Goal: Transaction & Acquisition: Purchase product/service

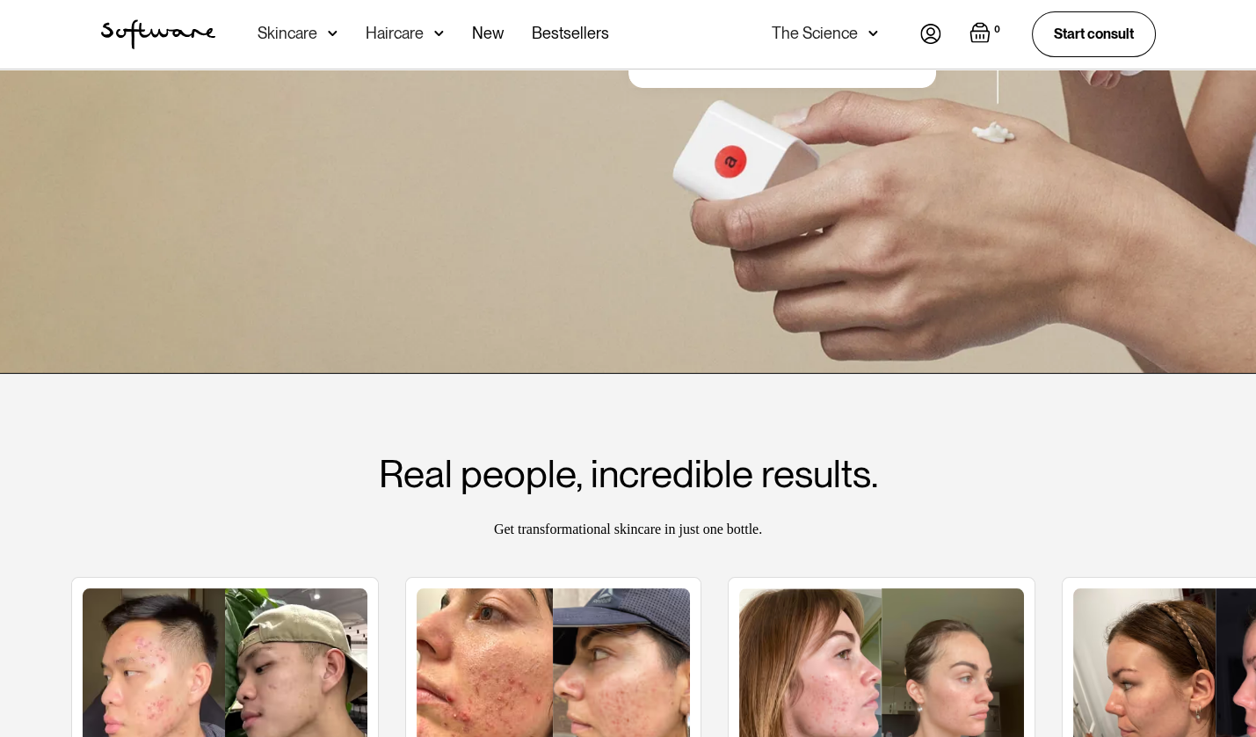
scroll to position [302, 0]
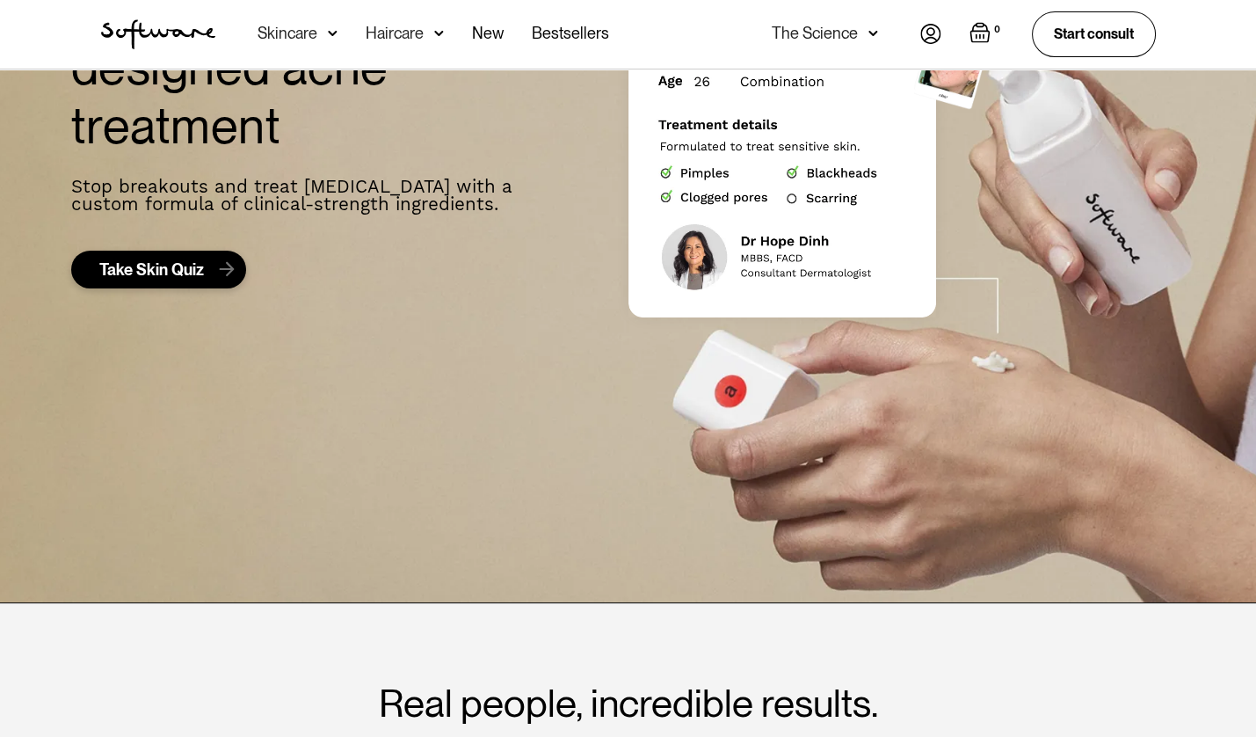
click at [177, 280] on link "Take Skin Quiz" at bounding box center [158, 270] width 175 height 39
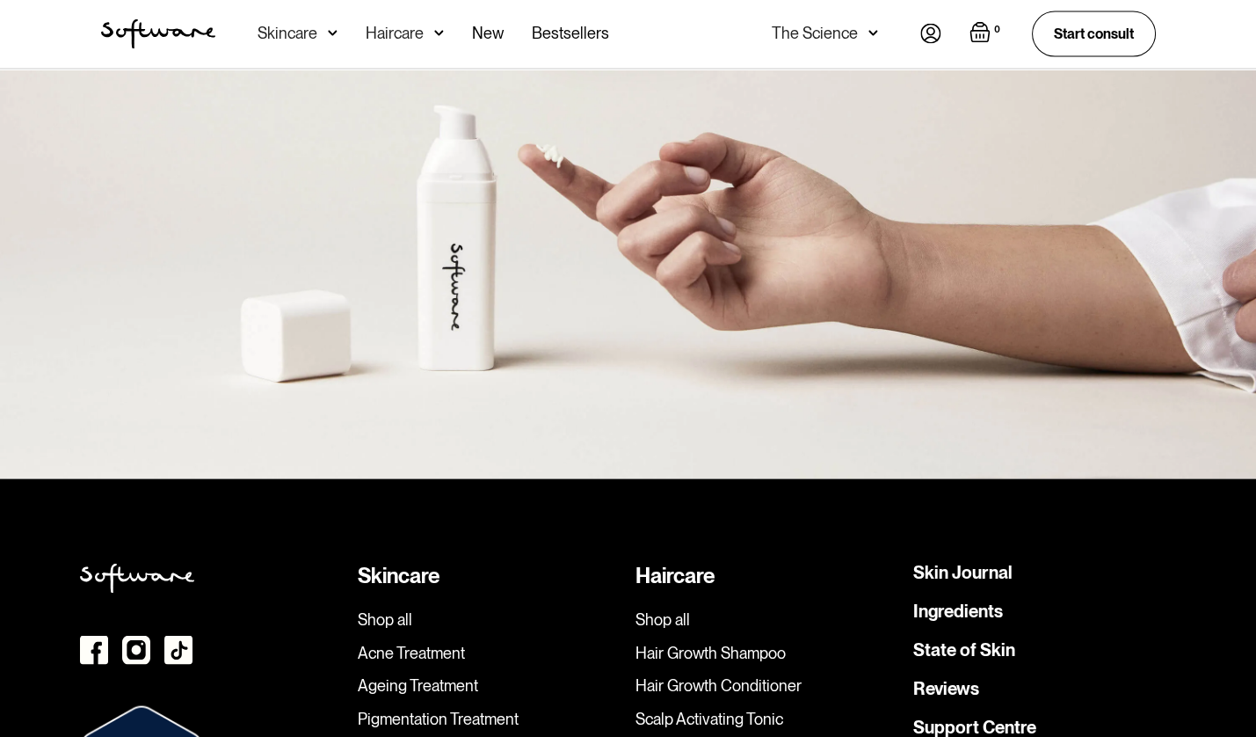
scroll to position [6010, 0]
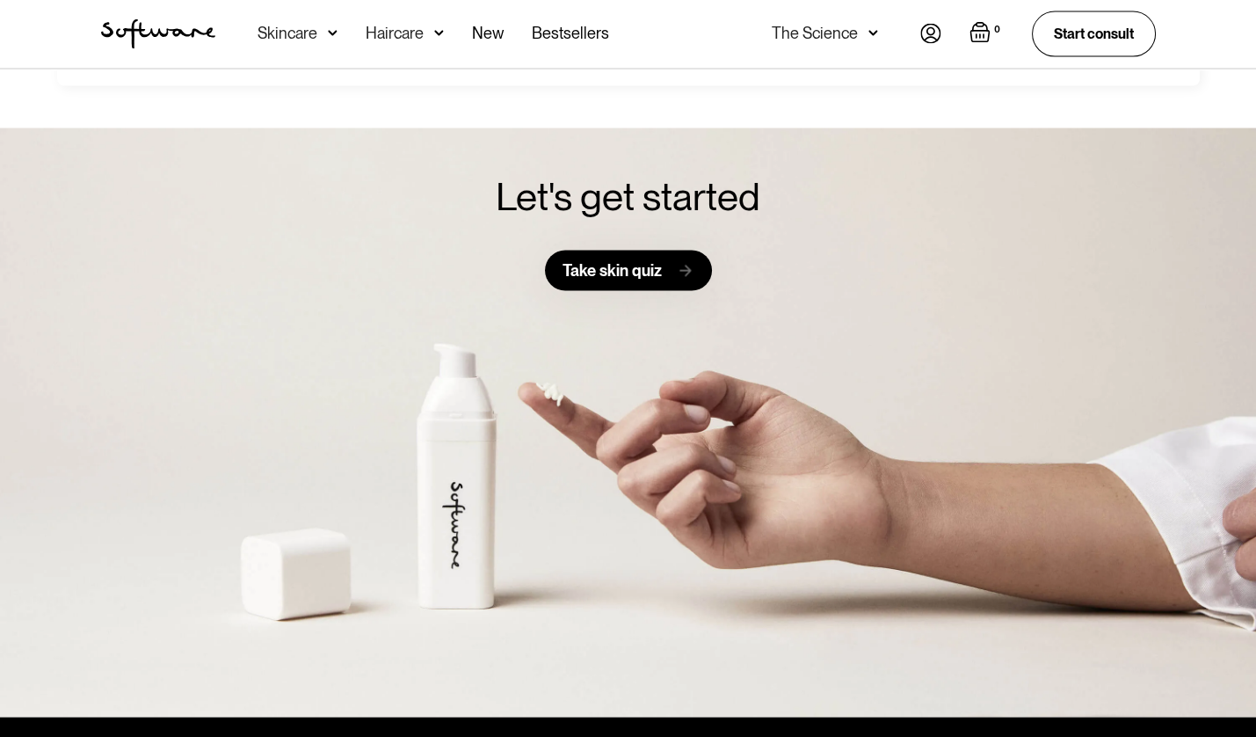
click at [593, 268] on div "Take skin quiz" at bounding box center [612, 271] width 99 height 20
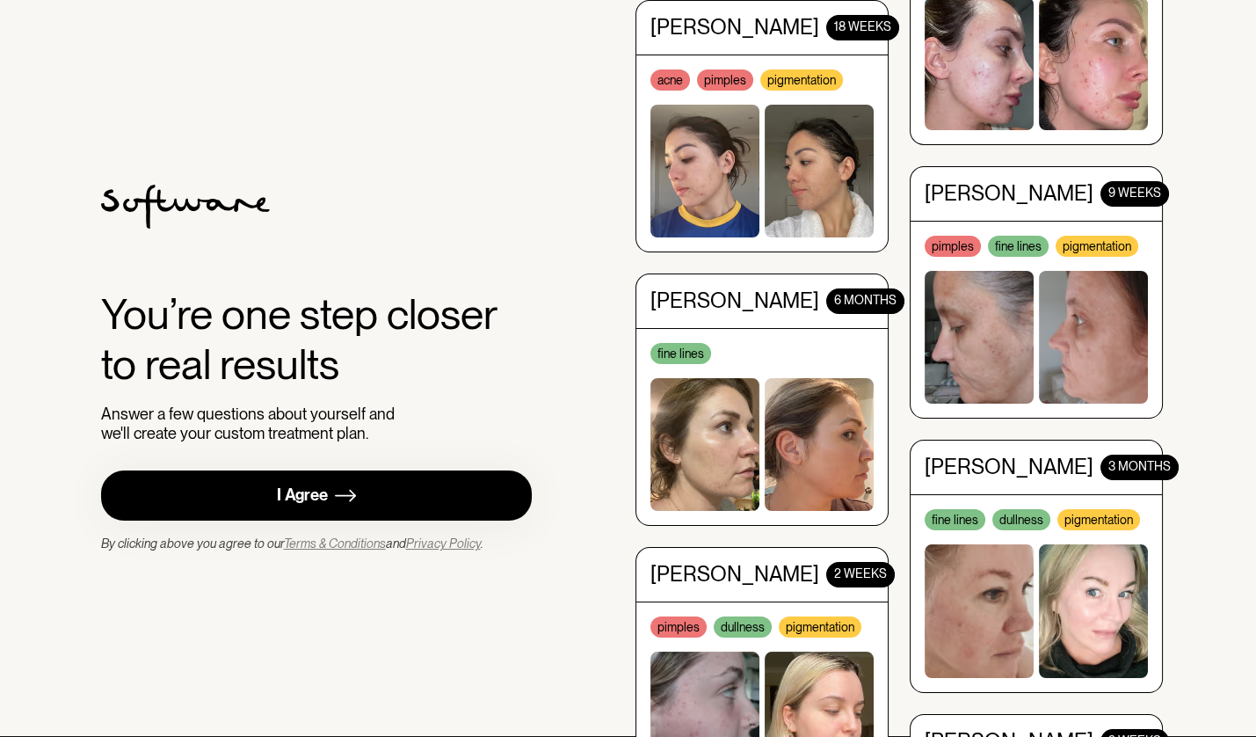
click at [318, 498] on div "I Agree" at bounding box center [302, 495] width 51 height 20
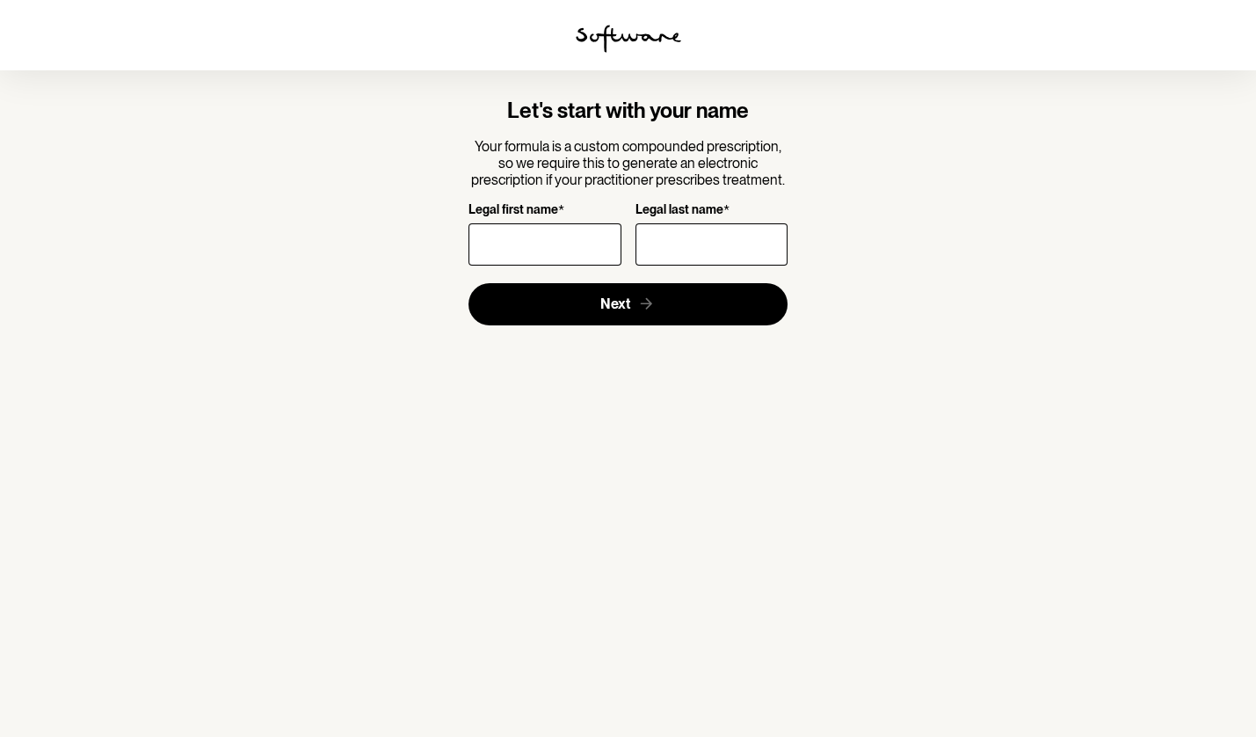
click at [623, 38] on img at bounding box center [629, 39] width 106 height 28
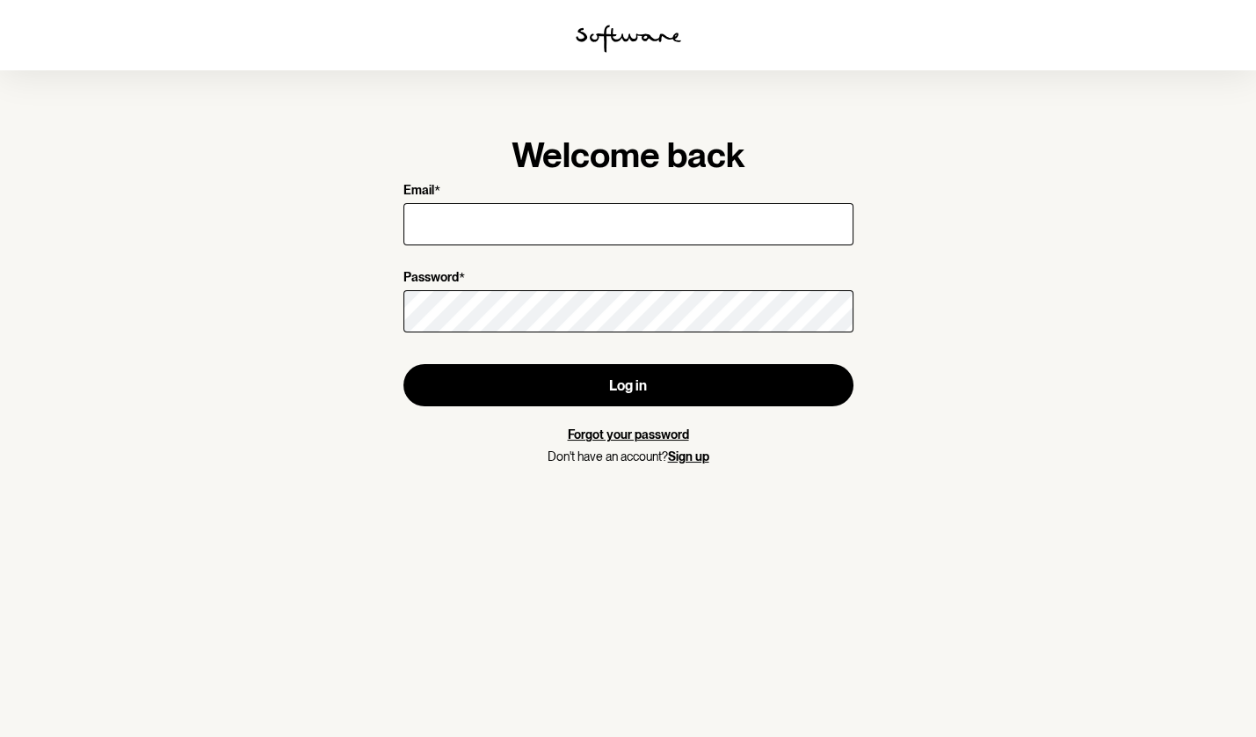
click at [630, 33] on img at bounding box center [629, 39] width 106 height 28
click at [500, 218] on input "Email *" at bounding box center [629, 224] width 450 height 42
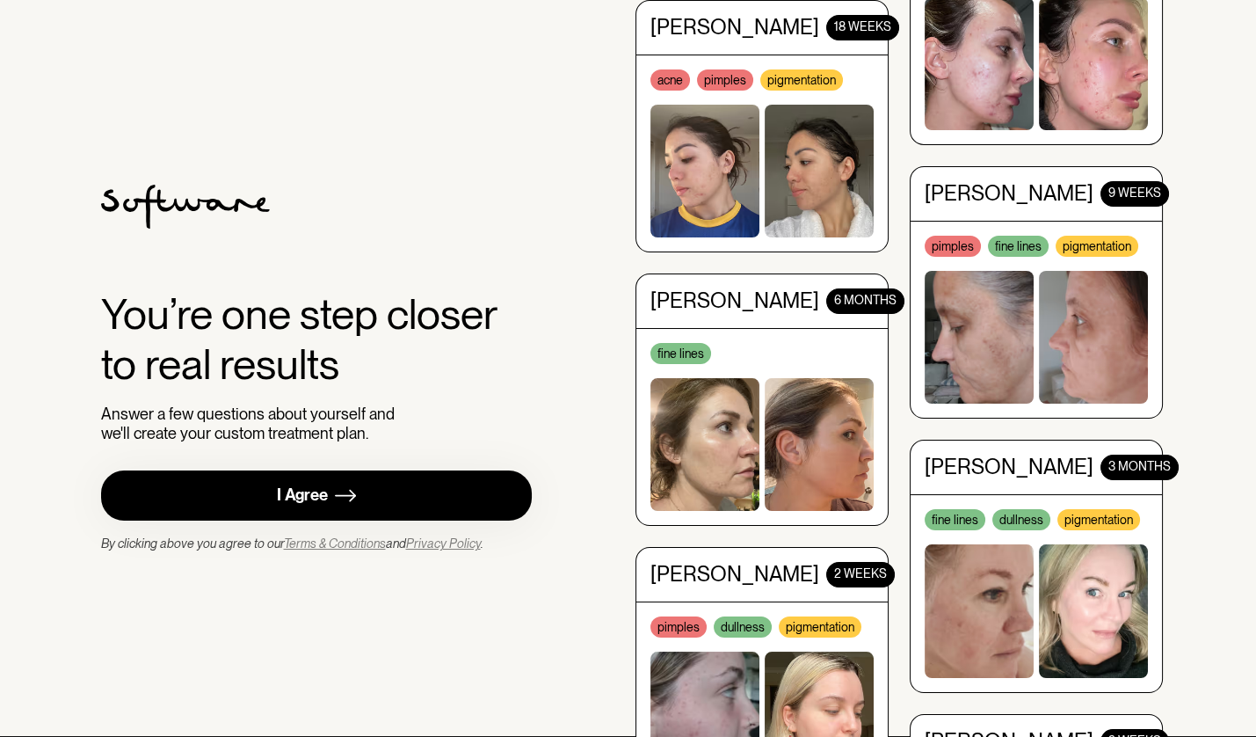
click at [343, 510] on link "I Agree" at bounding box center [317, 495] width 432 height 50
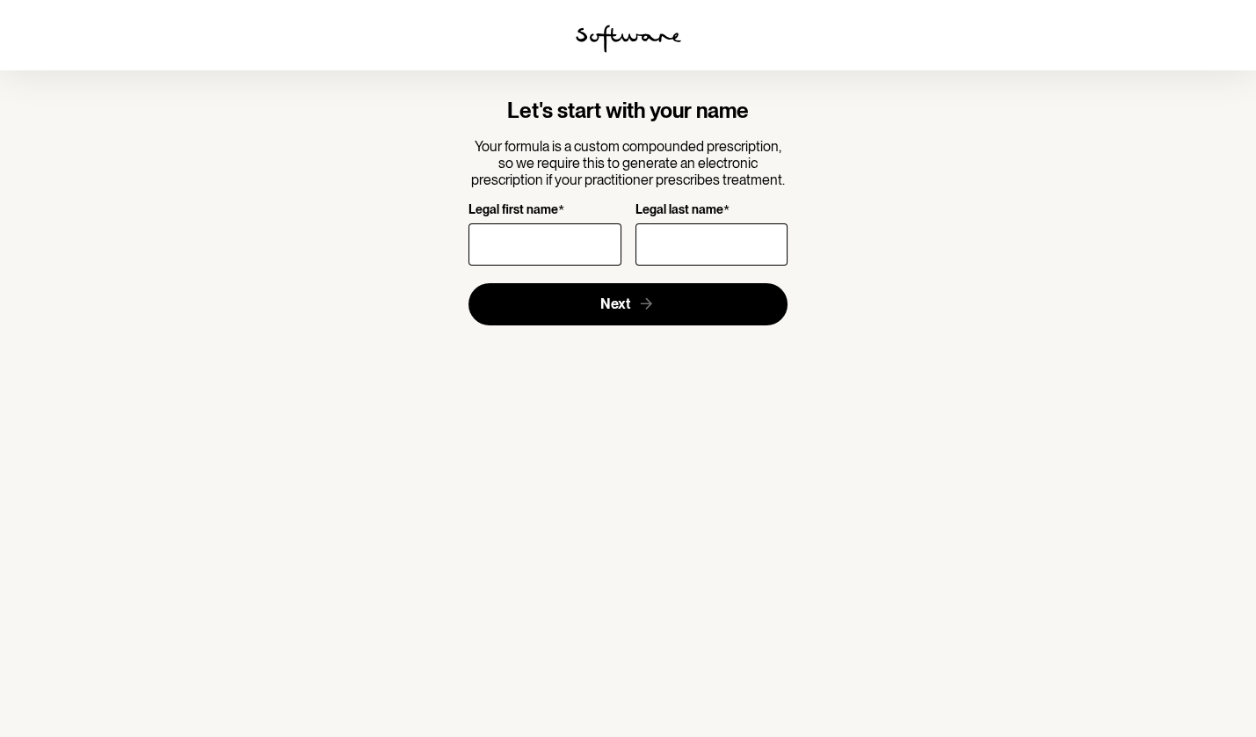
click at [523, 239] on input "Legal first name *" at bounding box center [545, 244] width 152 height 42
type input "МАЛЮТА"
click at [666, 246] on input "Legal last name *" at bounding box center [712, 244] width 152 height 42
type input "АНТОНІНА"
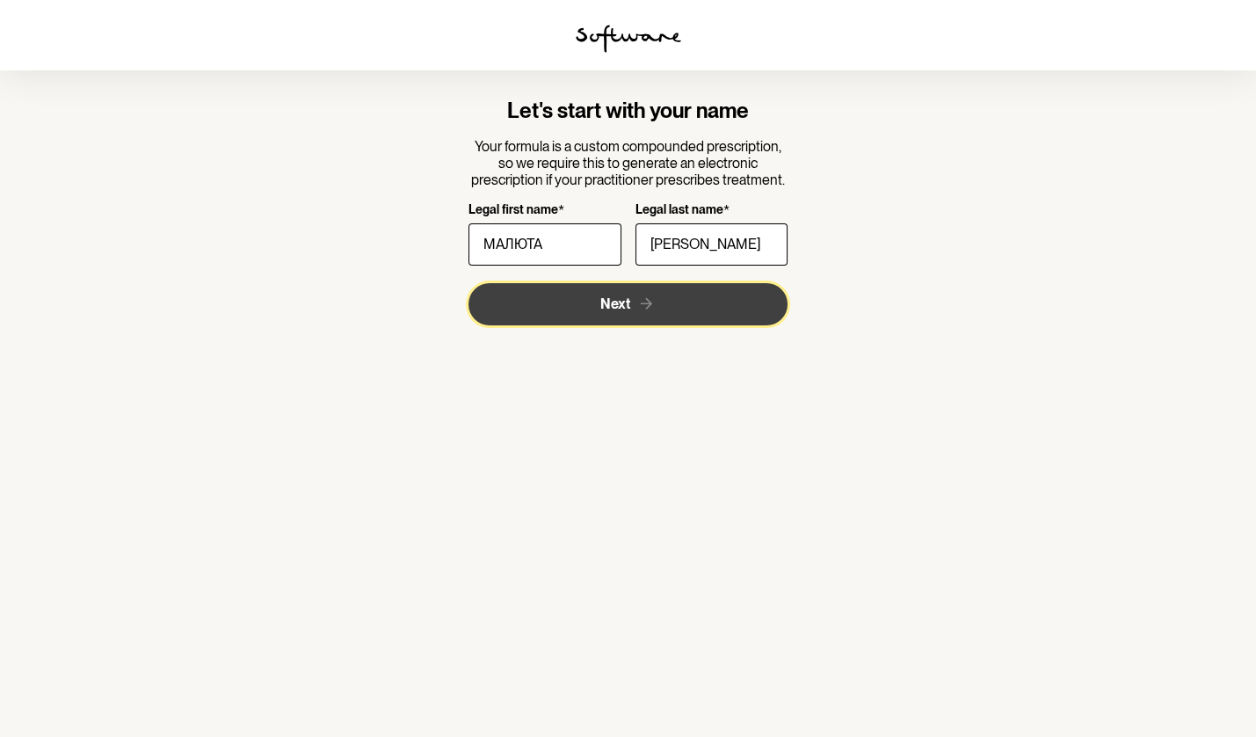
click at [642, 315] on button "Next" at bounding box center [628, 304] width 319 height 42
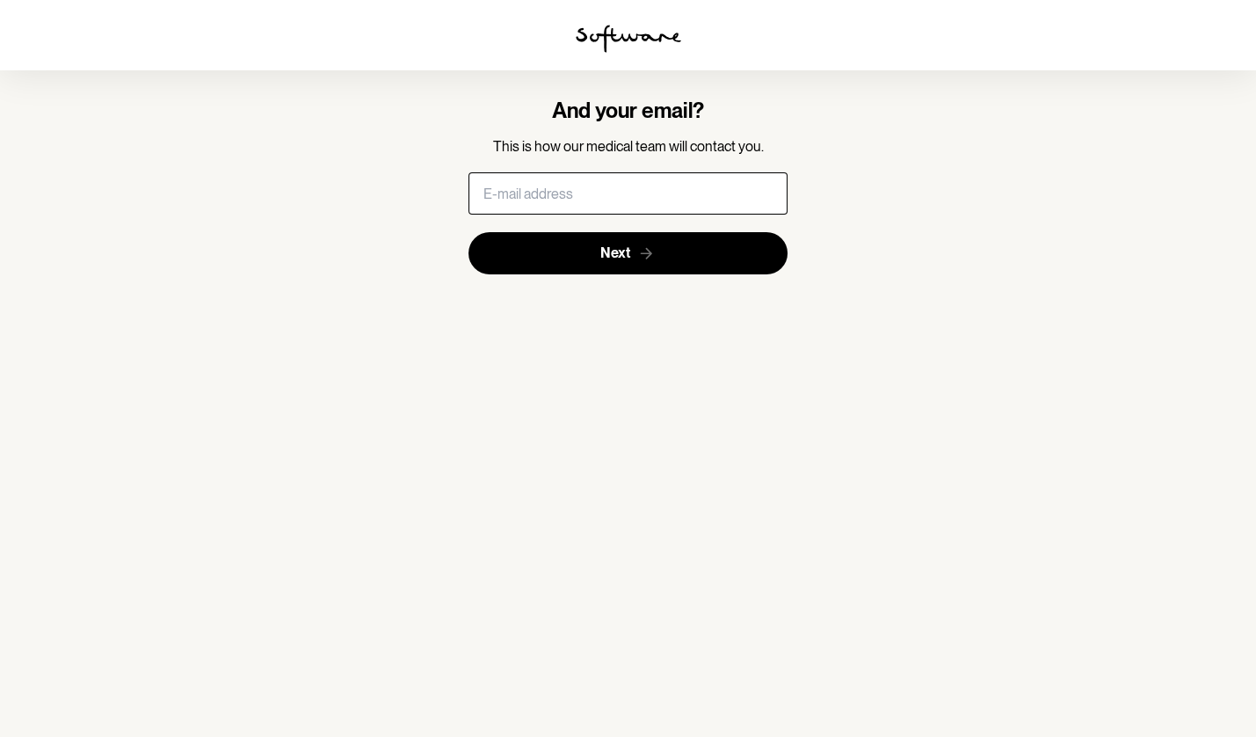
click at [622, 201] on input "text" at bounding box center [628, 193] width 319 height 42
type input "0.8359220640958858.1735803412297@mydomain.com"
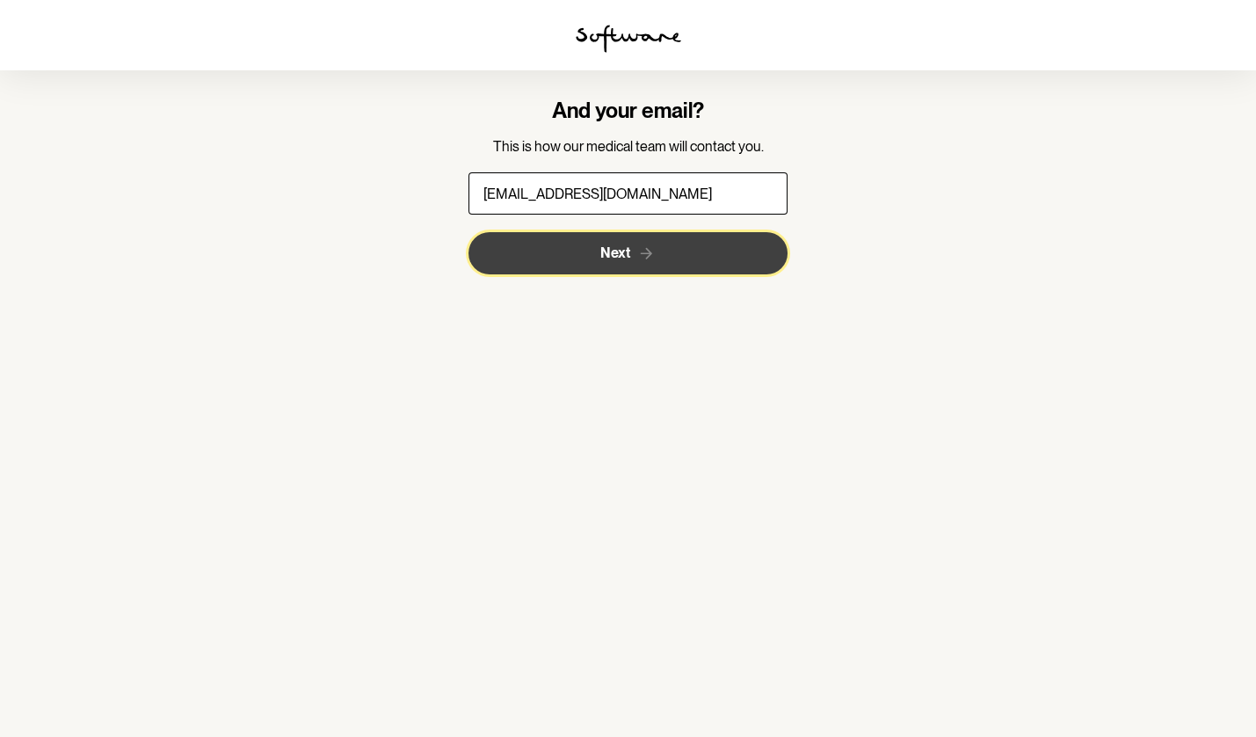
click at [640, 262] on icon "submit" at bounding box center [646, 253] width 18 height 18
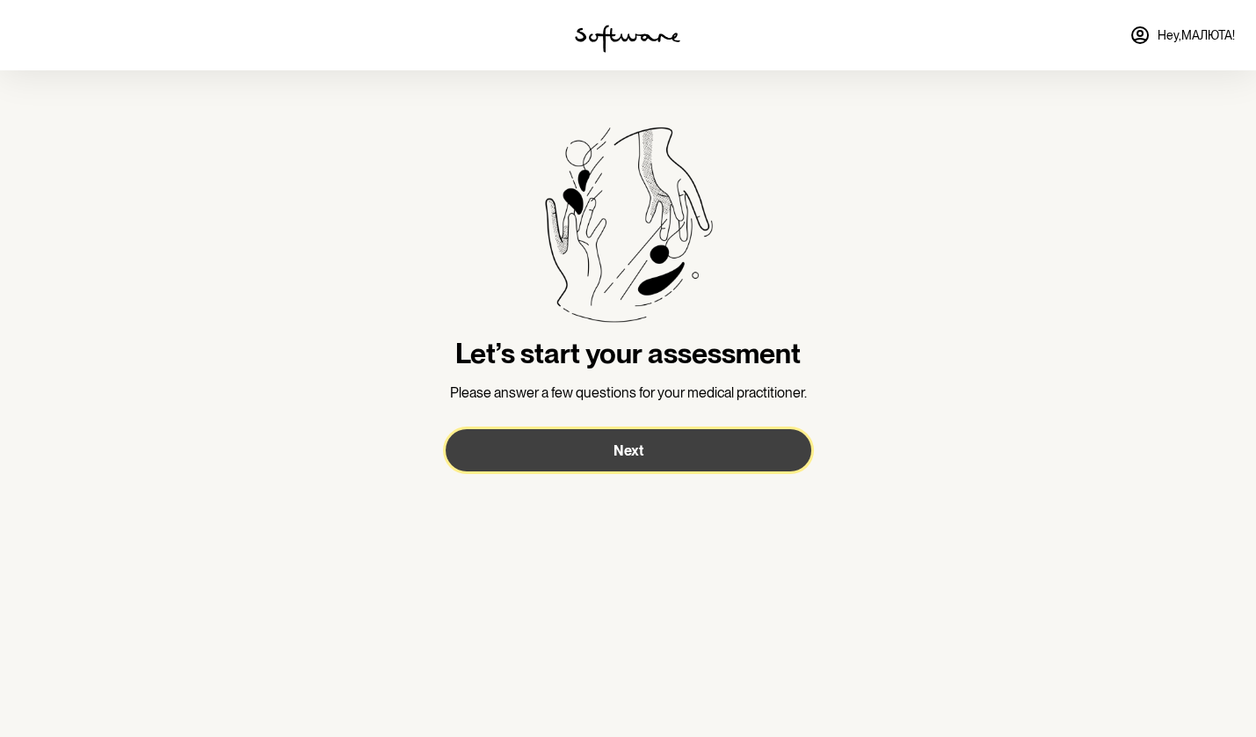
click at [577, 445] on button "Next" at bounding box center [629, 450] width 366 height 42
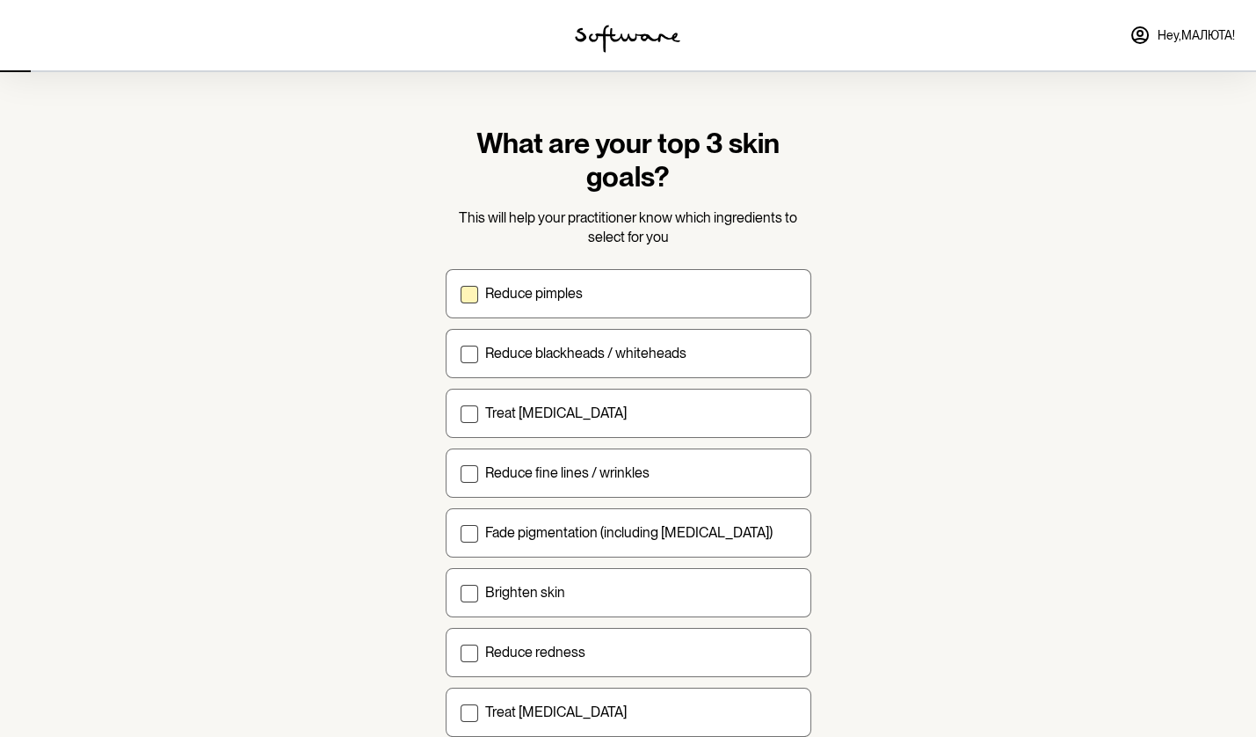
click at [579, 300] on p "Reduce pimples" at bounding box center [534, 293] width 98 height 17
click at [461, 294] on input "Reduce pimples" at bounding box center [460, 293] width 1 height 1
checkbox input "true"
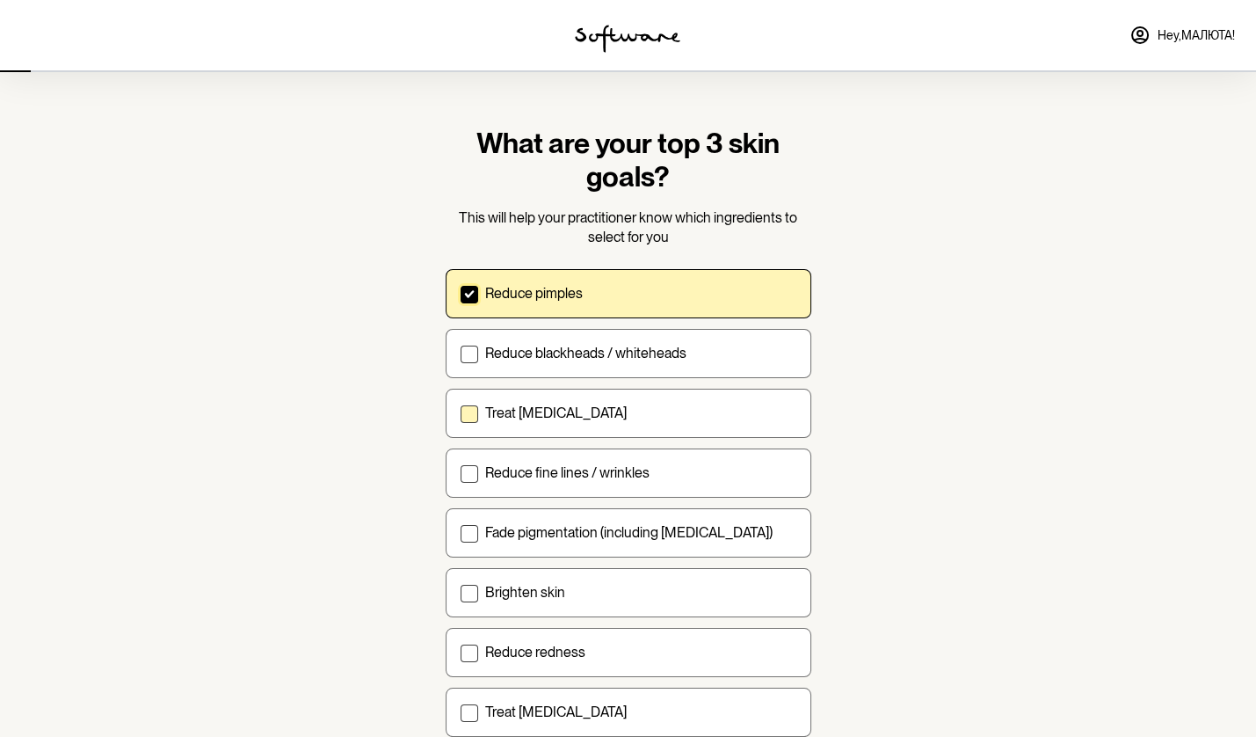
click at [581, 424] on label "Treat acne scarring" at bounding box center [629, 413] width 366 height 49
click at [461, 413] on input "Treat acne scarring" at bounding box center [460, 412] width 1 height 1
checkbox input "true"
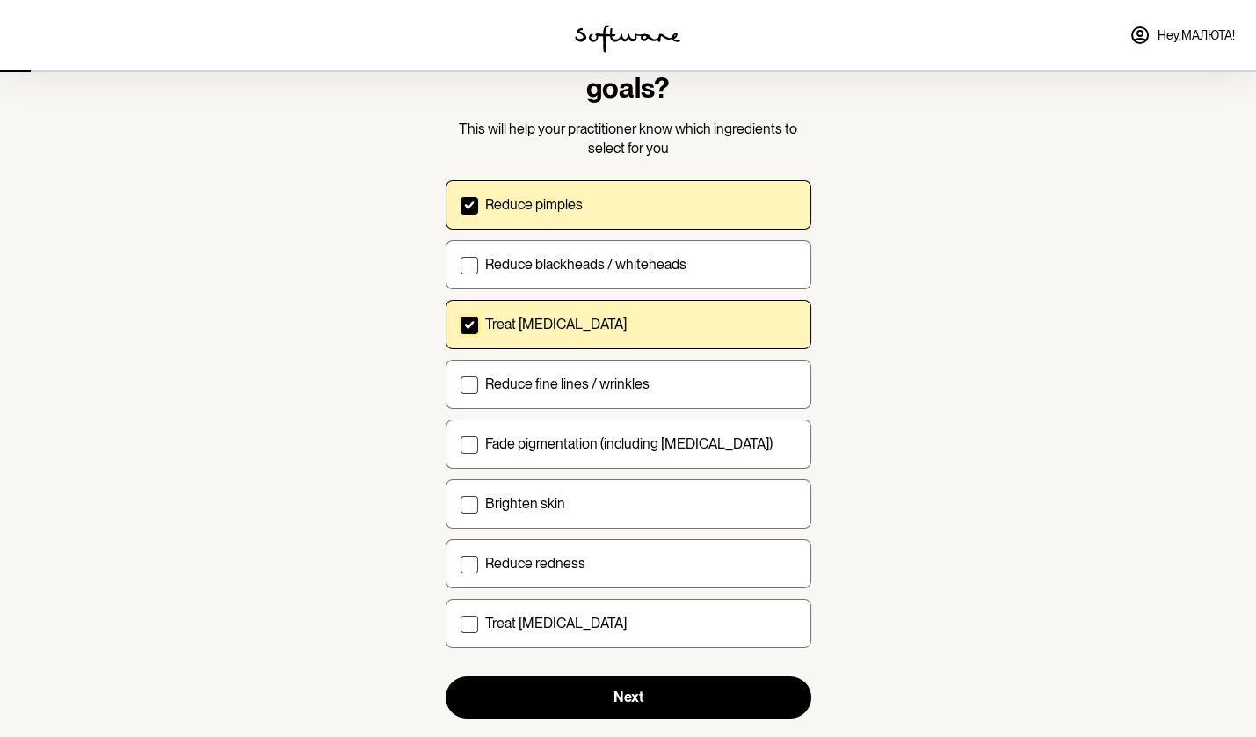
scroll to position [120, 0]
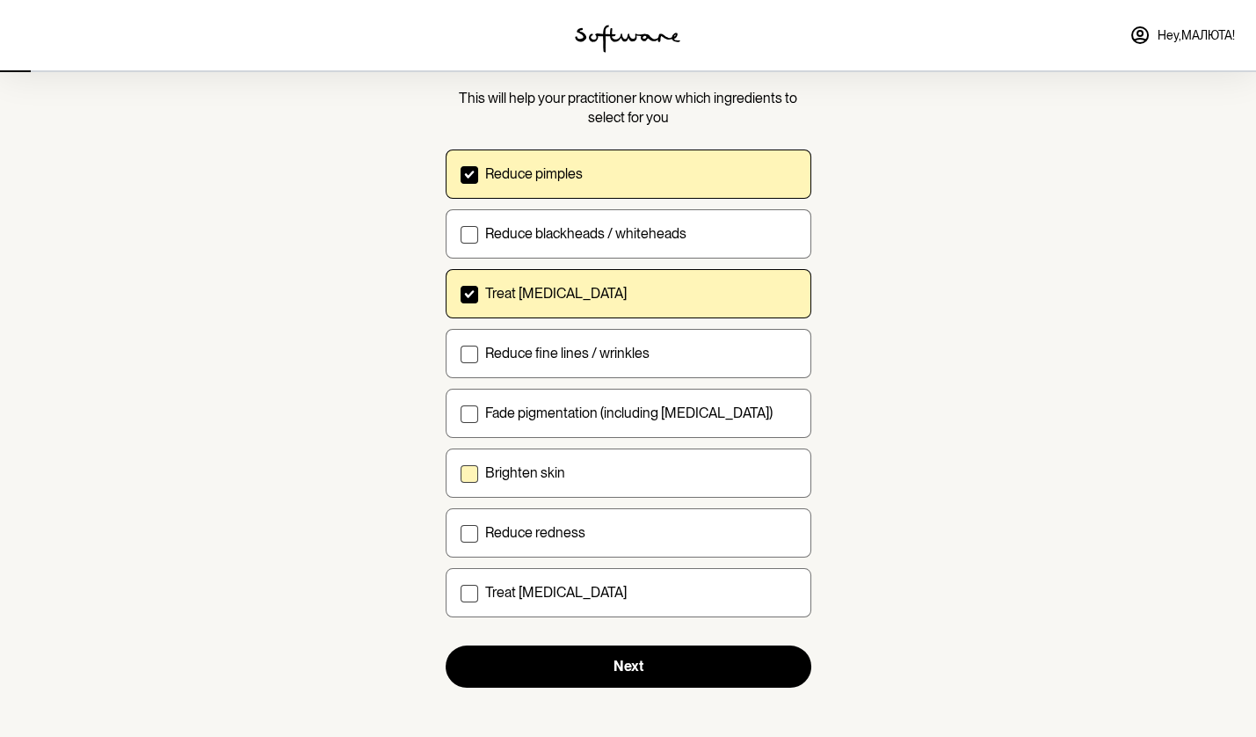
click at [630, 482] on label "Brighten skin" at bounding box center [629, 472] width 366 height 49
click at [461, 473] on input "Brighten skin" at bounding box center [460, 472] width 1 height 1
checkbox input "true"
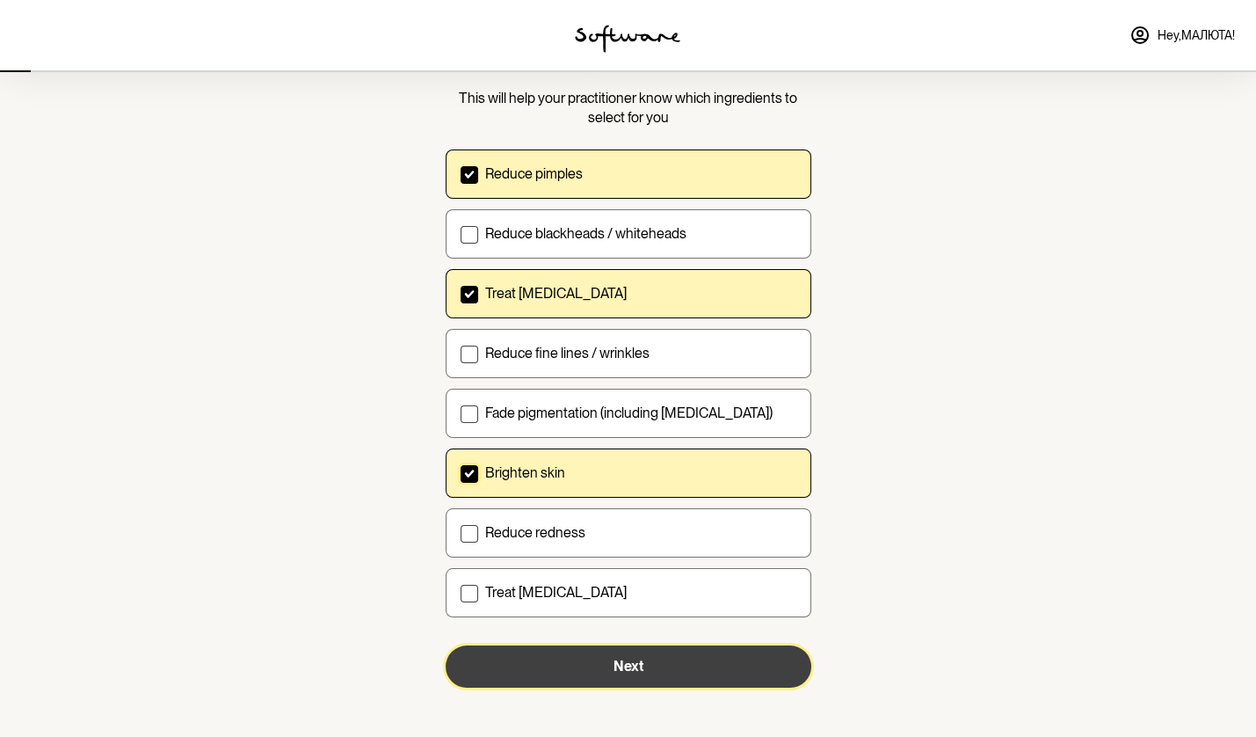
click at [589, 656] on button "Next" at bounding box center [629, 666] width 366 height 42
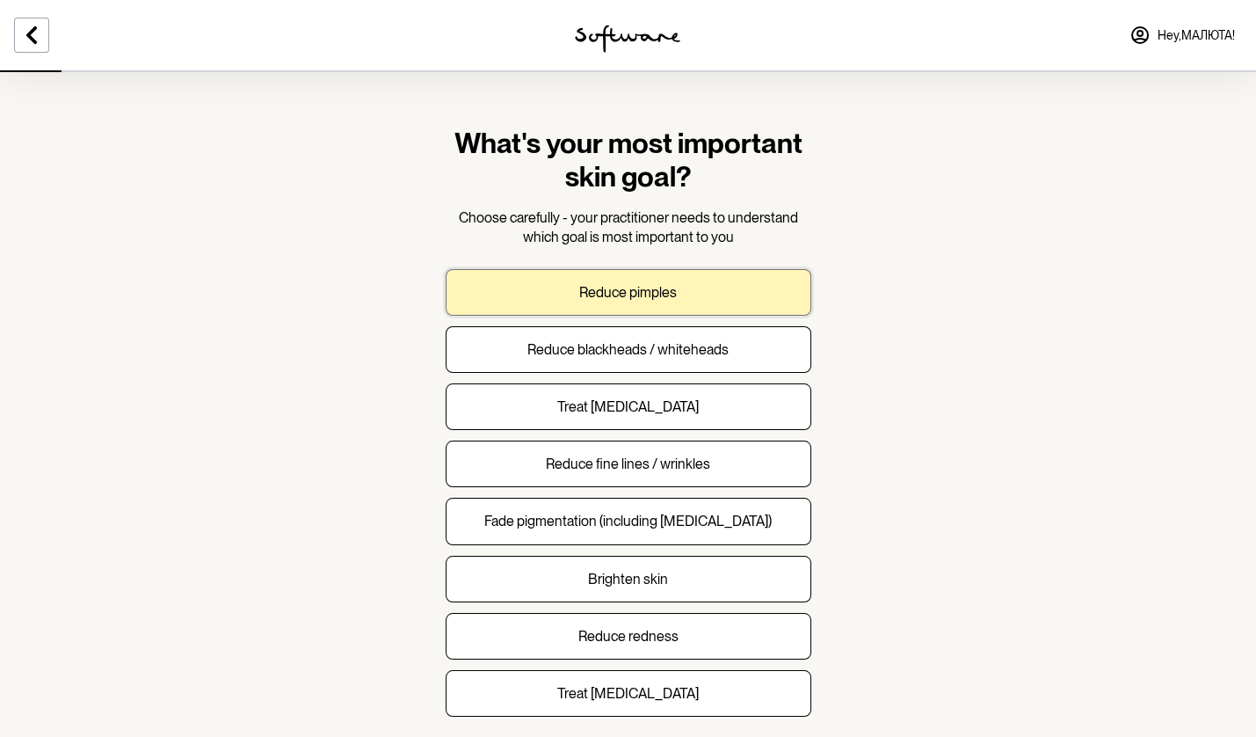
click at [660, 306] on button "Reduce pimples" at bounding box center [629, 292] width 366 height 47
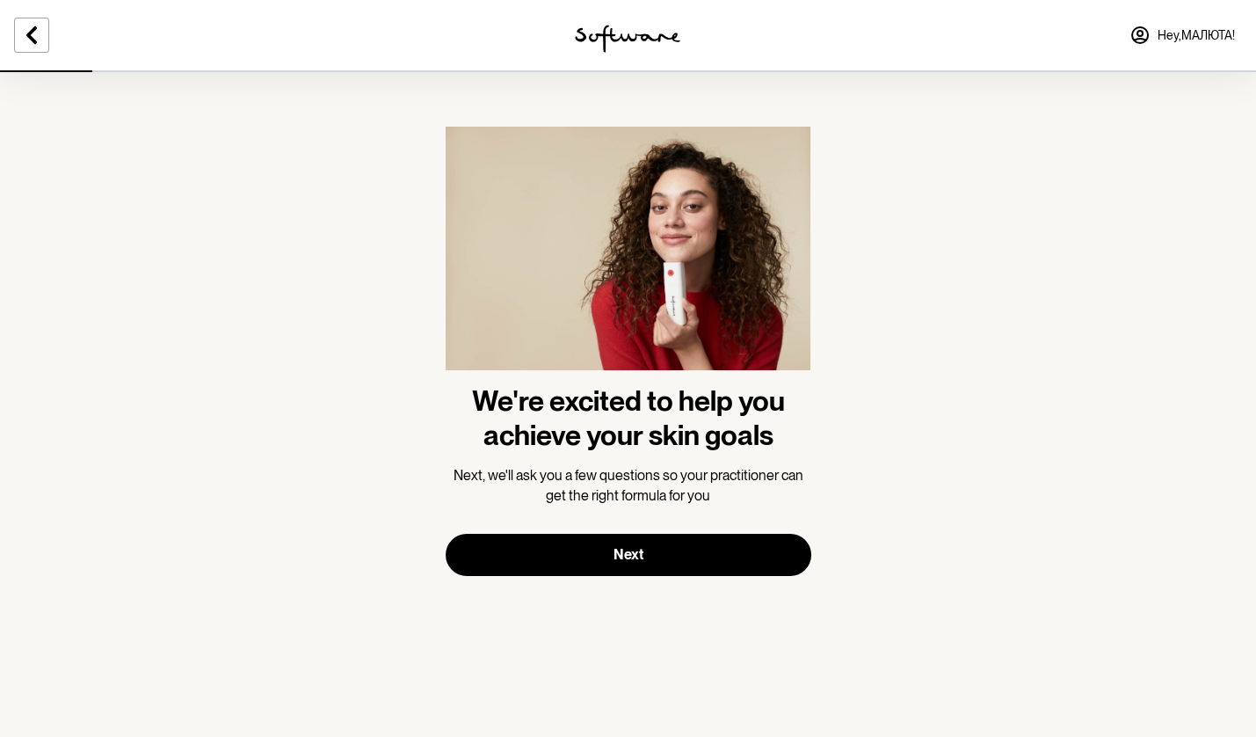
click at [615, 317] on img at bounding box center [629, 256] width 366 height 258
click at [598, 583] on section "We're excited to help you achieve your skin goals Next, we'll ask you a few que…" at bounding box center [629, 351] width 394 height 562
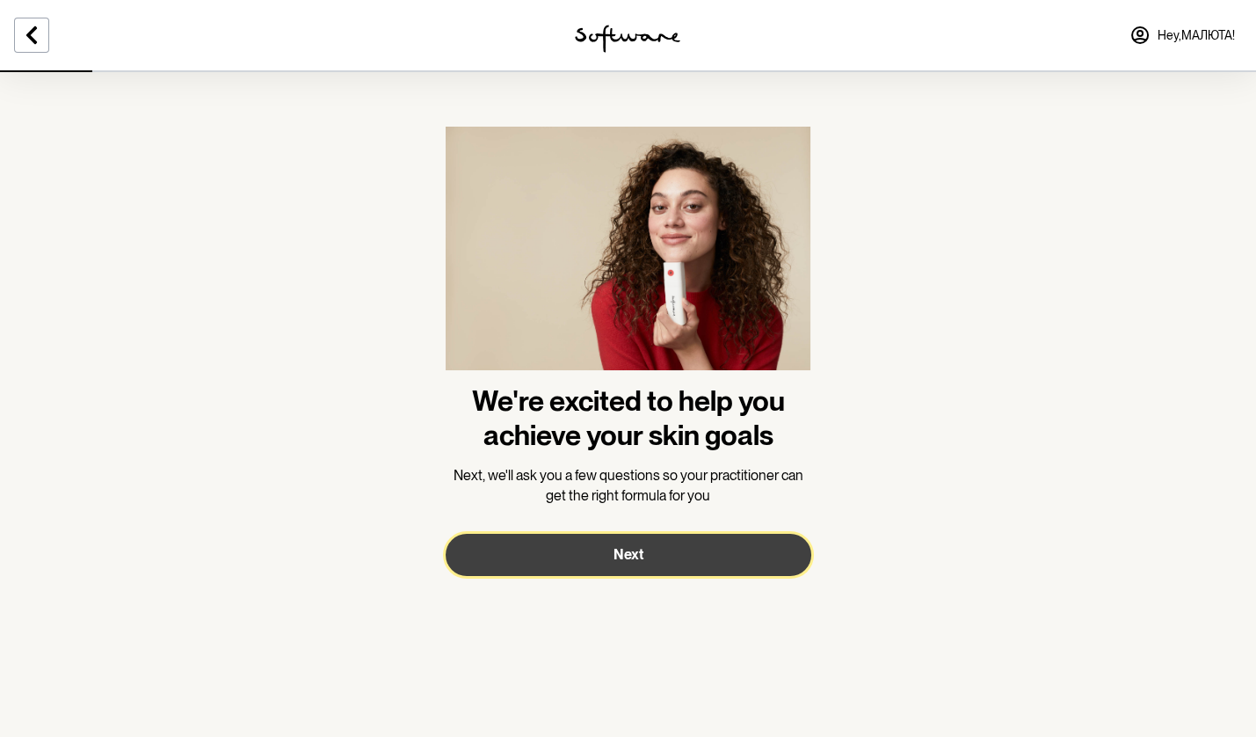
click at [598, 557] on button "Next" at bounding box center [629, 555] width 366 height 42
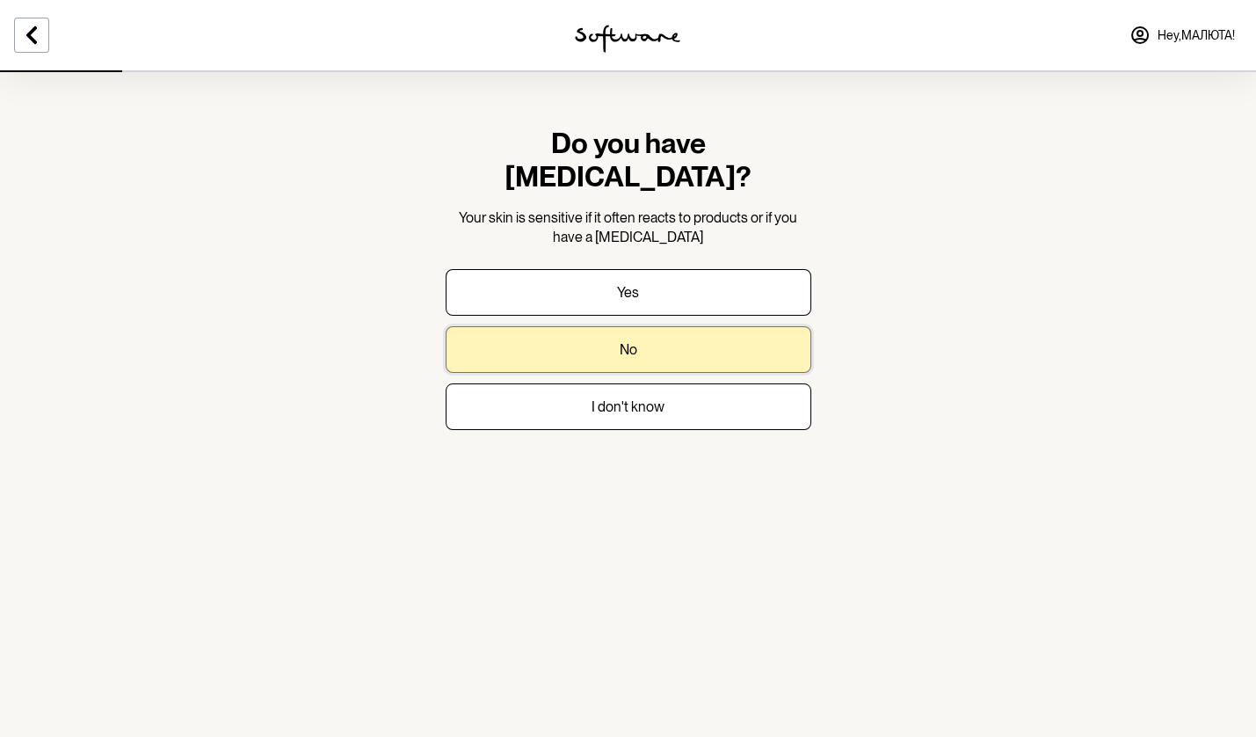
click at [654, 326] on button "No" at bounding box center [629, 349] width 366 height 47
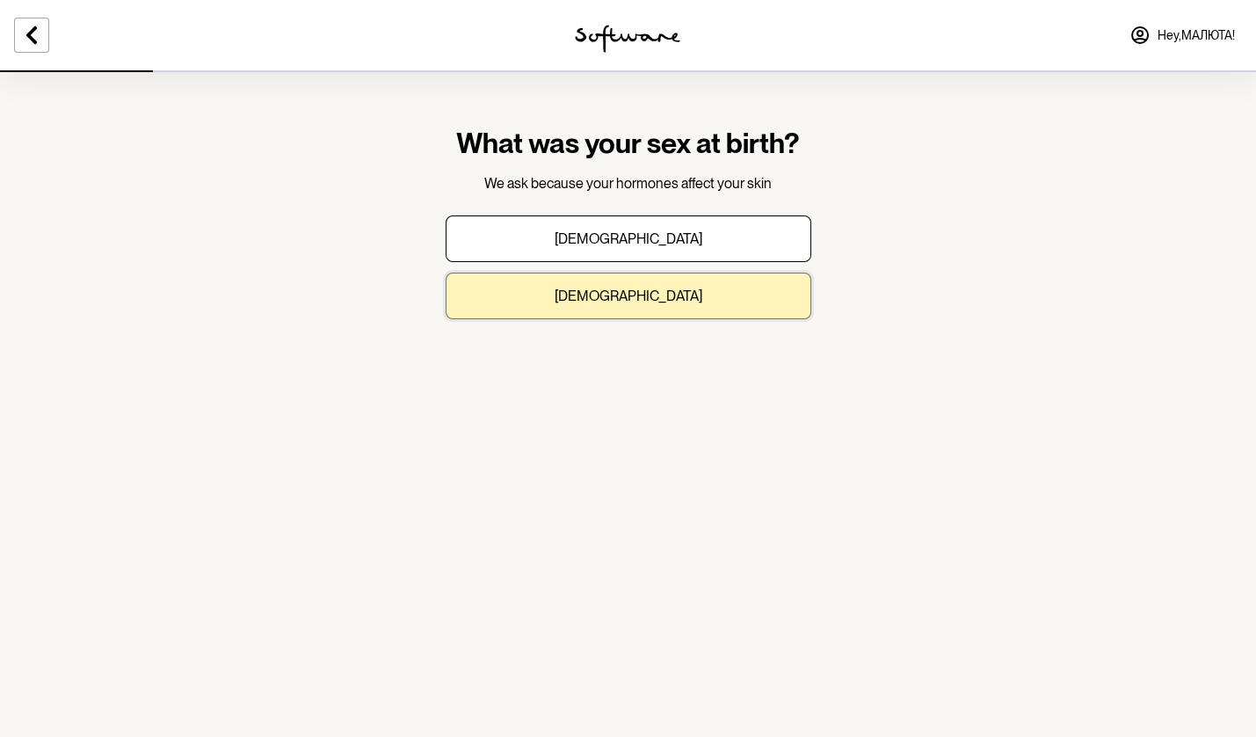
click at [644, 304] on button "Female" at bounding box center [629, 296] width 366 height 47
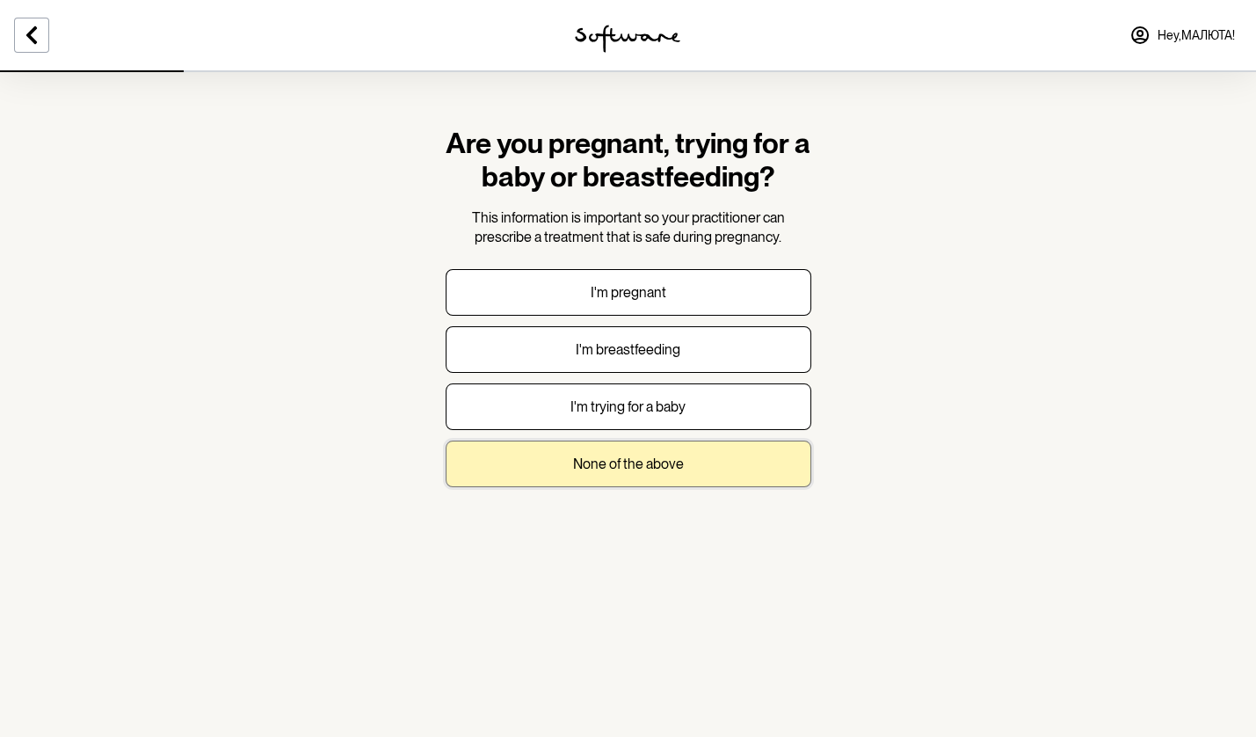
click at [628, 459] on p "None of the above" at bounding box center [628, 463] width 111 height 17
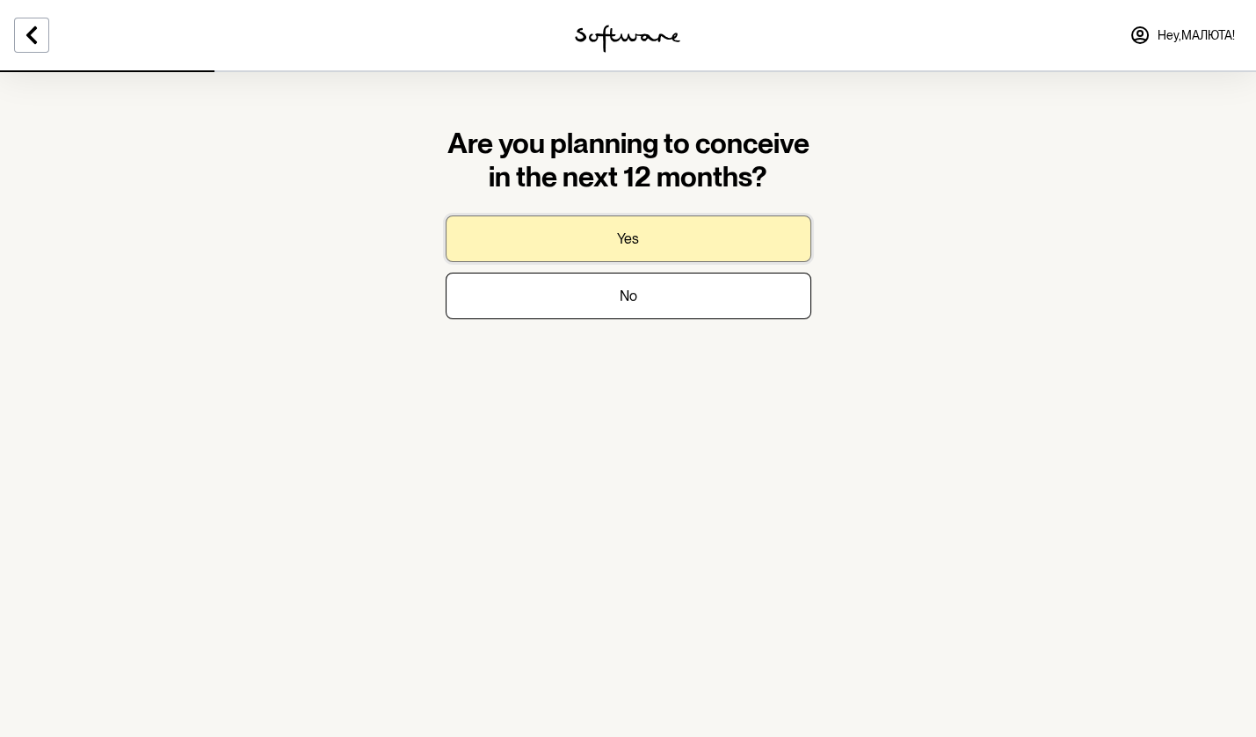
click at [653, 244] on button "Yes" at bounding box center [629, 238] width 366 height 47
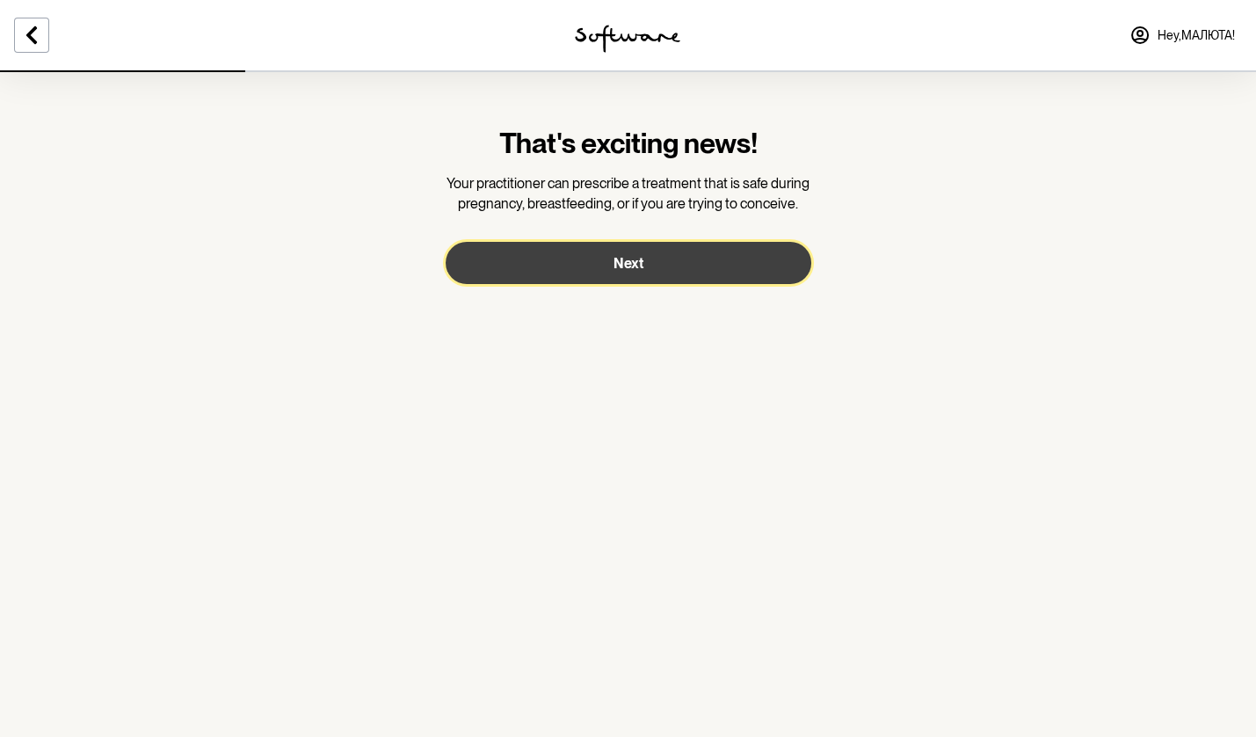
click at [652, 266] on button "Next" at bounding box center [629, 263] width 366 height 42
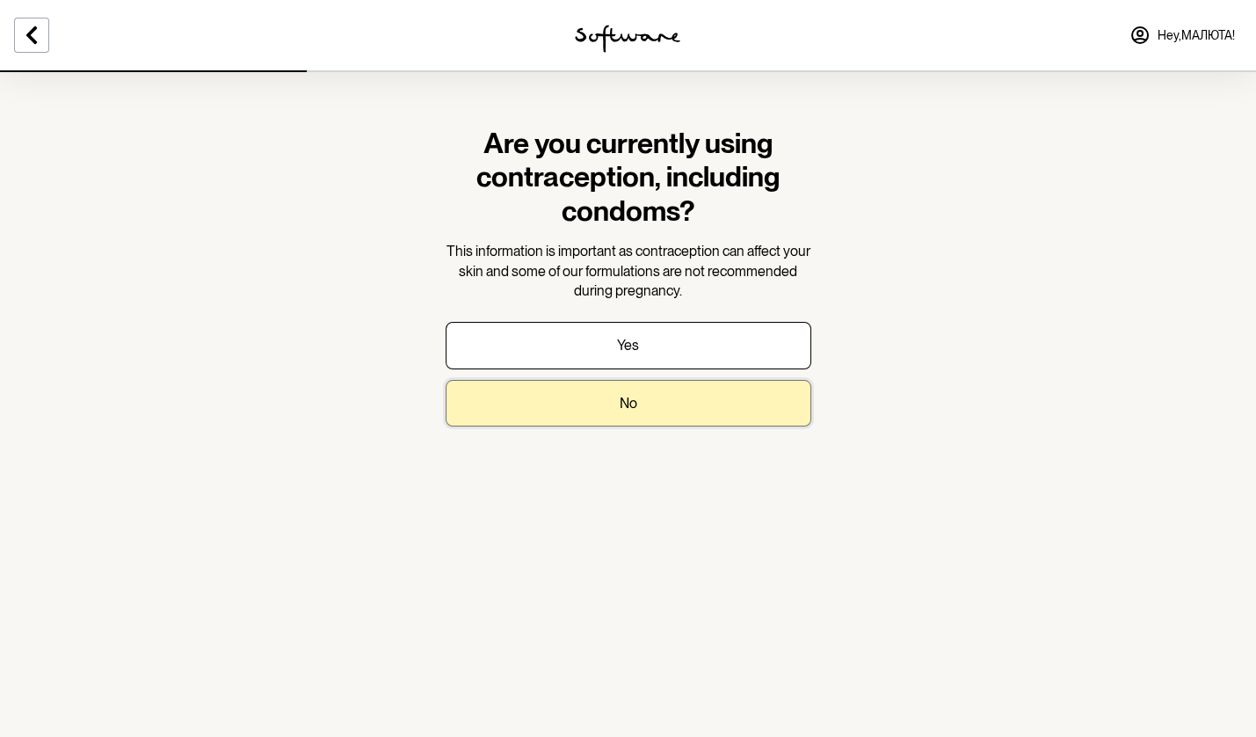
click at [635, 401] on p "No" at bounding box center [629, 403] width 18 height 17
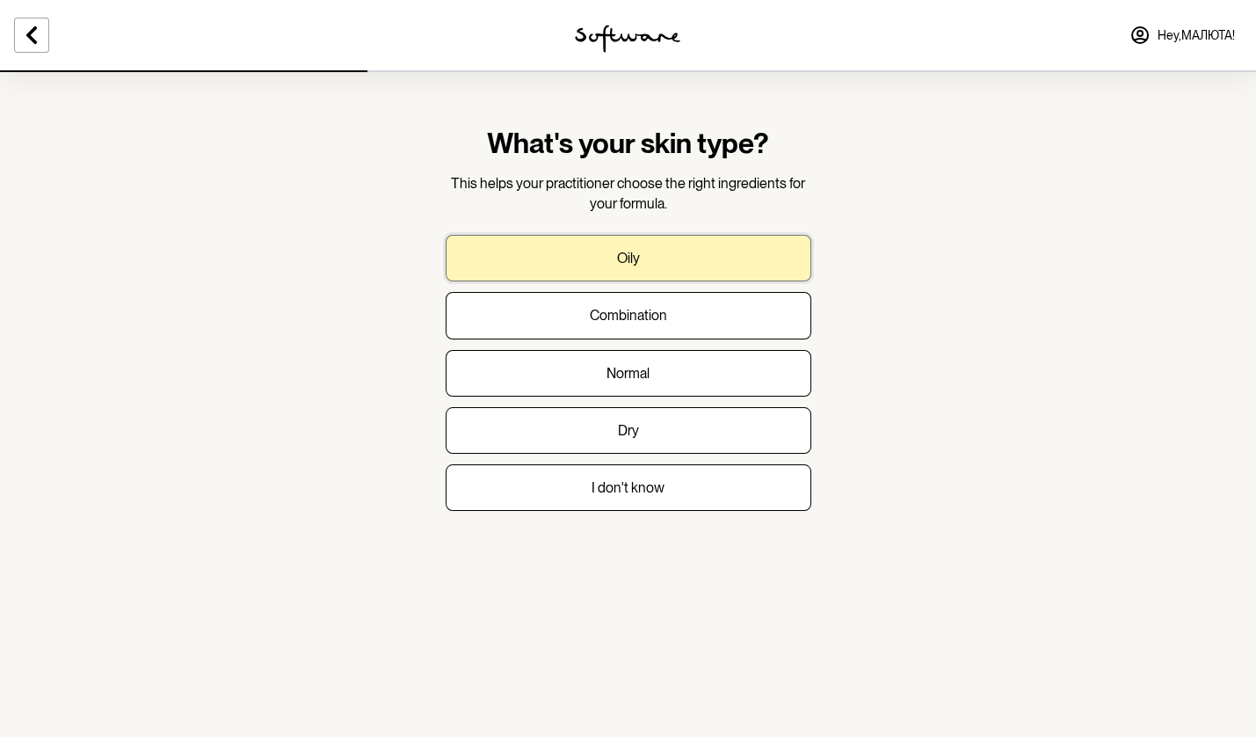
click at [688, 264] on button "Oily" at bounding box center [629, 258] width 366 height 47
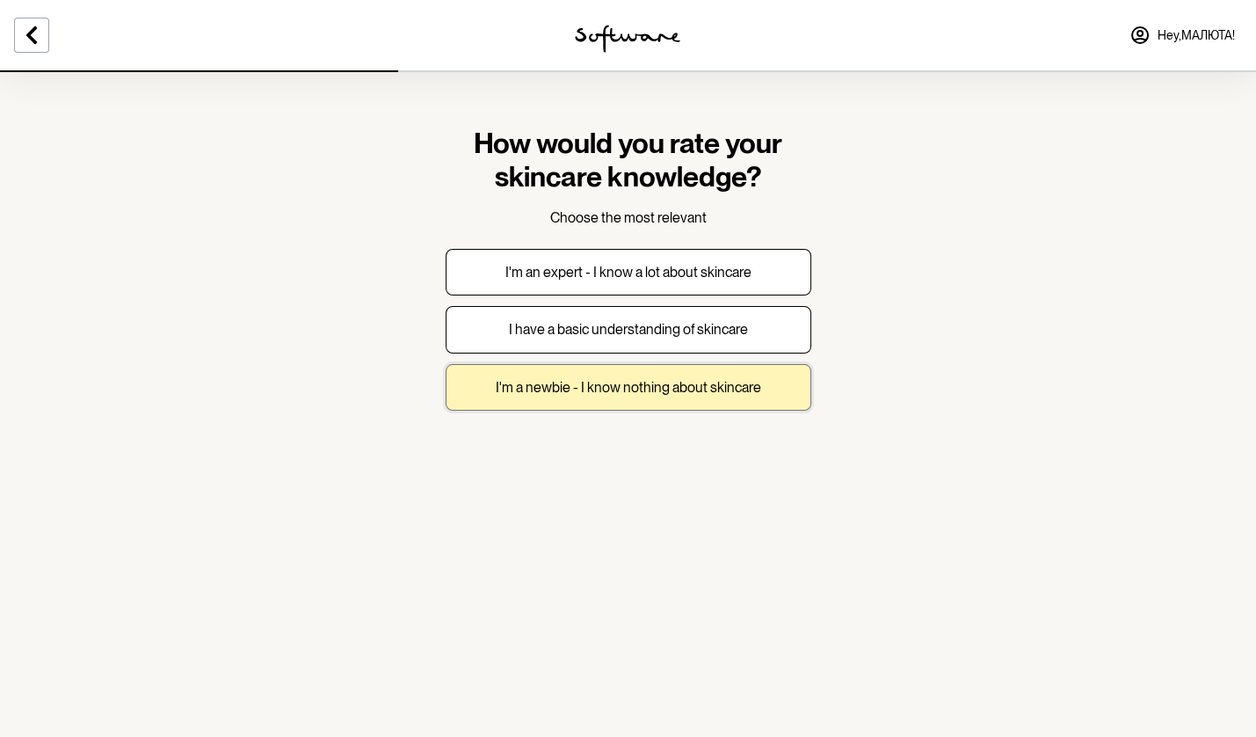
click at [650, 393] on button "I'm a newbie - I know nothing about skincare" at bounding box center [629, 387] width 366 height 47
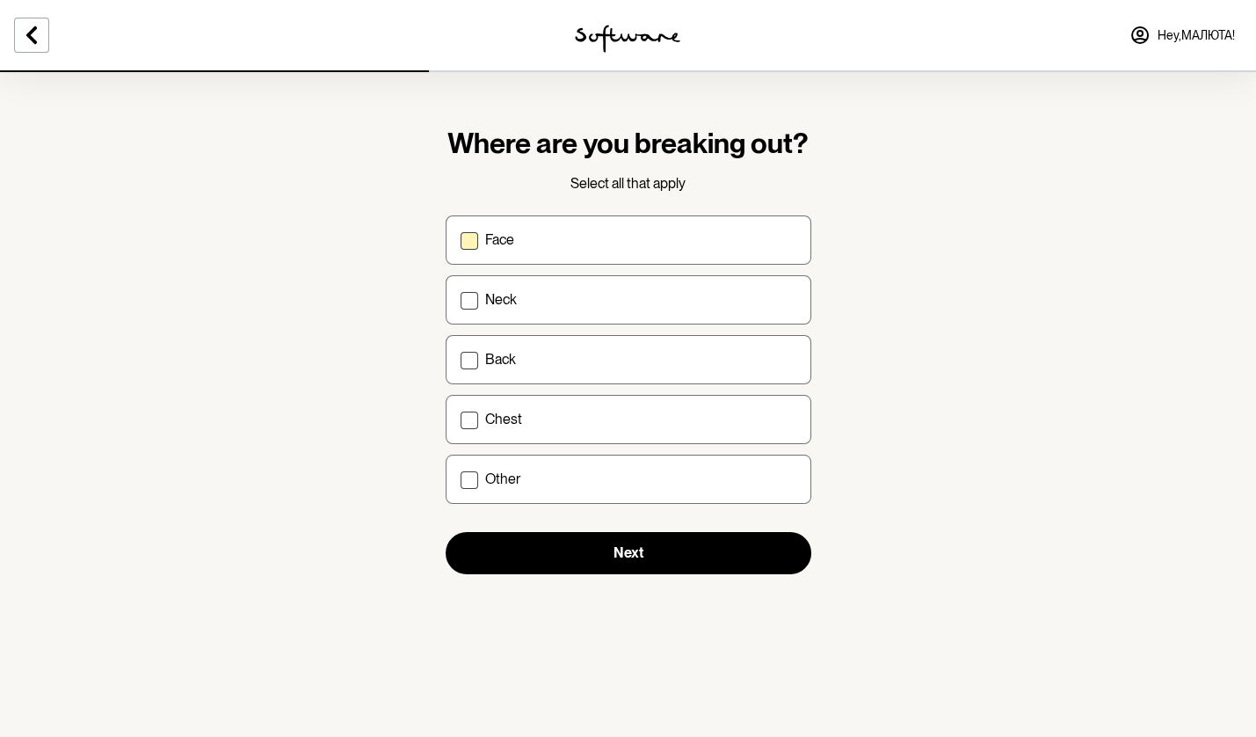
click at [630, 248] on label "Face" at bounding box center [629, 239] width 366 height 49
click at [461, 240] on input "Face" at bounding box center [460, 239] width 1 height 1
checkbox input "true"
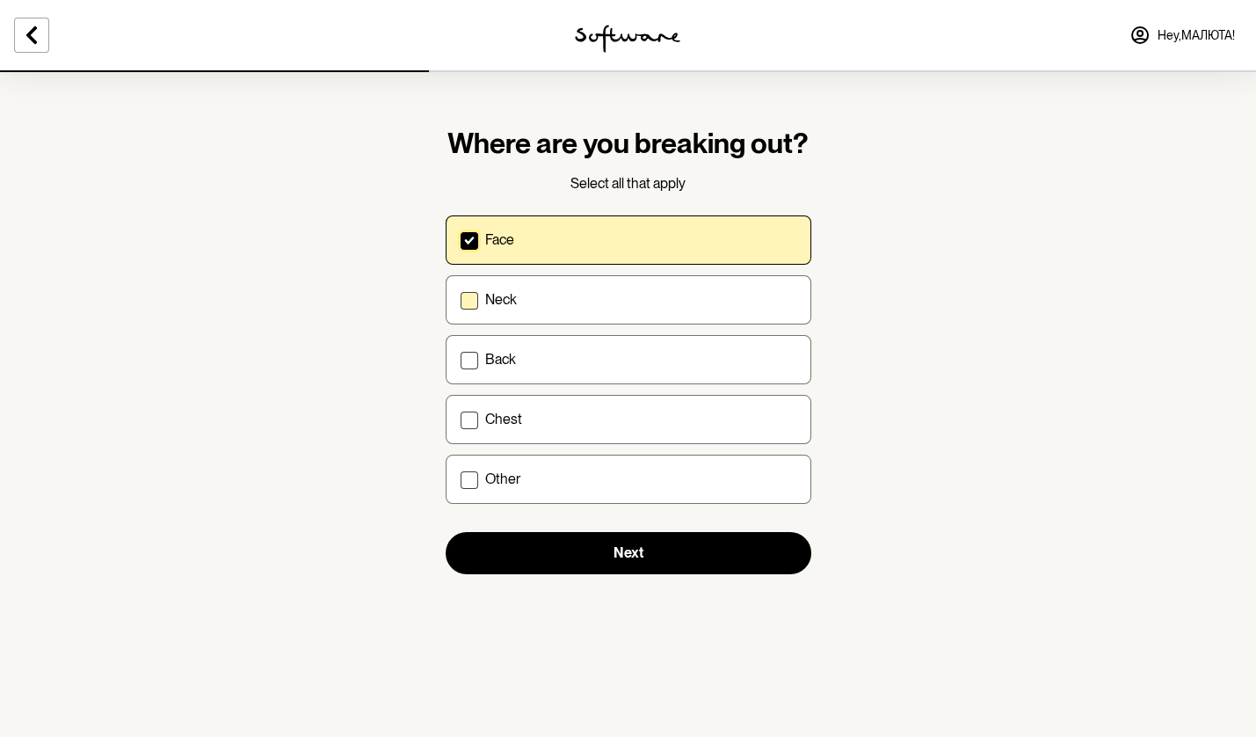
click at [609, 299] on div "Neck" at bounding box center [640, 299] width 311 height 17
click at [461, 299] on input "Neck" at bounding box center [460, 299] width 1 height 1
checkbox input "true"
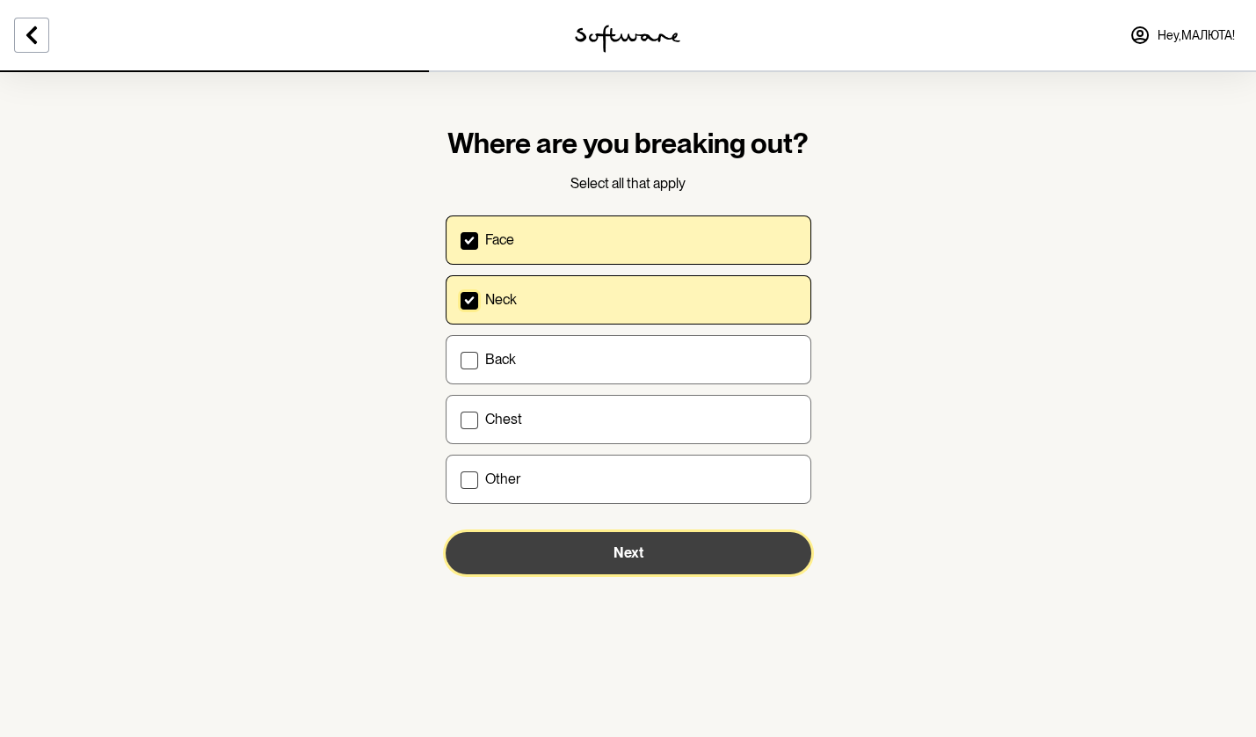
click at [567, 556] on button "Next" at bounding box center [629, 553] width 366 height 42
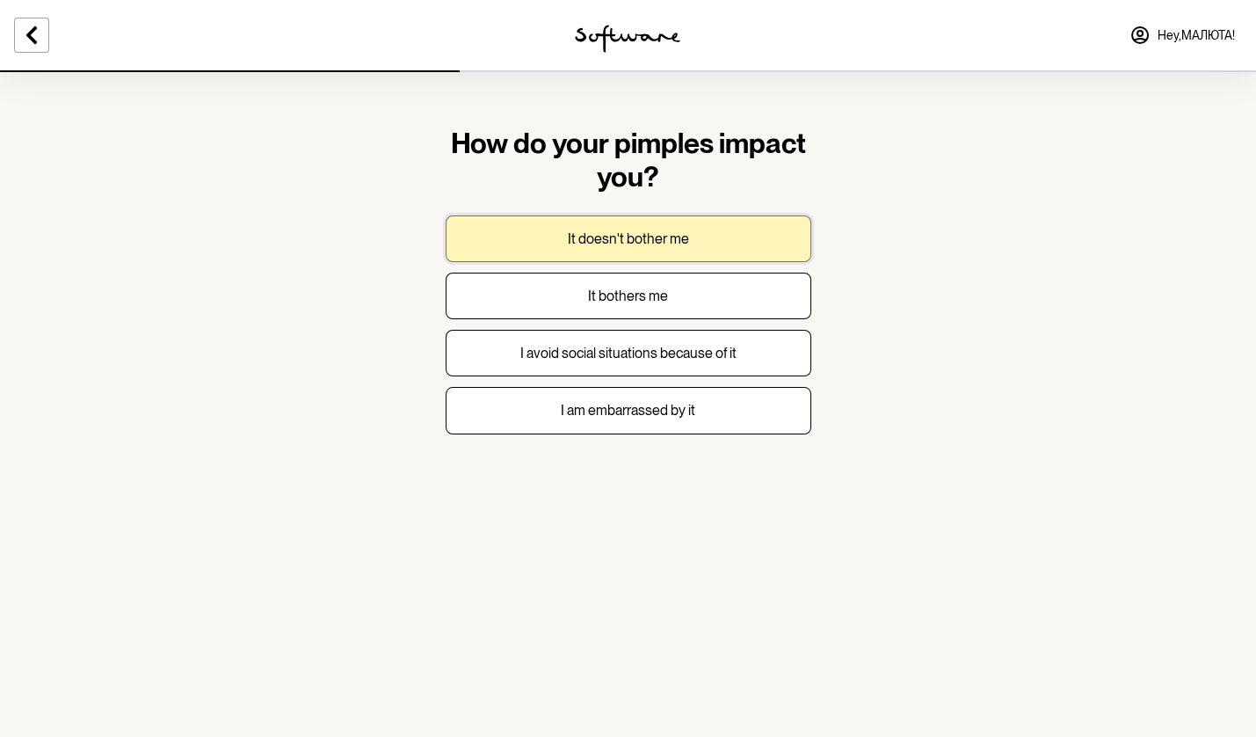
click at [702, 251] on button "It doesn't bother me" at bounding box center [629, 238] width 366 height 47
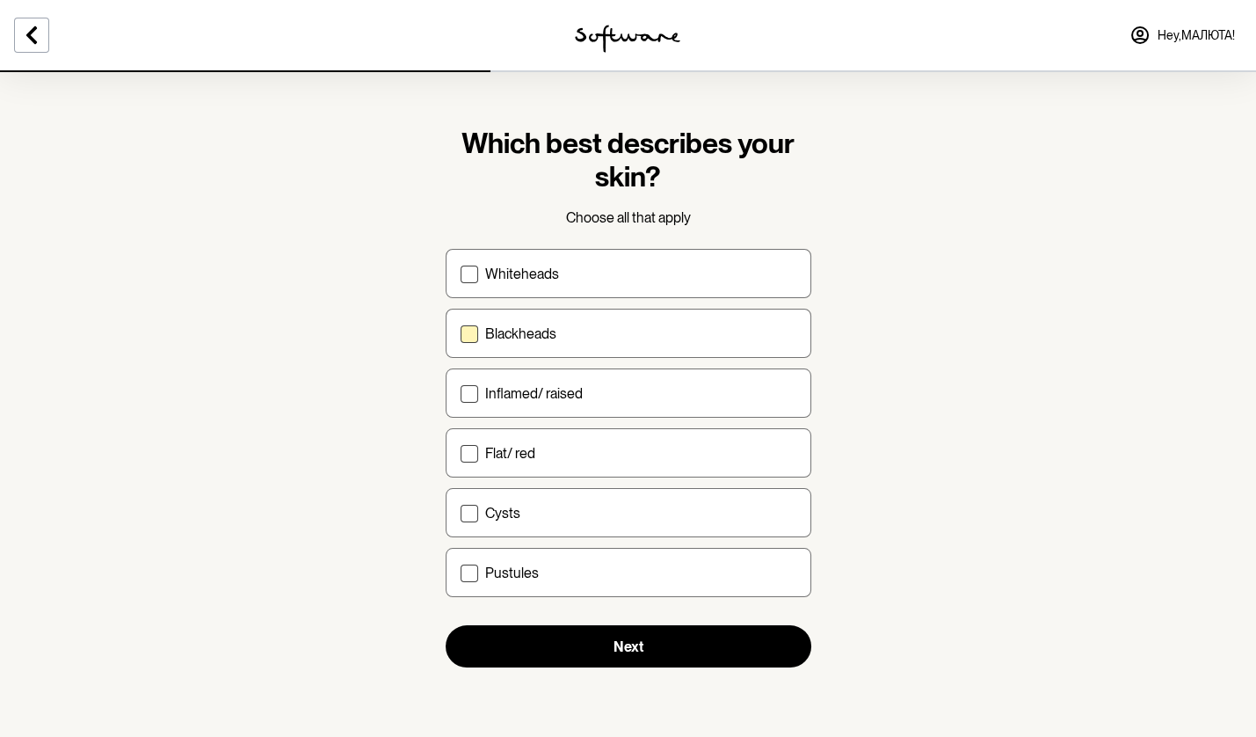
click at [571, 337] on div "Blackheads" at bounding box center [640, 333] width 311 height 17
click at [461, 334] on input "Blackheads" at bounding box center [460, 333] width 1 height 1
checkbox input "true"
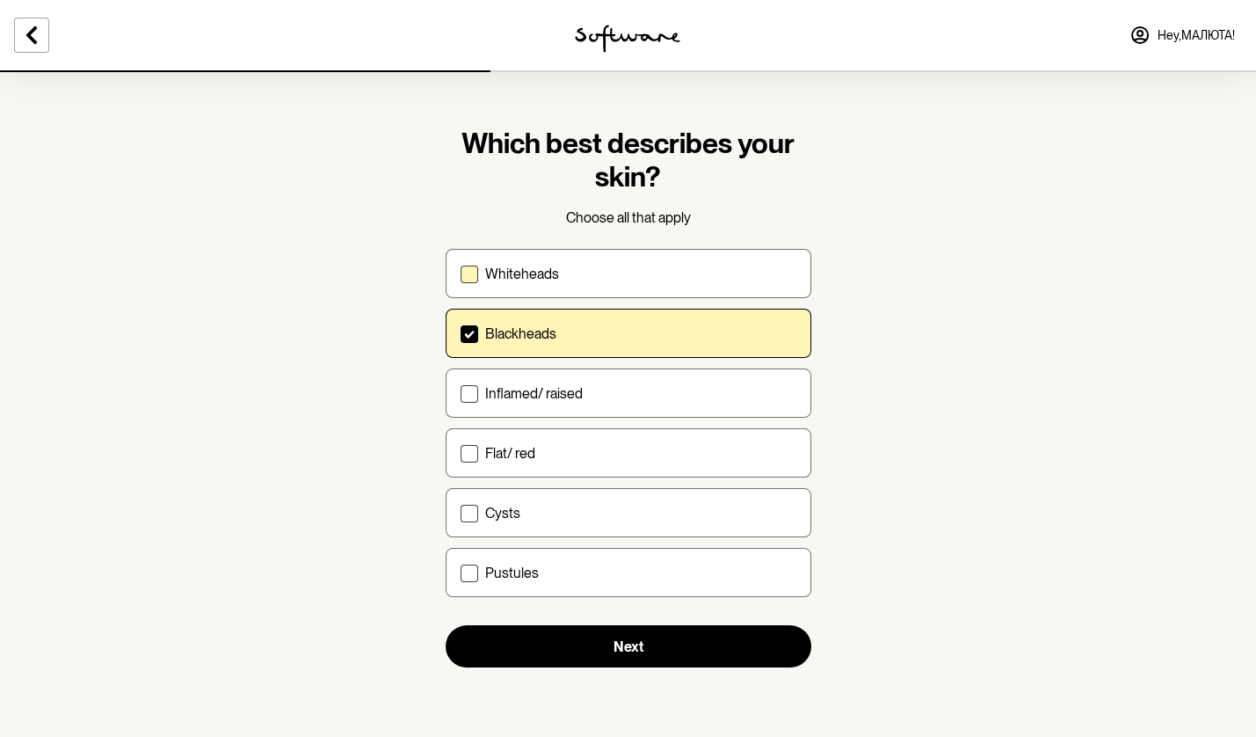
click at [571, 282] on label "Whiteheads" at bounding box center [629, 273] width 366 height 49
click at [461, 274] on input "Whiteheads" at bounding box center [460, 273] width 1 height 1
checkbox input "true"
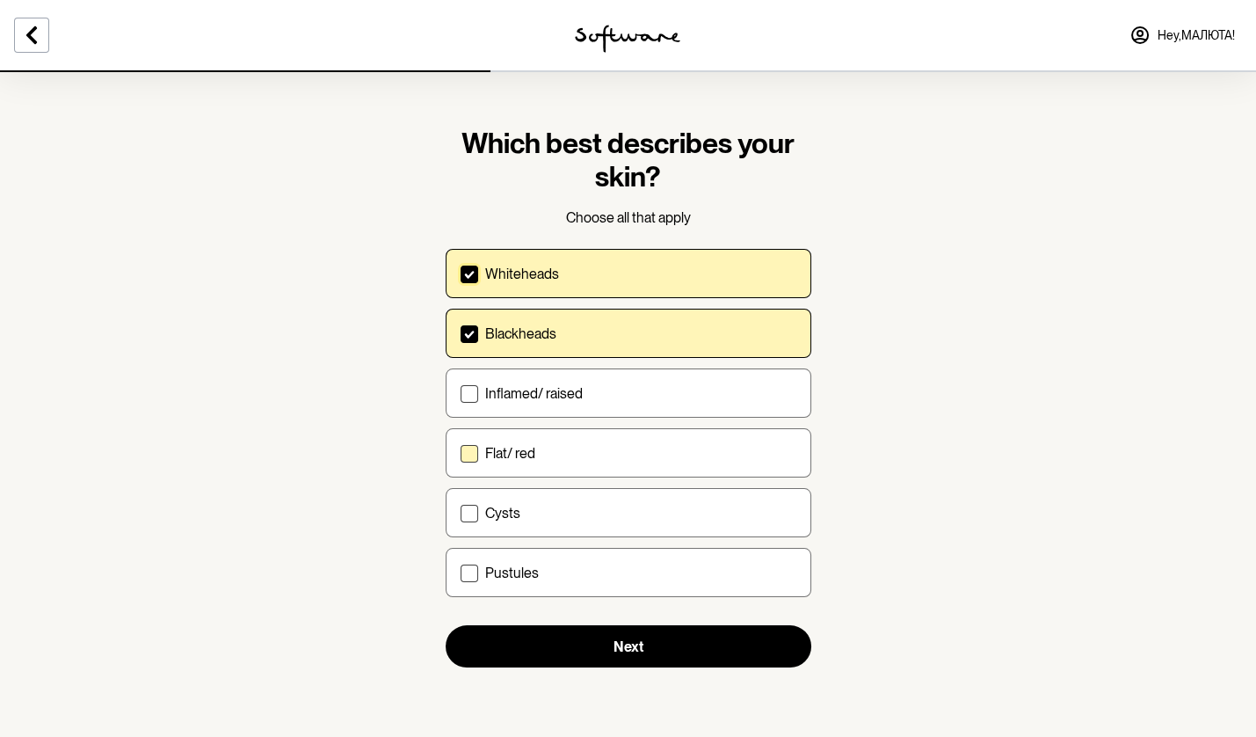
click at [561, 448] on div "Flat/ red" at bounding box center [640, 453] width 311 height 17
click at [461, 453] on input "Flat/ red" at bounding box center [460, 453] width 1 height 1
checkbox input "true"
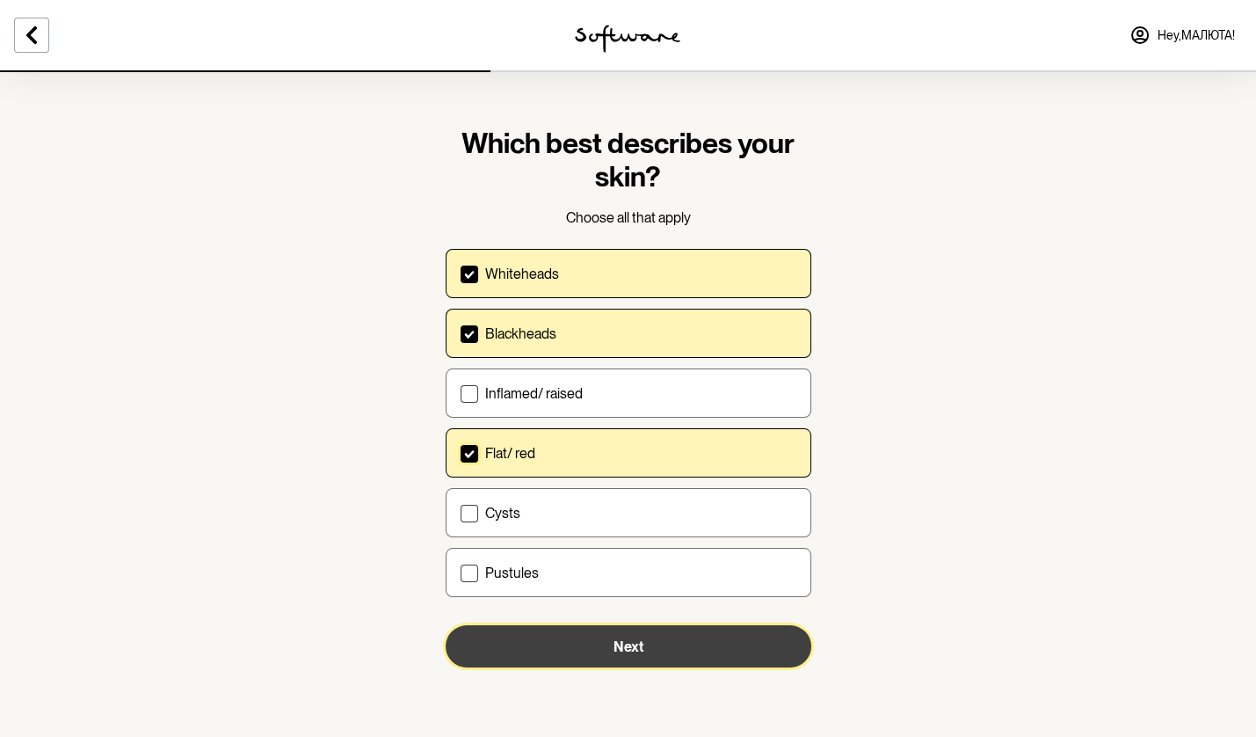
click at [550, 638] on button "Next" at bounding box center [629, 646] width 366 height 42
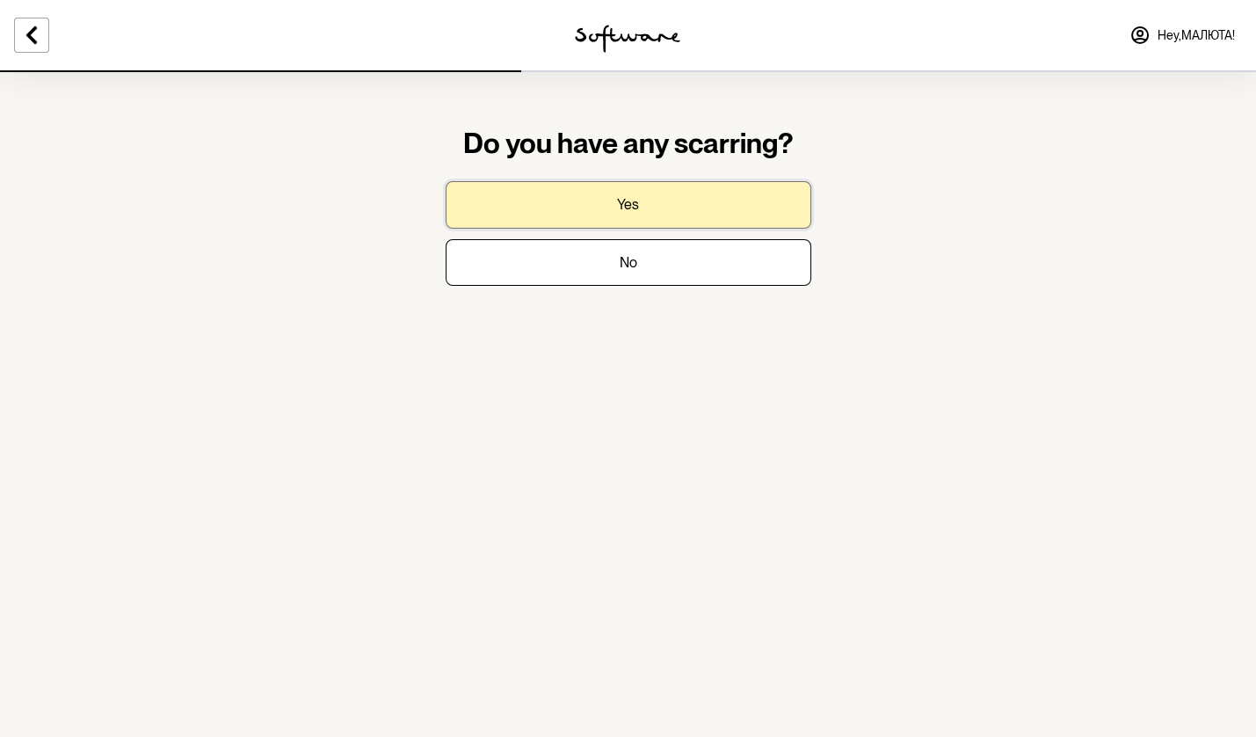
click at [657, 218] on button "Yes" at bounding box center [629, 204] width 366 height 47
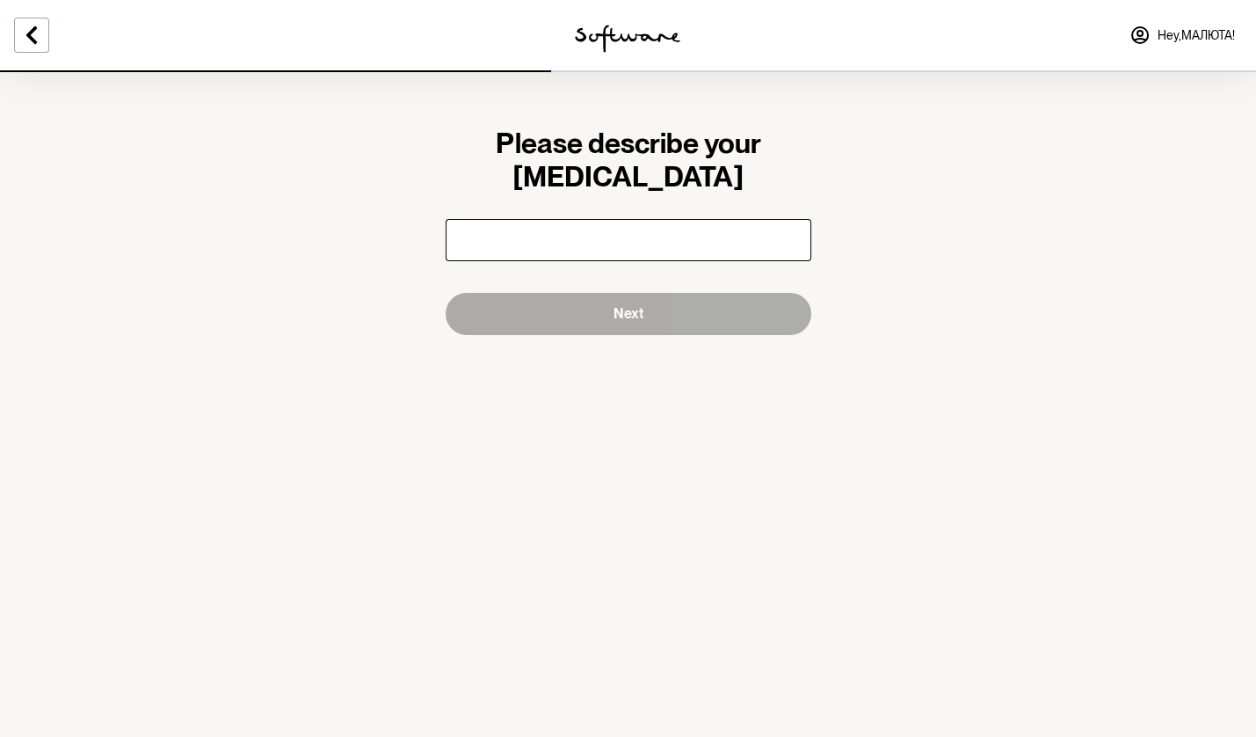
click at [659, 242] on input "text" at bounding box center [629, 240] width 366 height 42
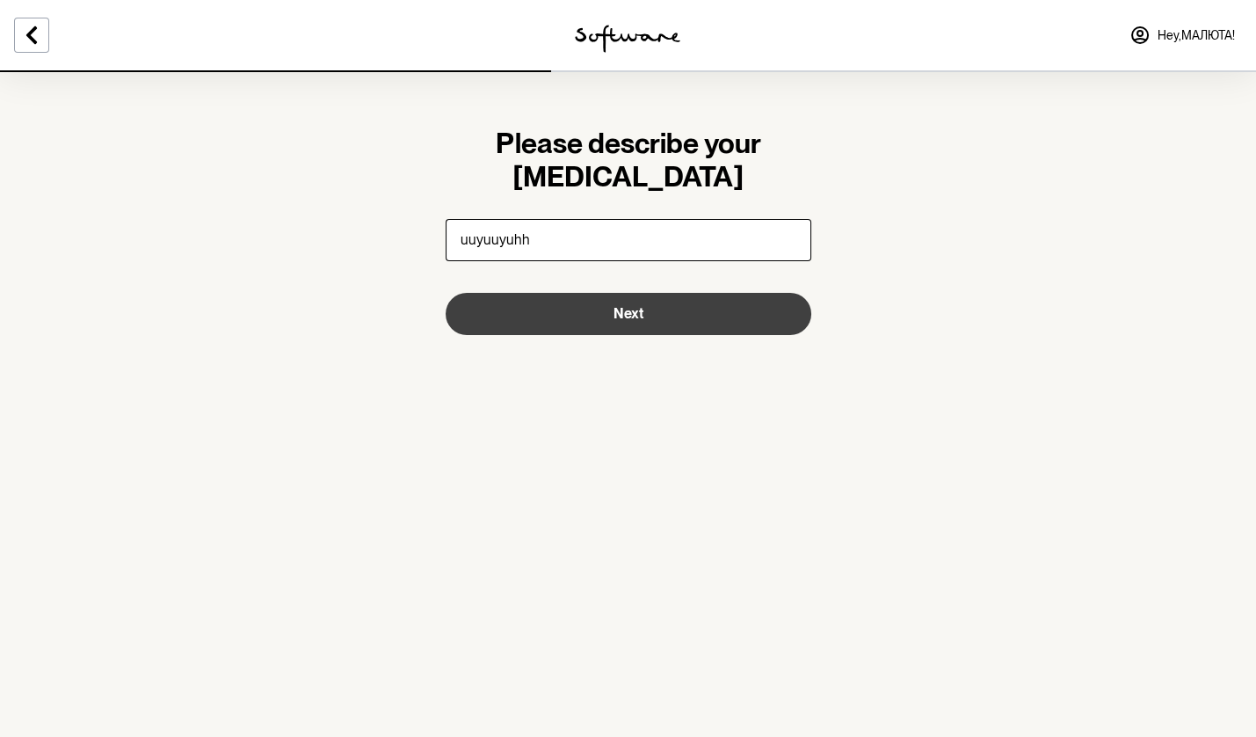
type input "uuyuuyuhh"
click at [637, 318] on span "Next" at bounding box center [629, 313] width 30 height 17
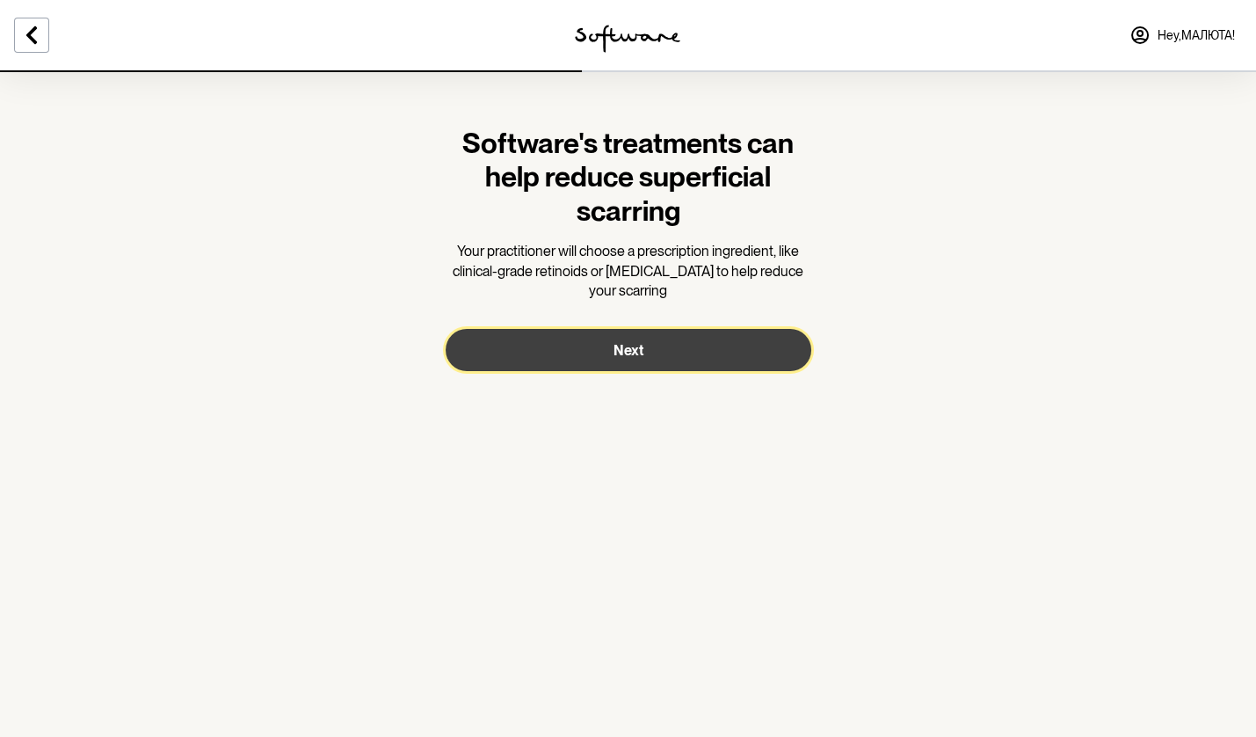
click at [613, 362] on button "Next" at bounding box center [629, 350] width 366 height 42
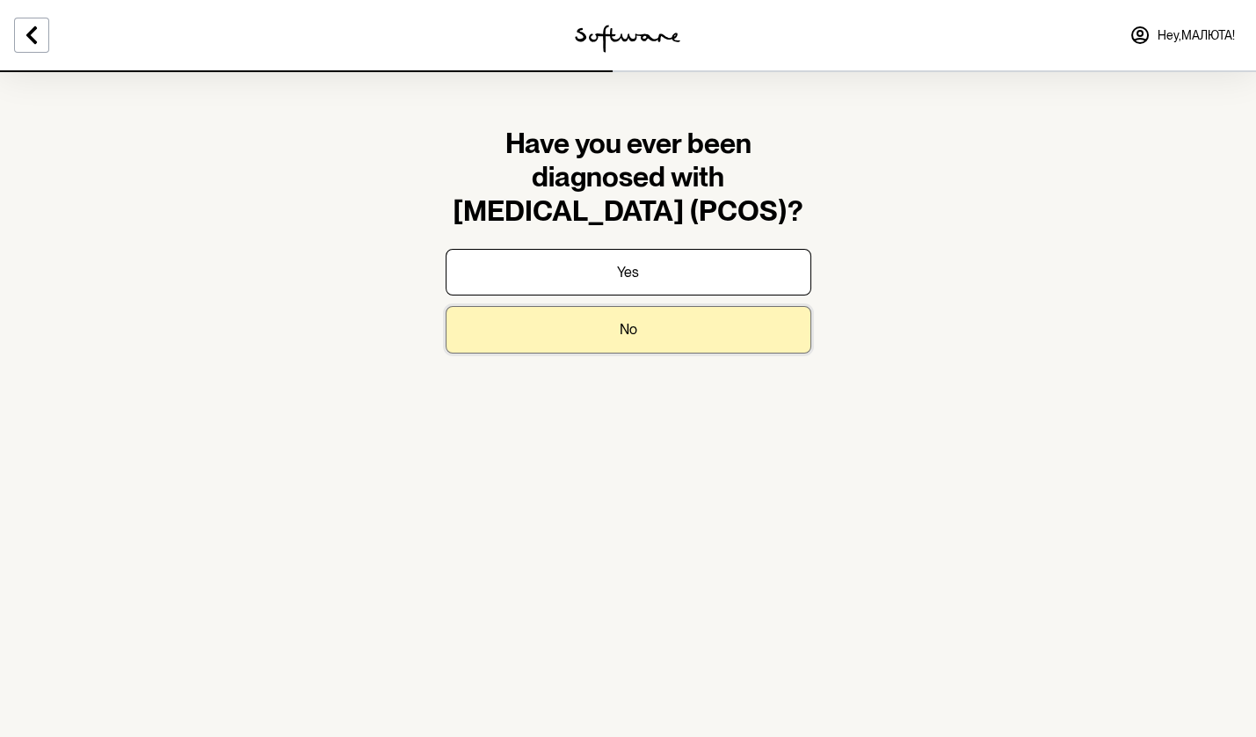
click at [564, 317] on button "No" at bounding box center [629, 329] width 366 height 47
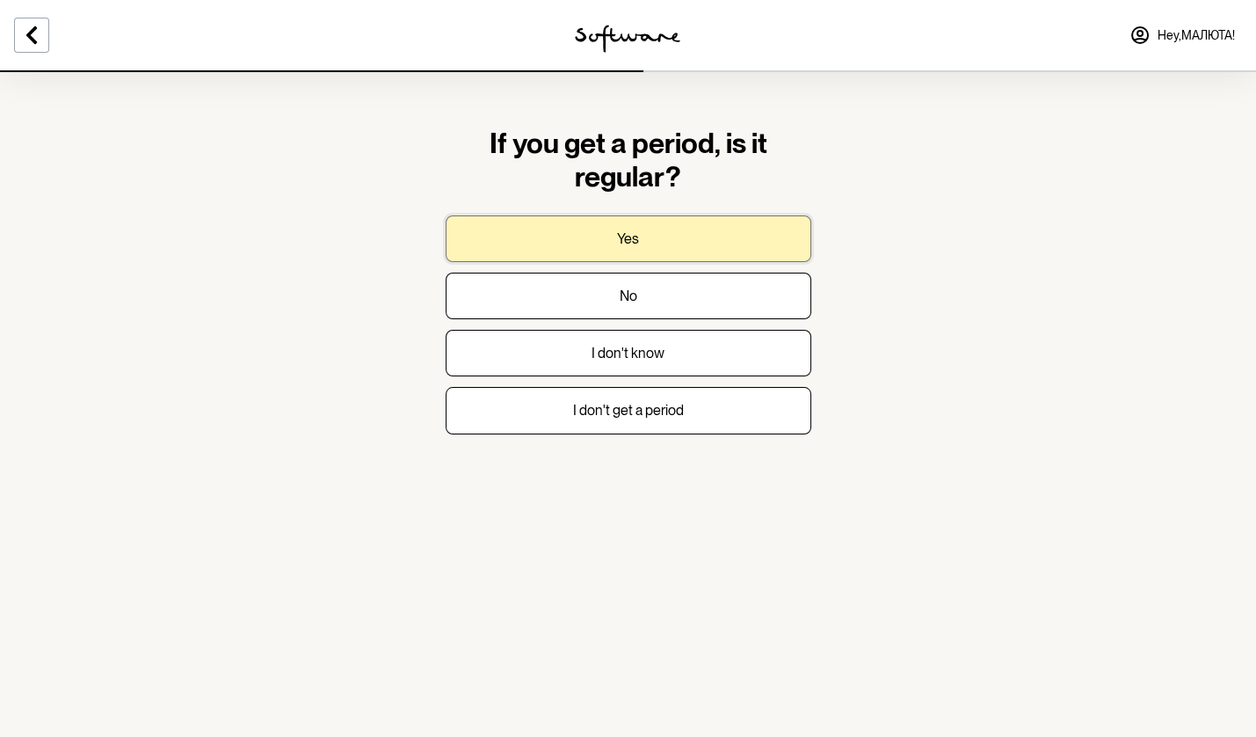
click at [621, 243] on p "Yes" at bounding box center [628, 238] width 22 height 17
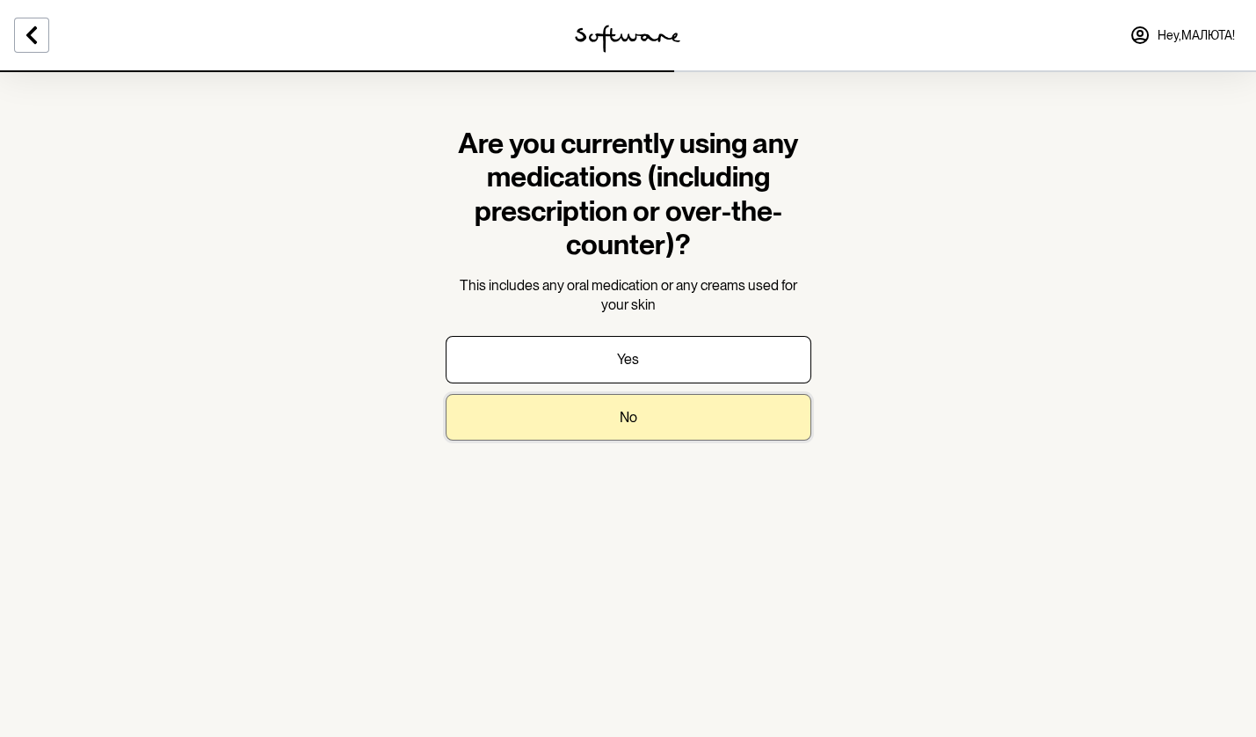
click at [602, 420] on button "No" at bounding box center [629, 417] width 366 height 47
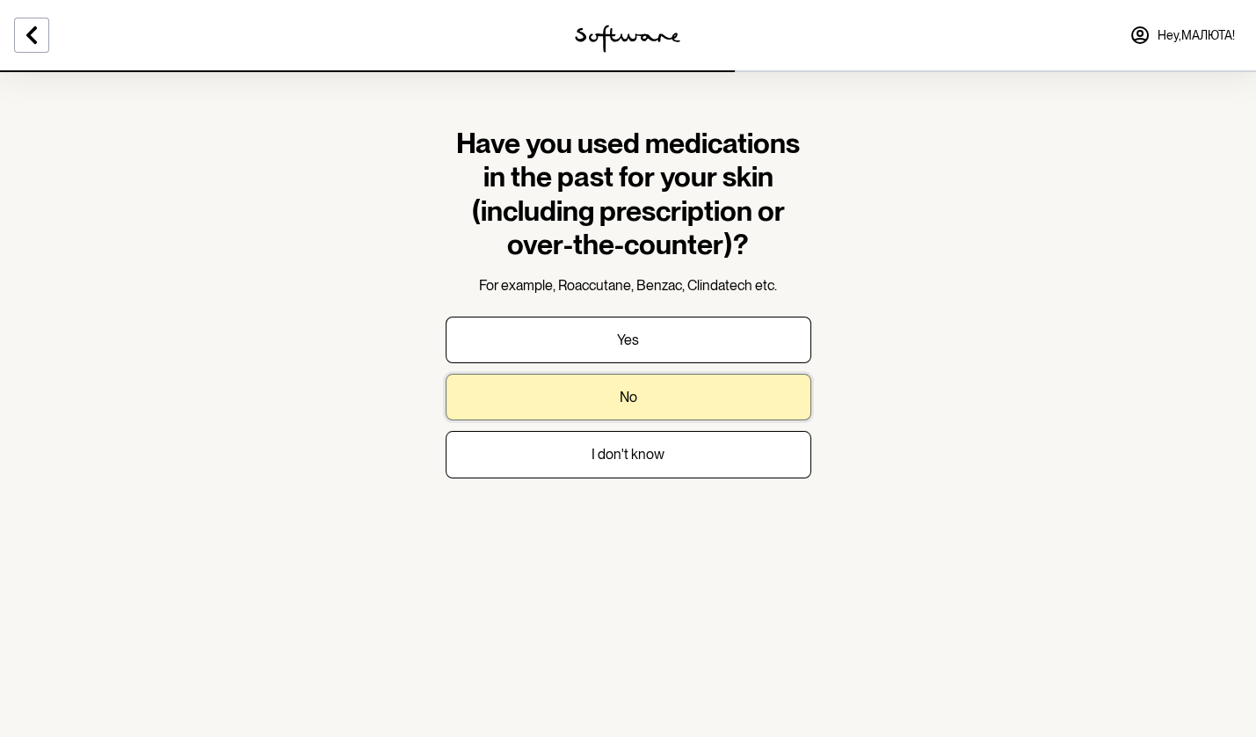
click at [586, 396] on button "No" at bounding box center [629, 397] width 366 height 47
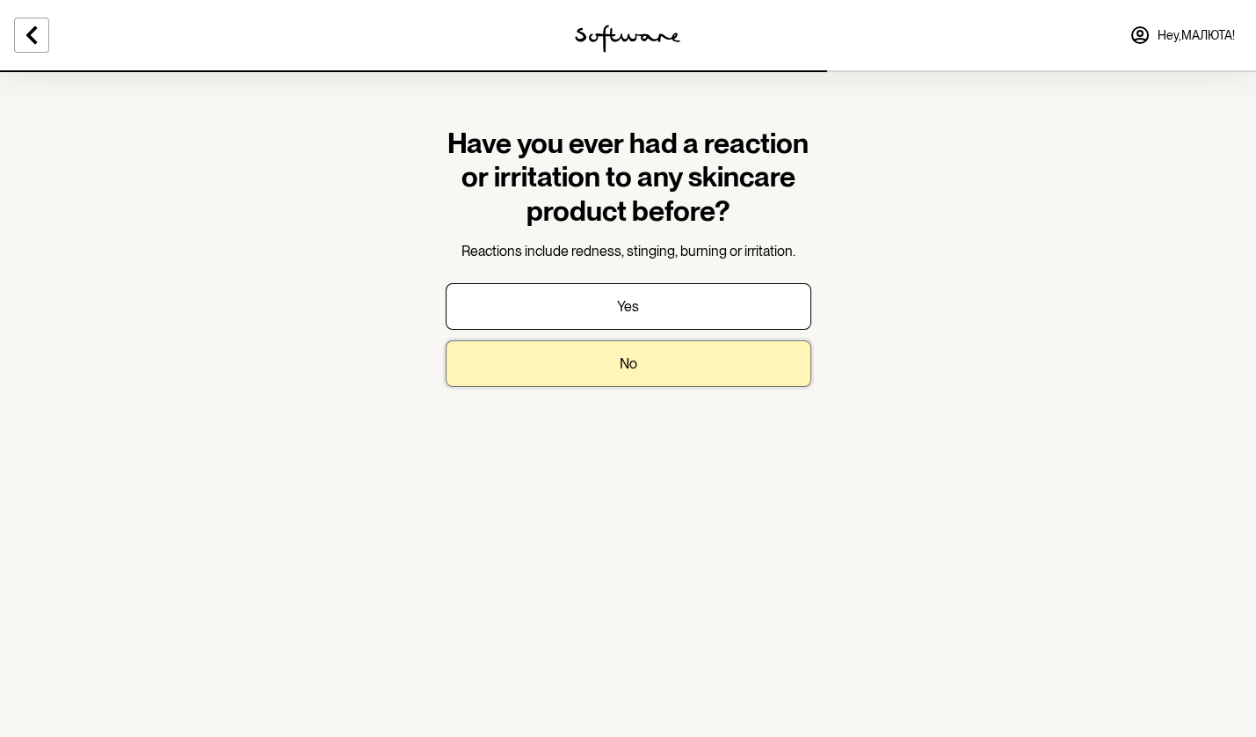
click at [618, 371] on button "No" at bounding box center [629, 363] width 366 height 47
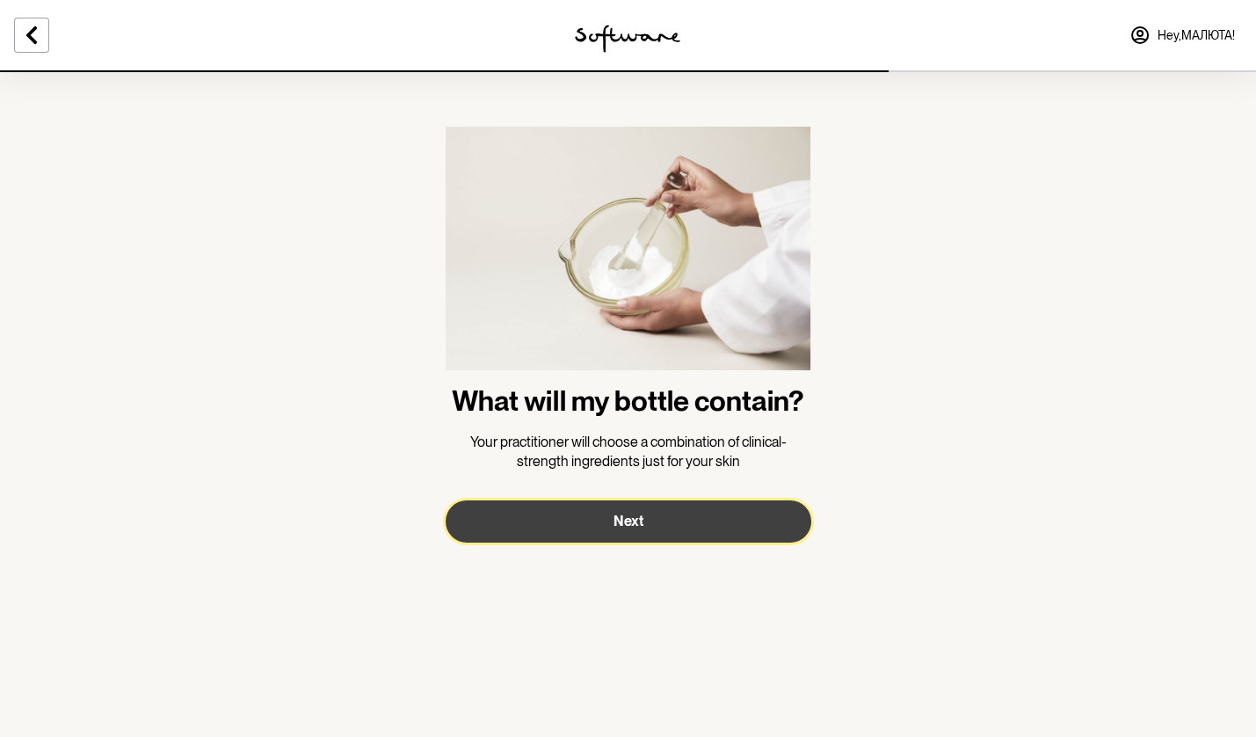
click at [561, 516] on button "Next" at bounding box center [629, 521] width 366 height 42
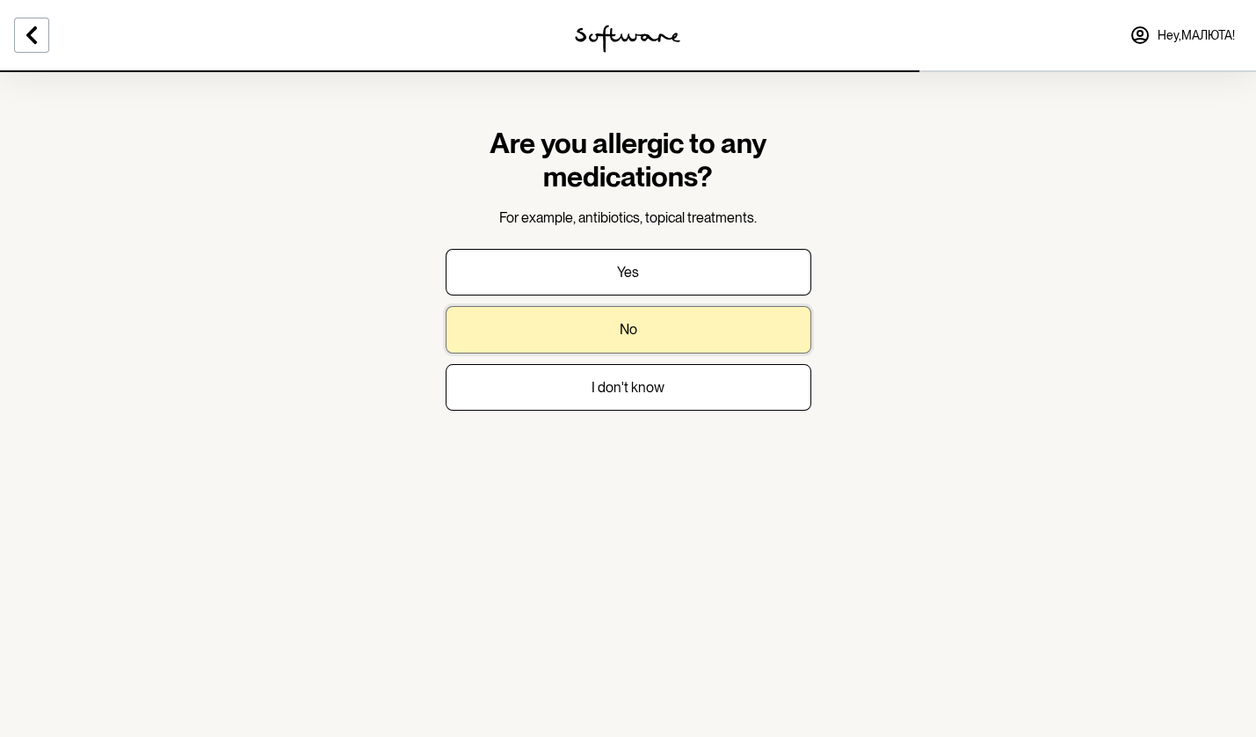
click at [638, 328] on button "No" at bounding box center [629, 329] width 366 height 47
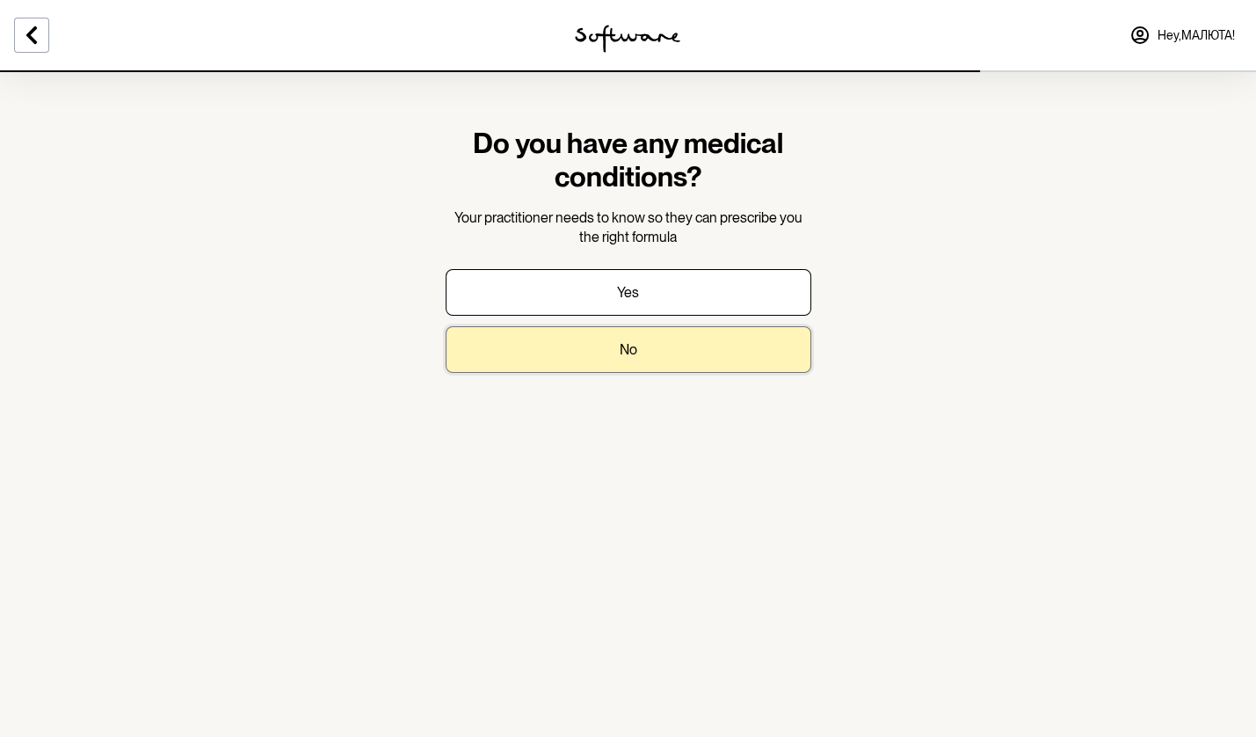
click at [637, 348] on button "No" at bounding box center [629, 349] width 366 height 47
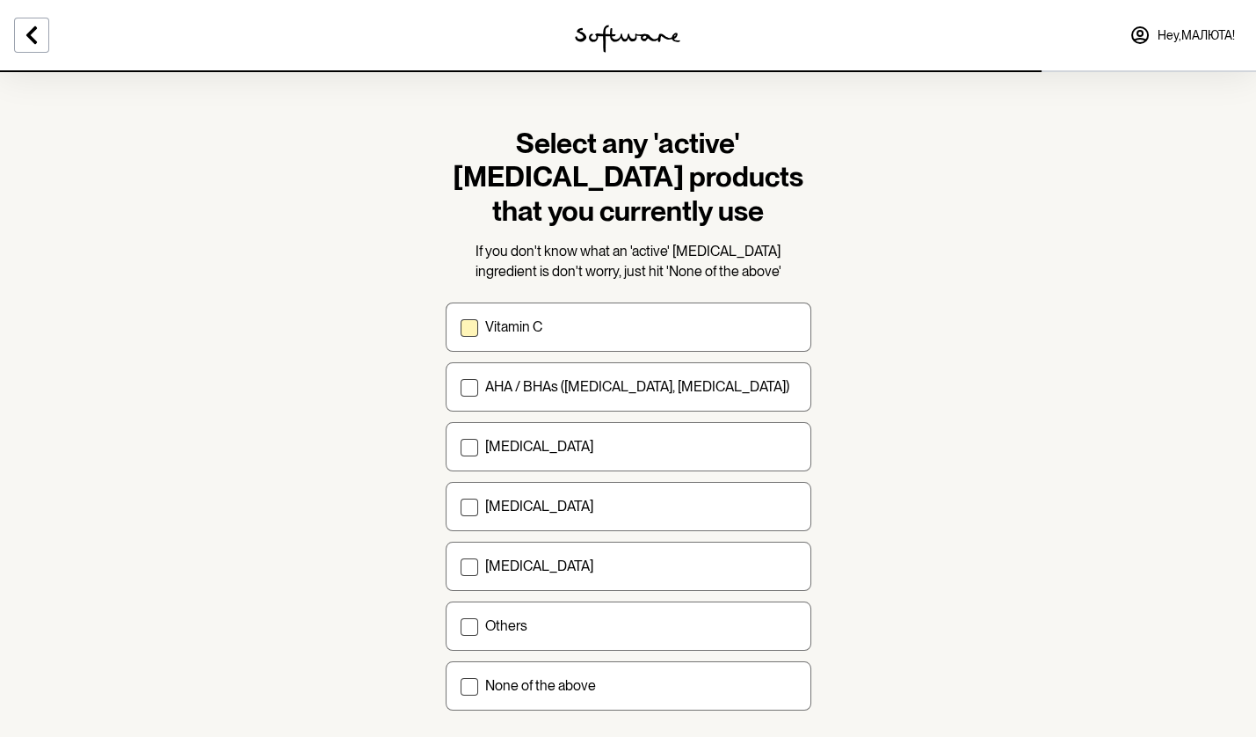
click at [584, 330] on div "Vitamin C" at bounding box center [640, 326] width 311 height 17
click at [461, 328] on input "Vitamin C" at bounding box center [460, 327] width 1 height 1
checkbox input "true"
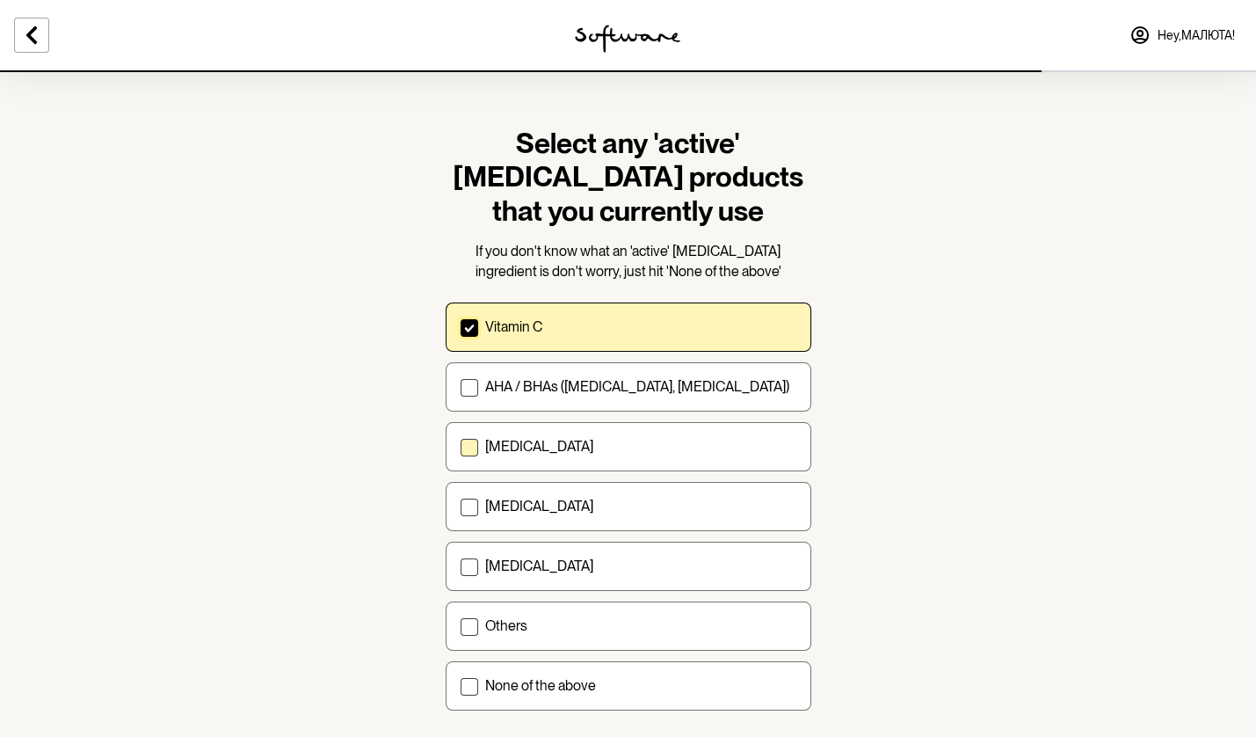
click at [563, 438] on div "Retinol" at bounding box center [640, 446] width 311 height 17
click at [461, 447] on input "Retinol" at bounding box center [460, 447] width 1 height 1
checkbox input "true"
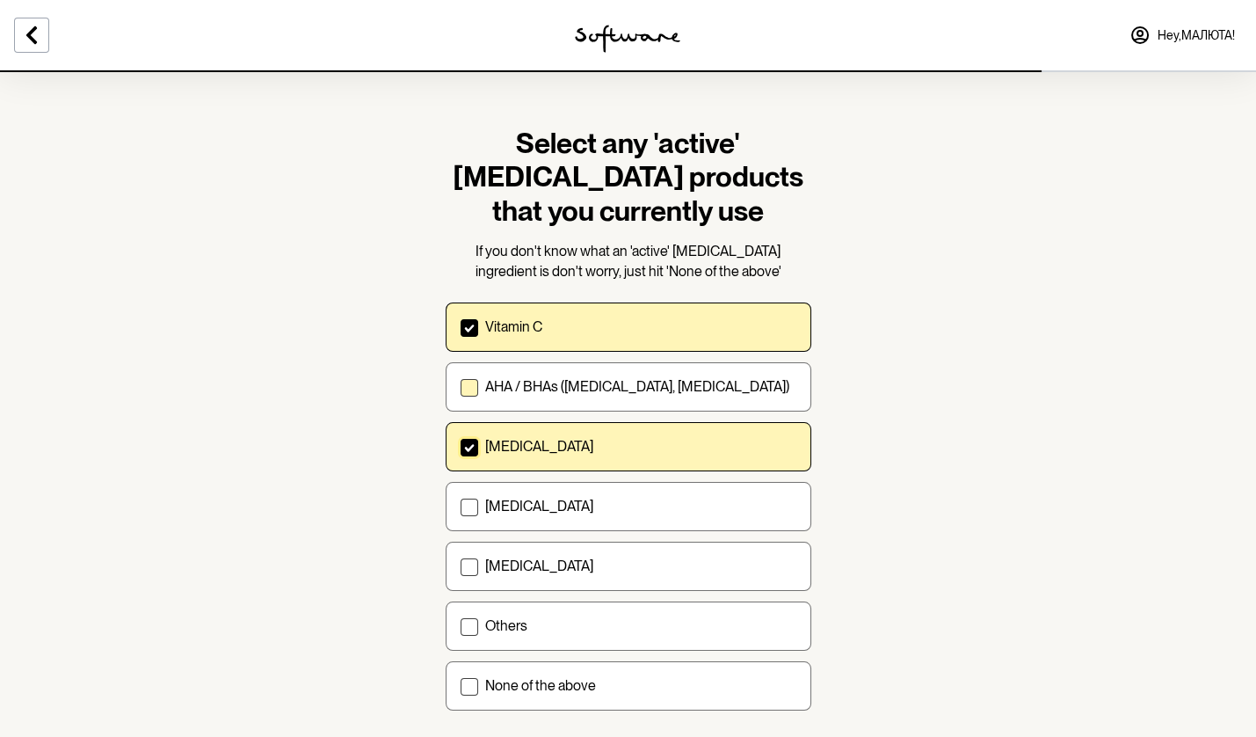
click at [567, 375] on label "AHA / BHAs (salicylic acid, glycolic acid)" at bounding box center [629, 386] width 366 height 49
click at [461, 387] on input "AHA / BHAs (salicylic acid, glycolic acid)" at bounding box center [460, 387] width 1 height 1
checkbox input "true"
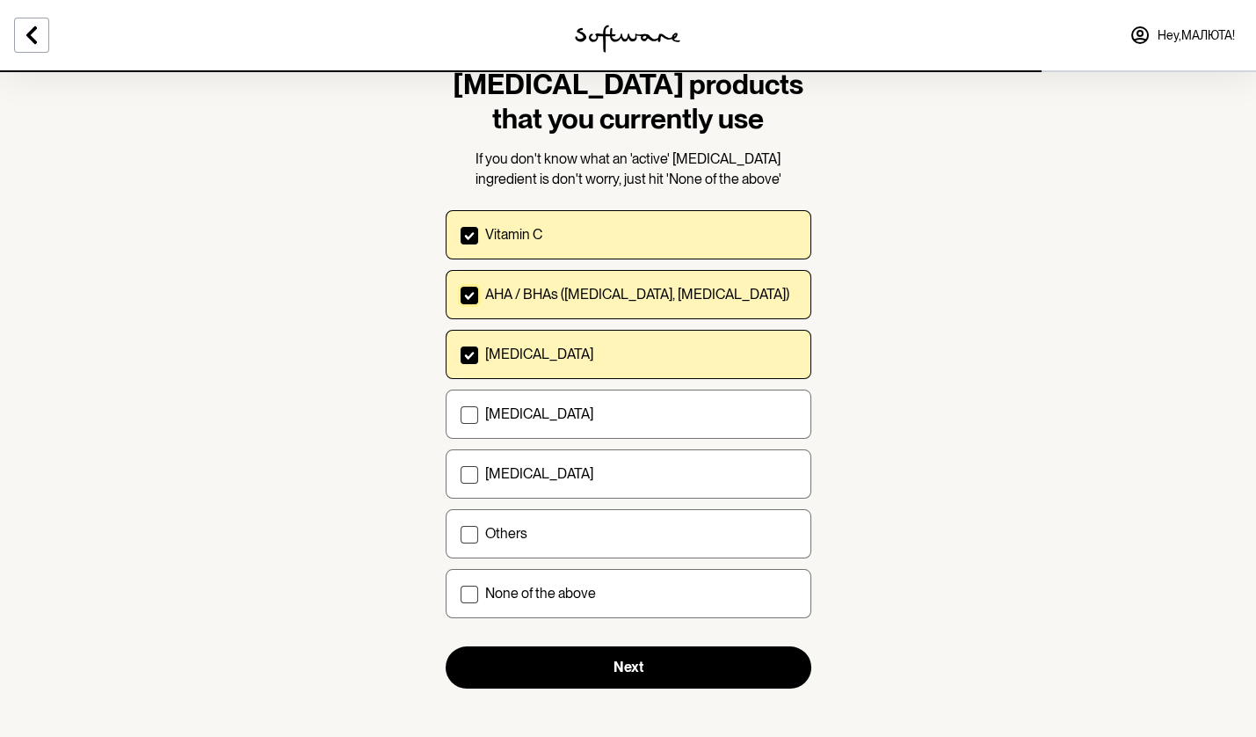
scroll to position [94, 0]
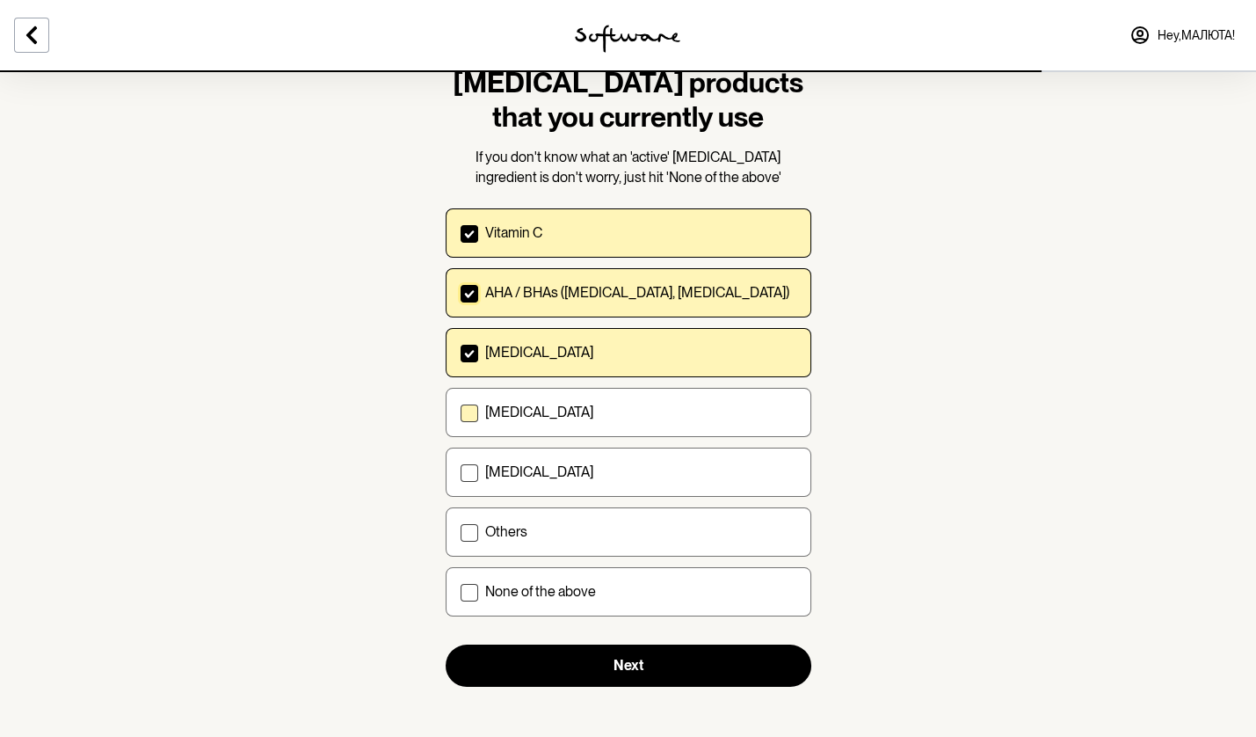
click at [592, 432] on label "Niacinamide" at bounding box center [629, 412] width 366 height 49
click at [461, 413] on input "Niacinamide" at bounding box center [460, 412] width 1 height 1
checkbox input "true"
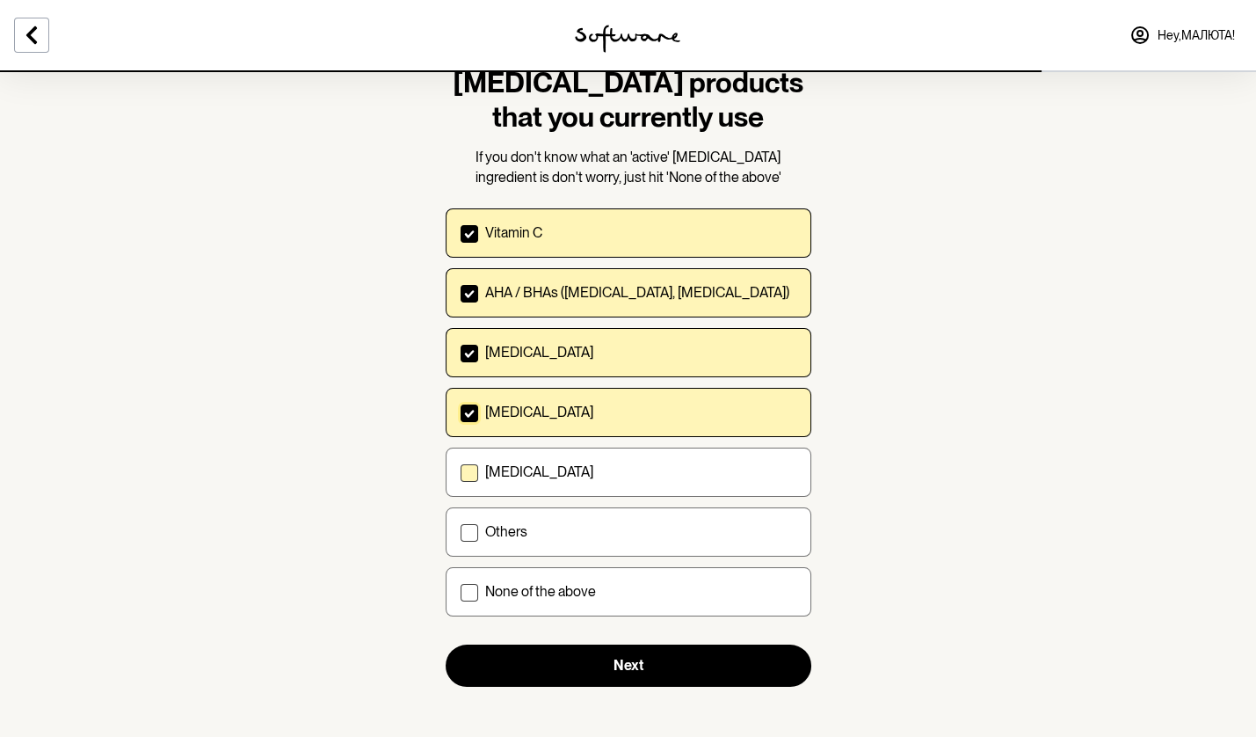
click at [592, 484] on label "Azelaic acid" at bounding box center [629, 472] width 366 height 49
click at [461, 473] on input "Azelaic acid" at bounding box center [460, 472] width 1 height 1
checkbox input "true"
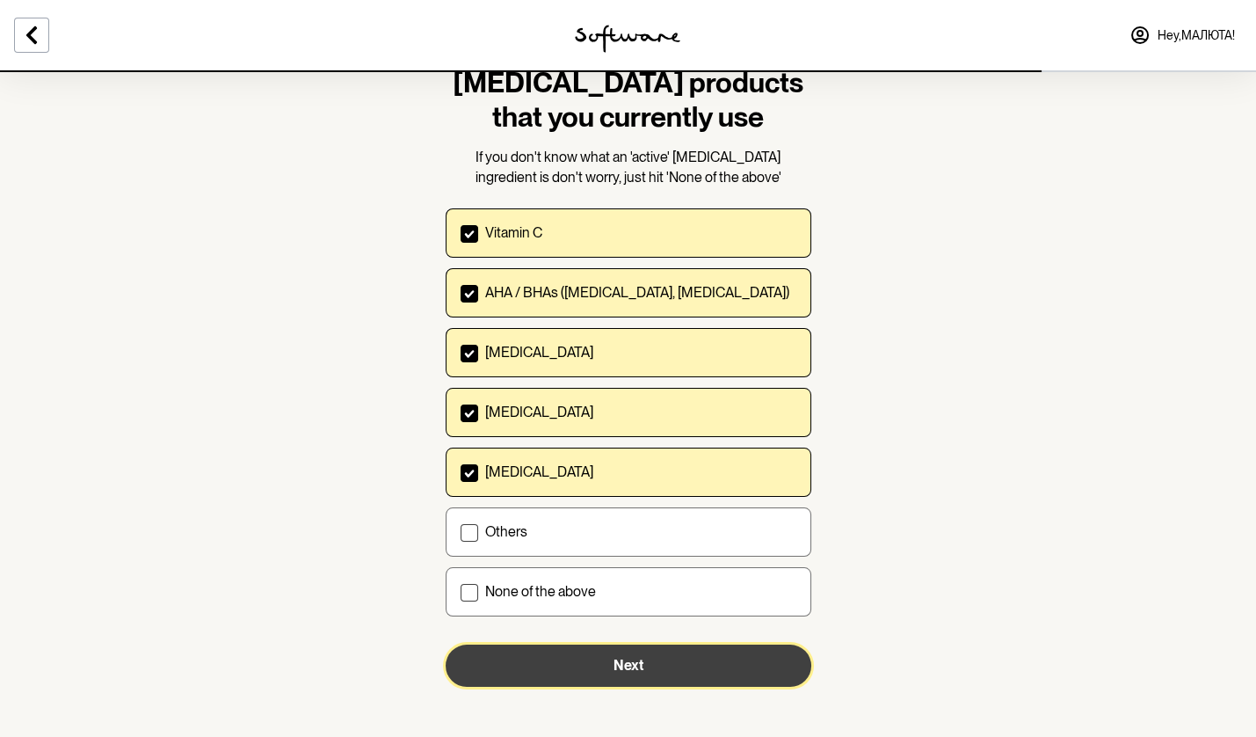
click at [564, 661] on button "Next" at bounding box center [629, 665] width 366 height 42
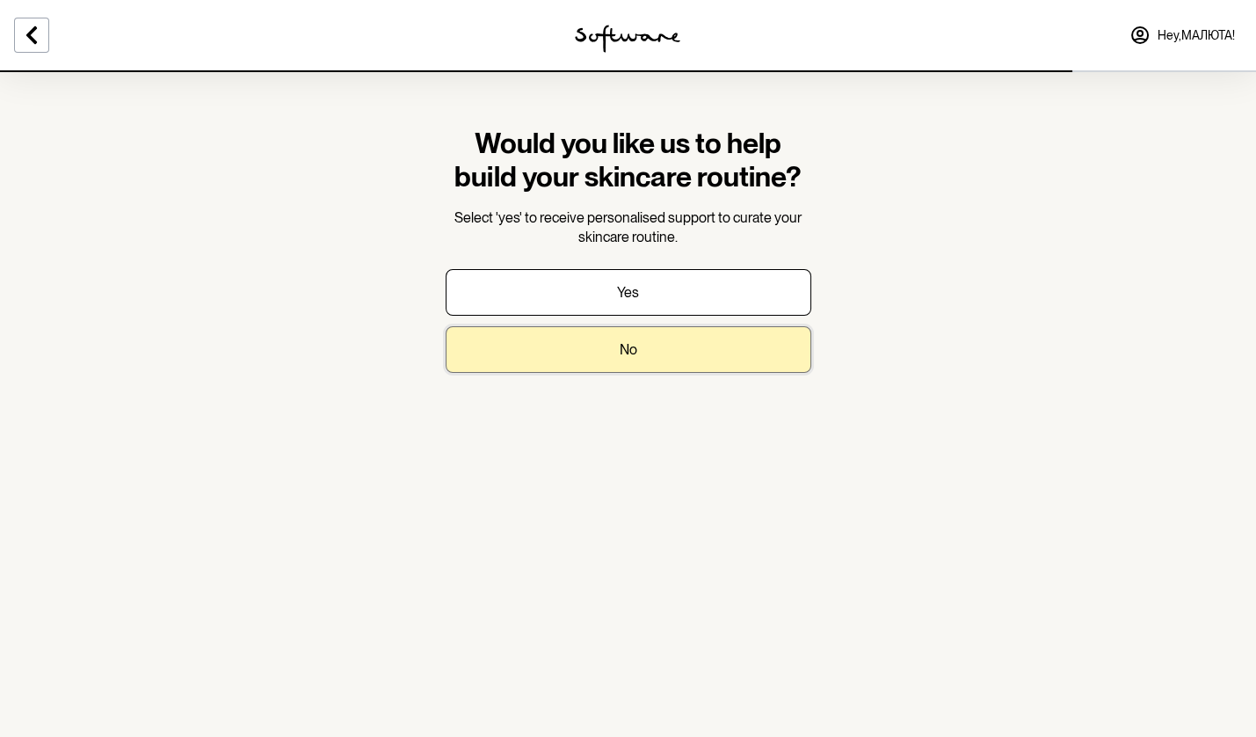
click at [621, 354] on p "No" at bounding box center [629, 349] width 18 height 17
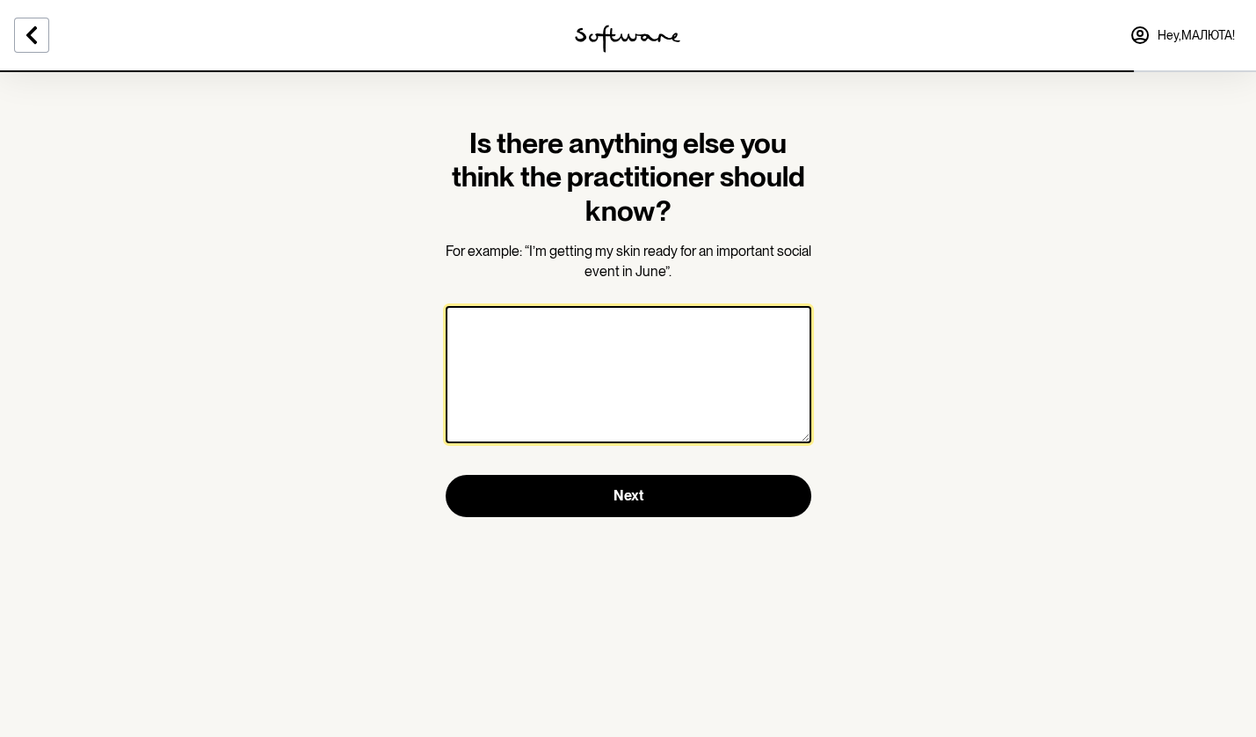
click at [497, 336] on textarea at bounding box center [629, 374] width 366 height 137
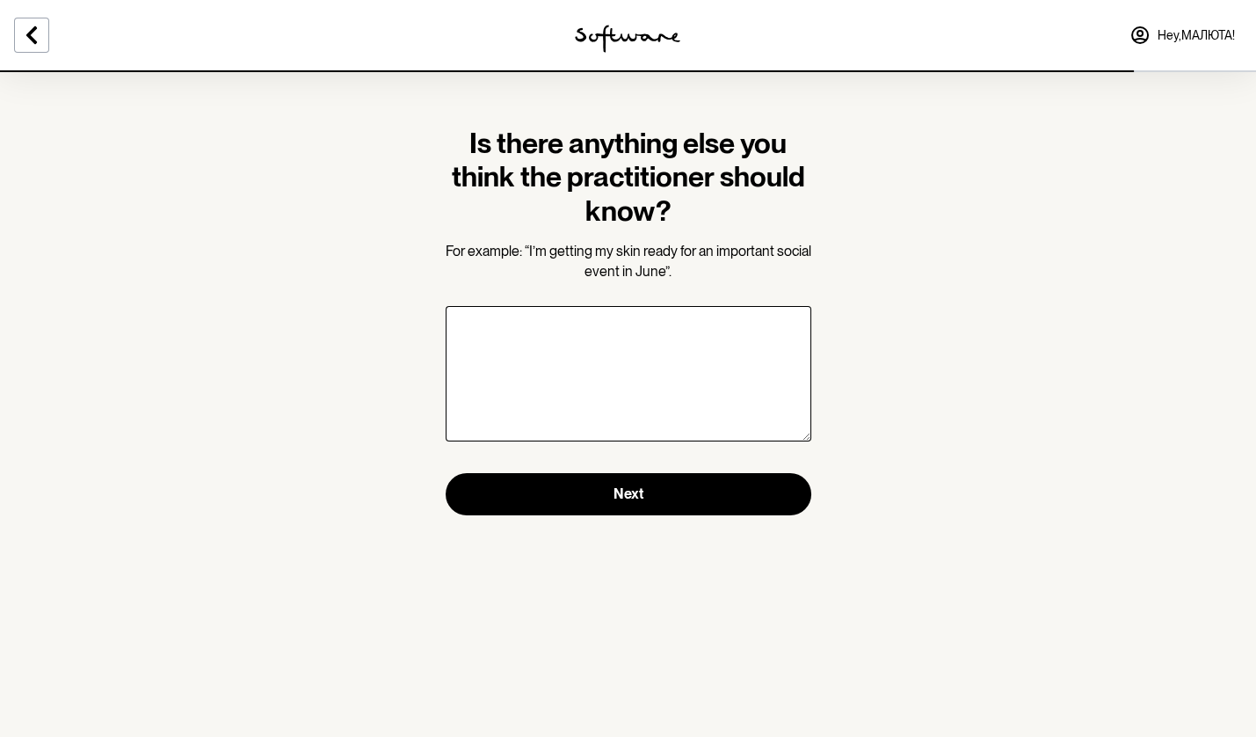
drag, startPoint x: 528, startPoint y: 253, endPoint x: 652, endPoint y: 263, distance: 124.3
drag, startPoint x: 529, startPoint y: 251, endPoint x: 666, endPoint y: 272, distance: 138.6
click at [666, 272] on span "For example: “I’m getting my skin ready for an important social event in June”." at bounding box center [629, 261] width 366 height 36
copy span "I’m getting my skin ready for an important social event in June”"
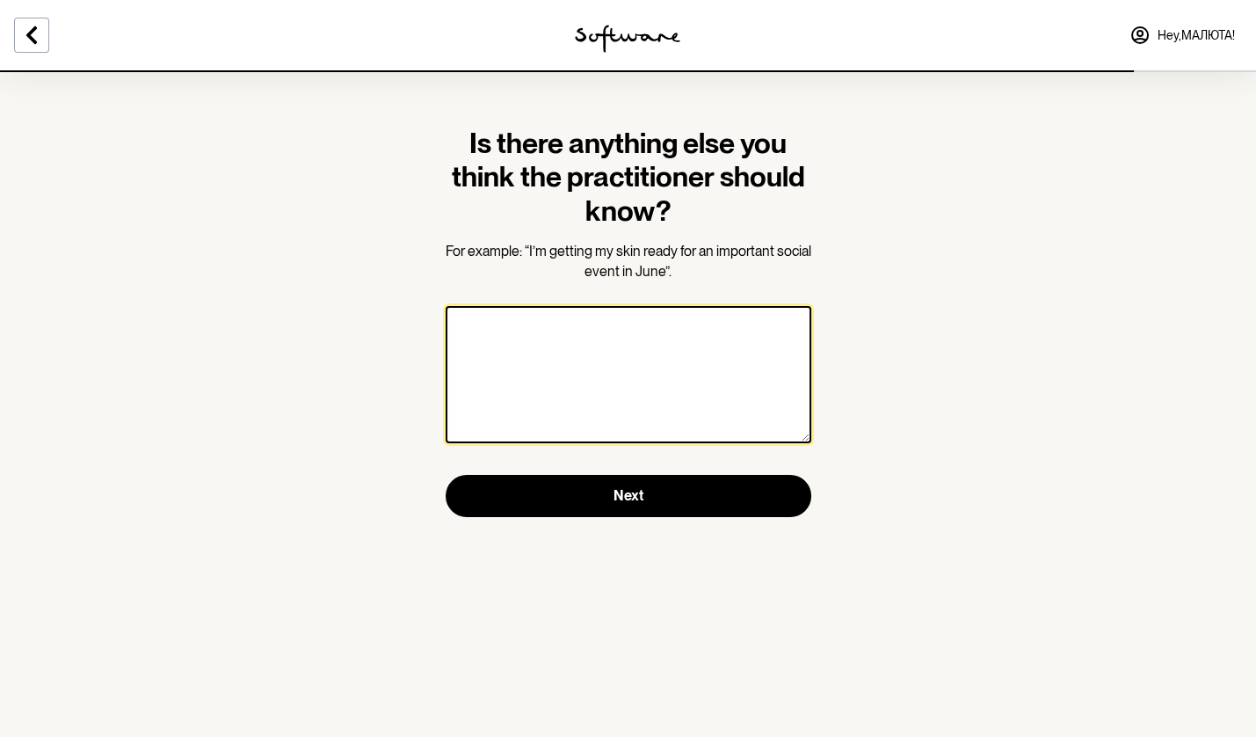
click at [579, 329] on textarea at bounding box center [629, 374] width 366 height 137
paste textarea "I’m getting my skin ready for an important social event in June”"
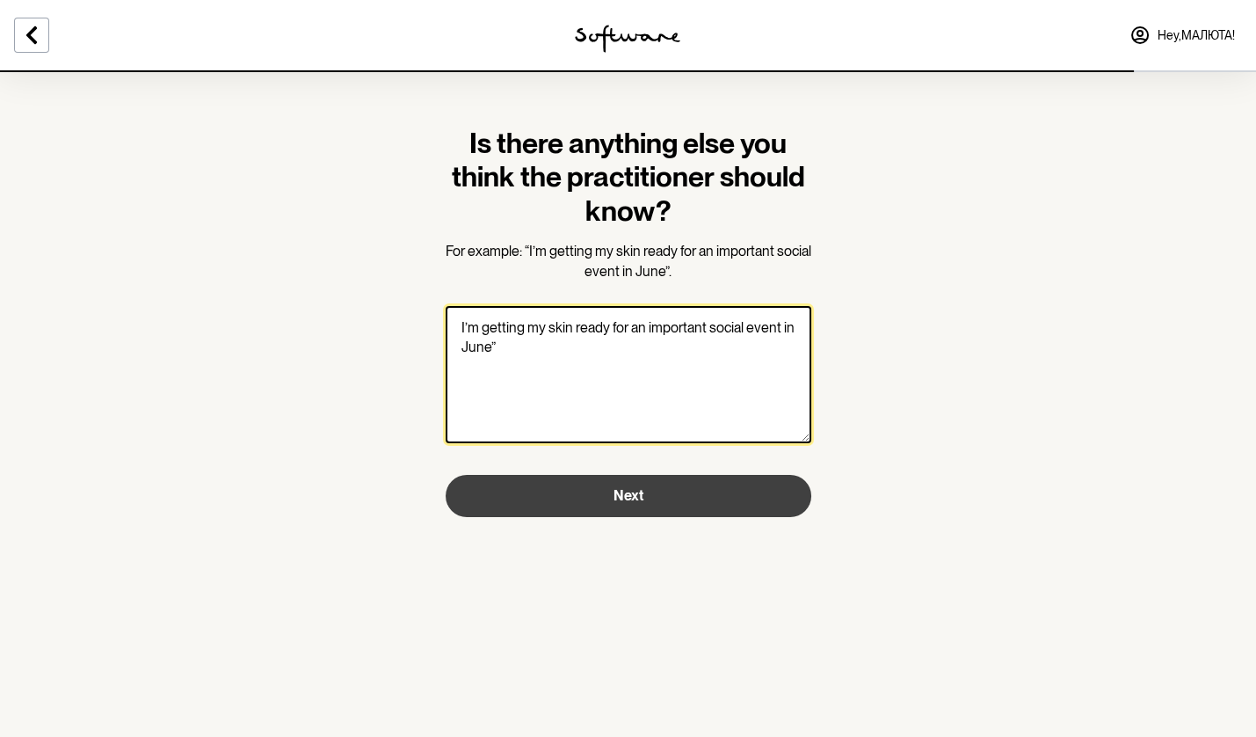
type textarea "I’m getting my skin ready for an important social event in June”"
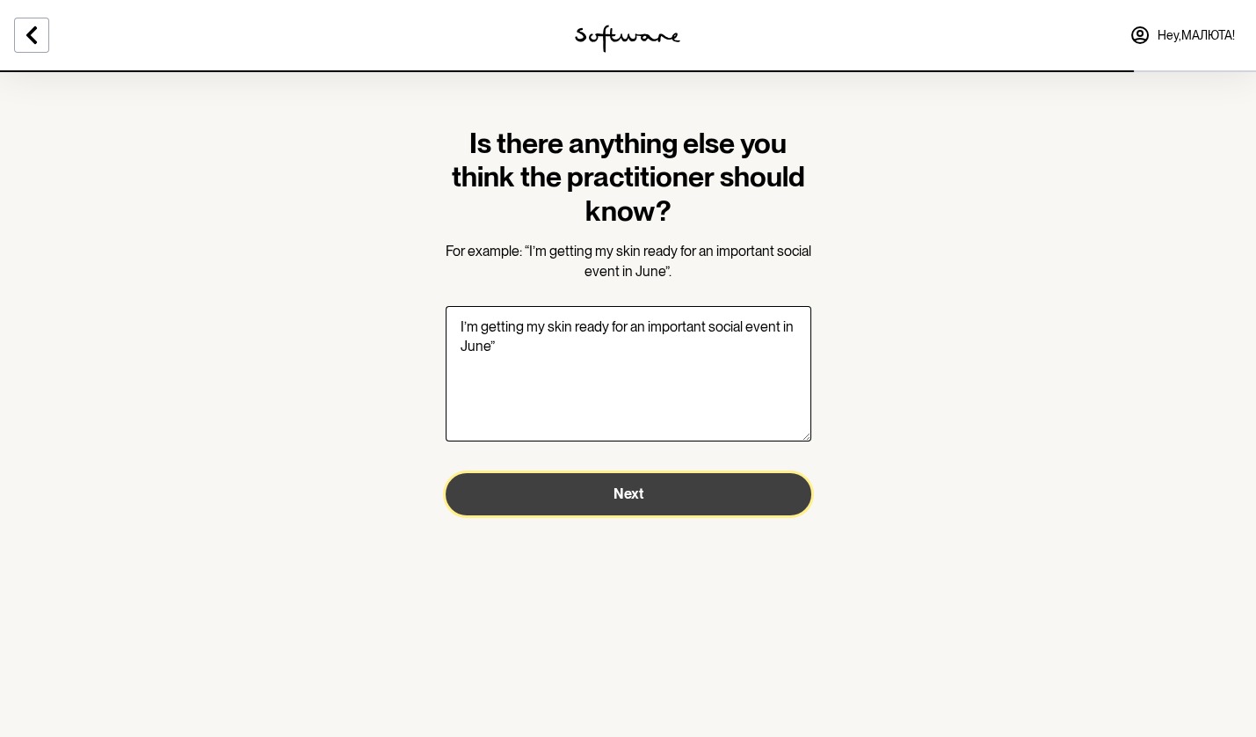
click at [551, 479] on button "Next" at bounding box center [629, 494] width 366 height 42
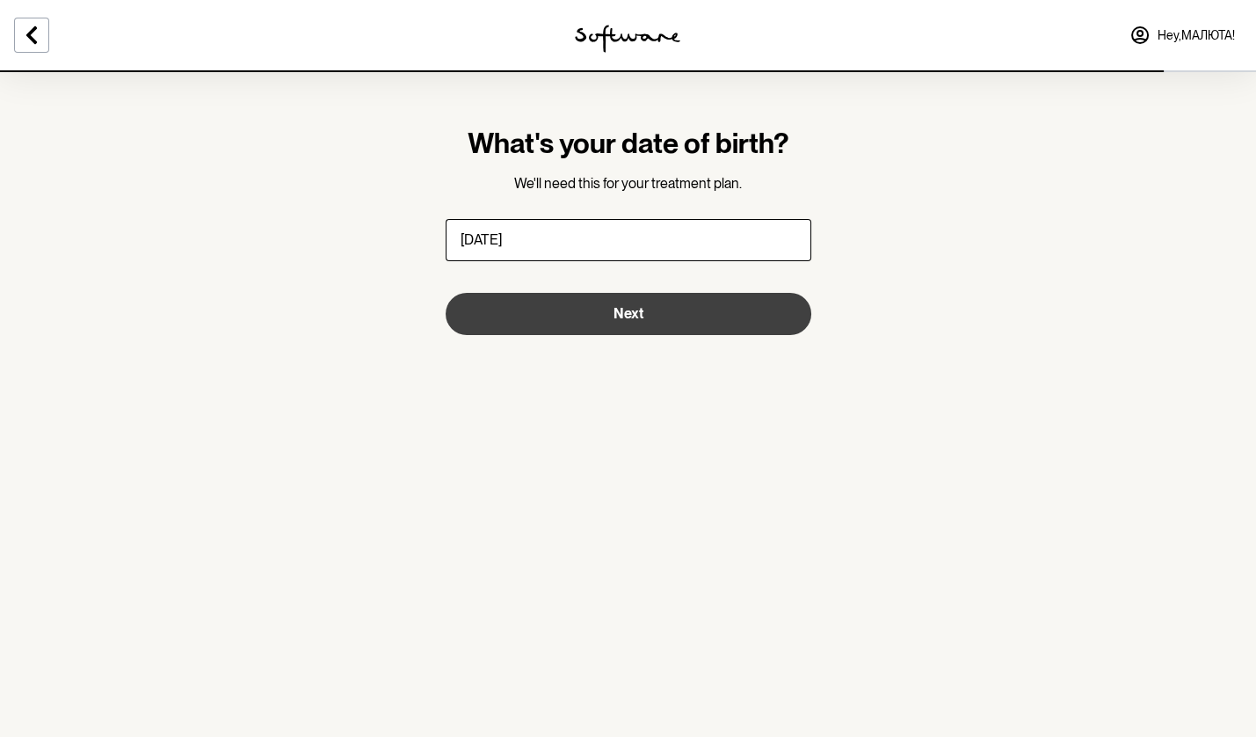
type input "23/09/1995"
click at [586, 315] on button "Next" at bounding box center [629, 314] width 366 height 42
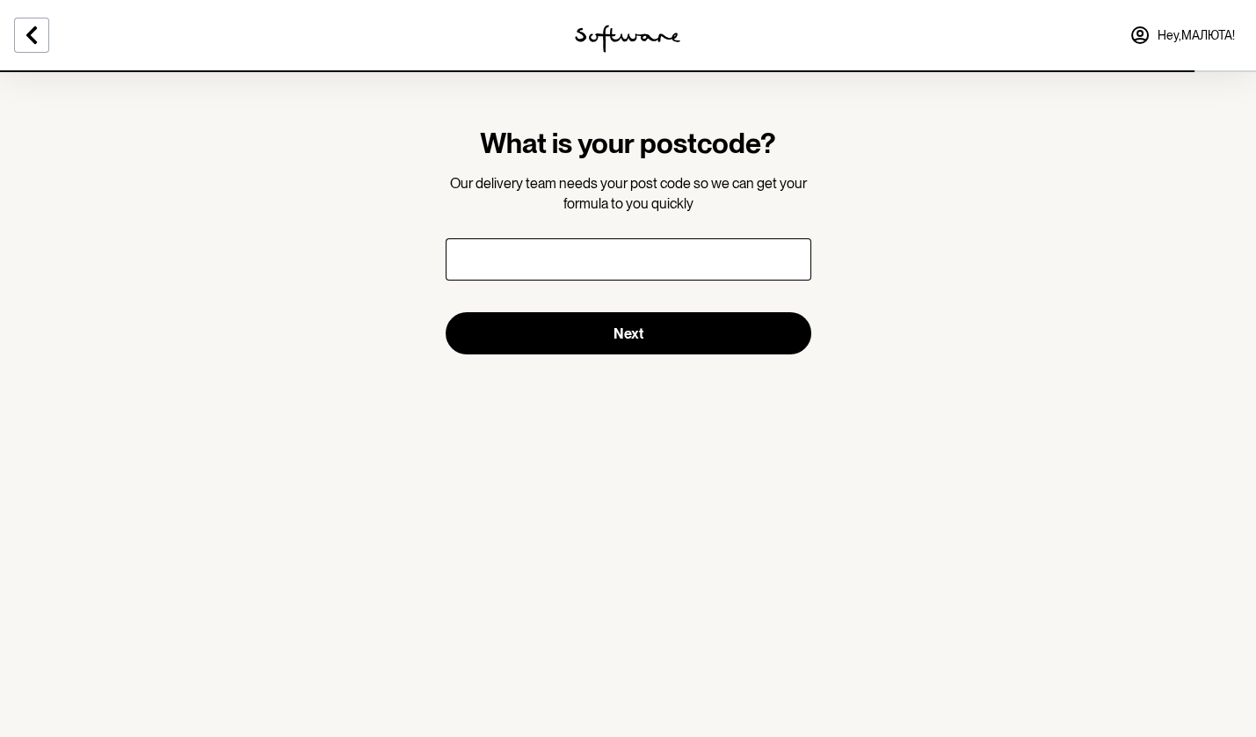
click at [562, 274] on input "text" at bounding box center [629, 259] width 366 height 42
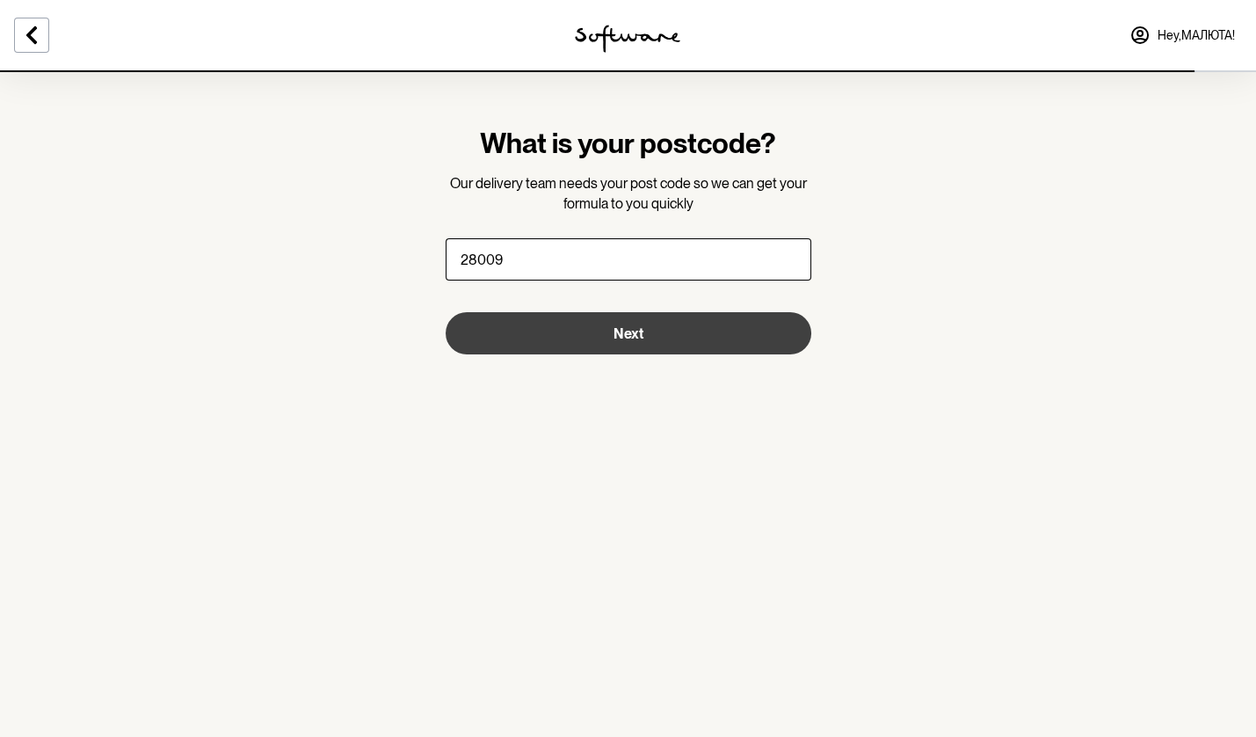
type input "28009"
click at [646, 343] on button "Next" at bounding box center [629, 333] width 366 height 42
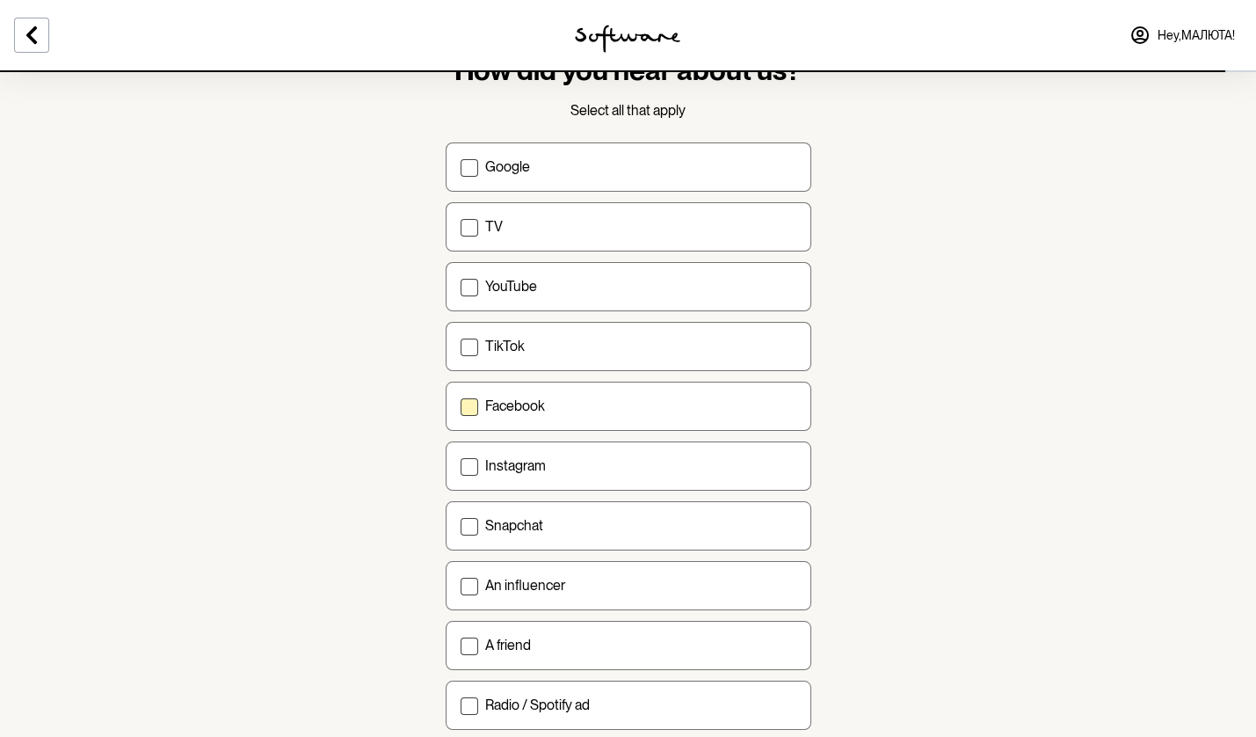
scroll to position [84, 0]
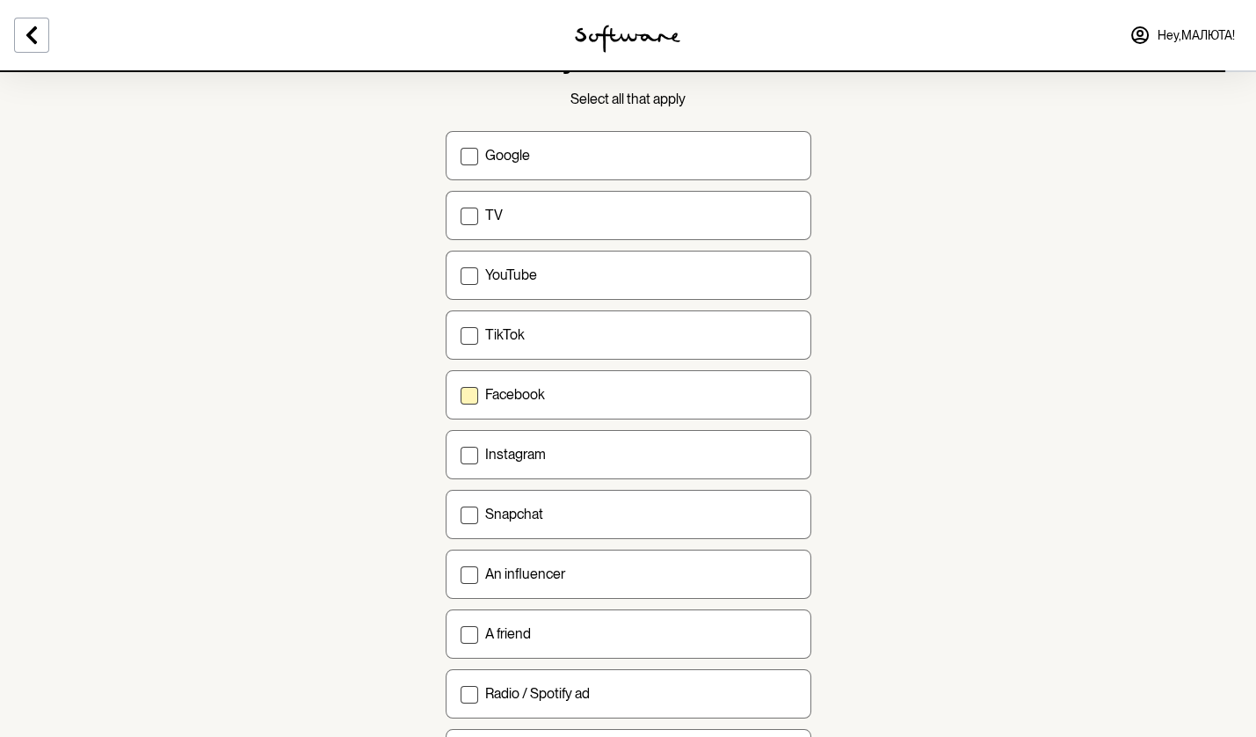
click at [560, 389] on div "Facebook" at bounding box center [640, 394] width 311 height 17
click at [461, 394] on input "Facebook" at bounding box center [460, 394] width 1 height 1
checkbox input "true"
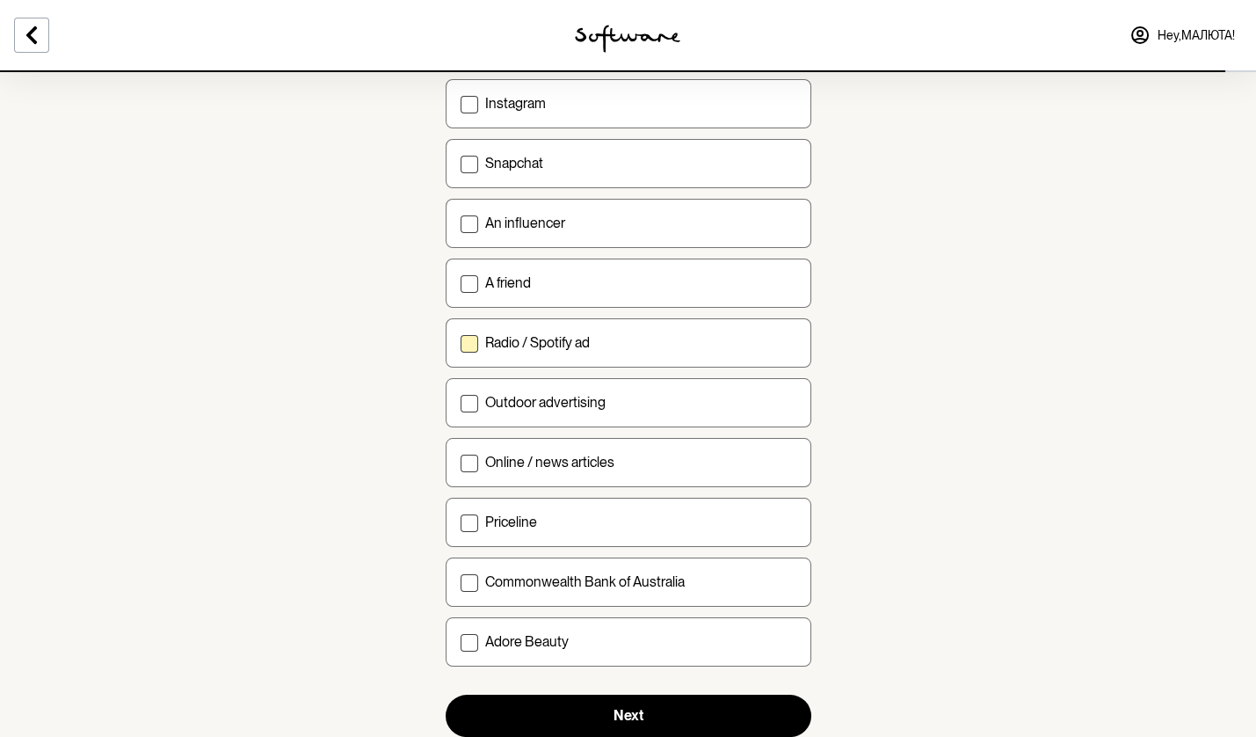
scroll to position [479, 0]
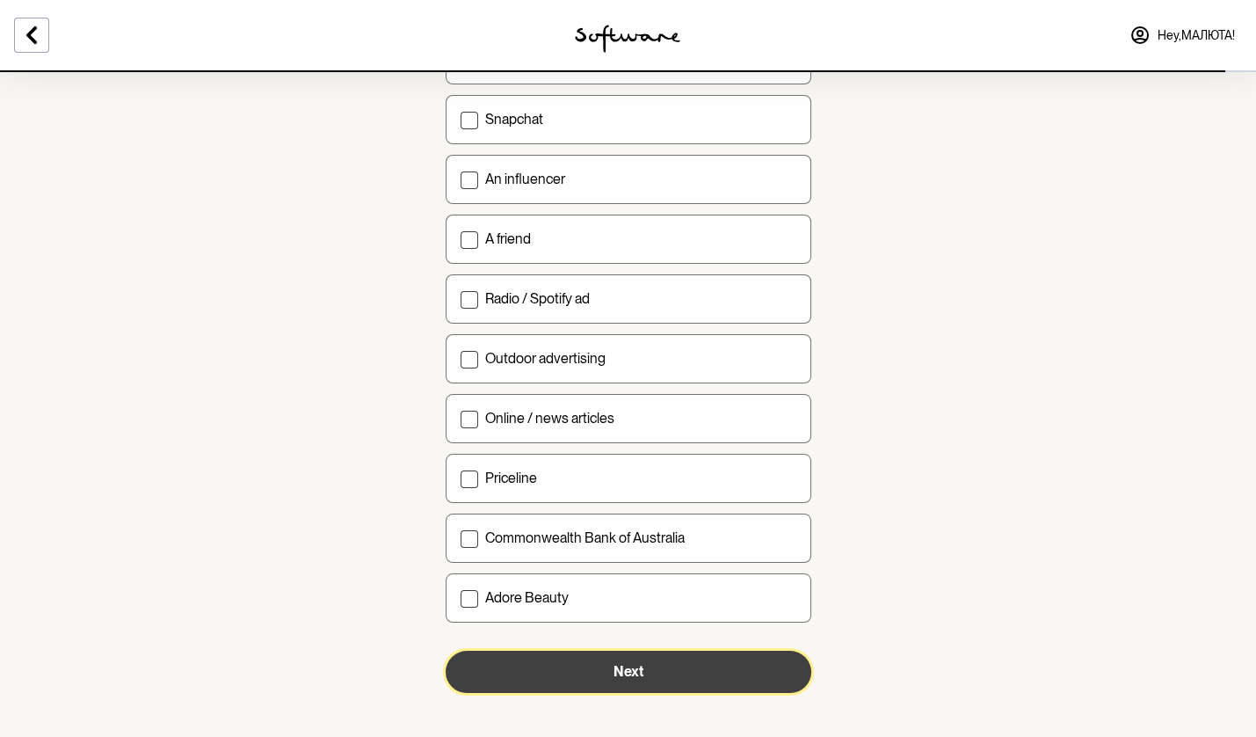
click at [586, 652] on button "Next" at bounding box center [629, 672] width 366 height 42
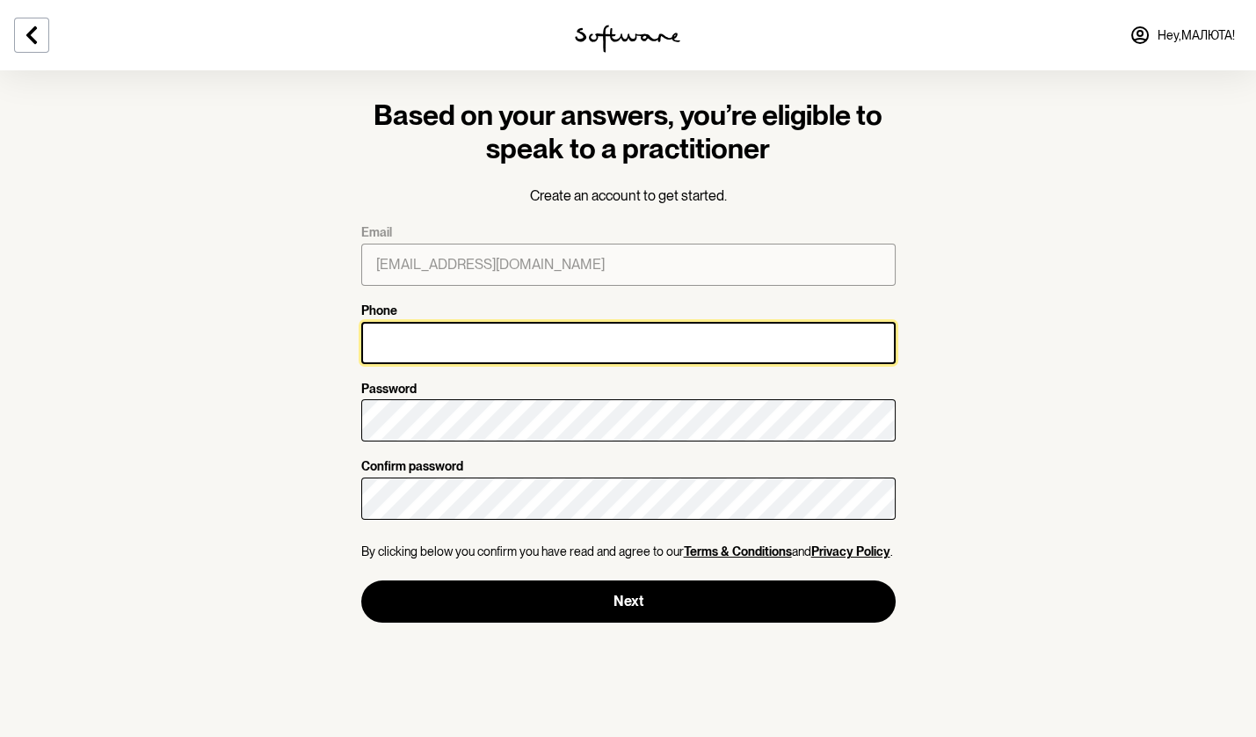
click at [464, 334] on input "Phone" at bounding box center [628, 343] width 535 height 42
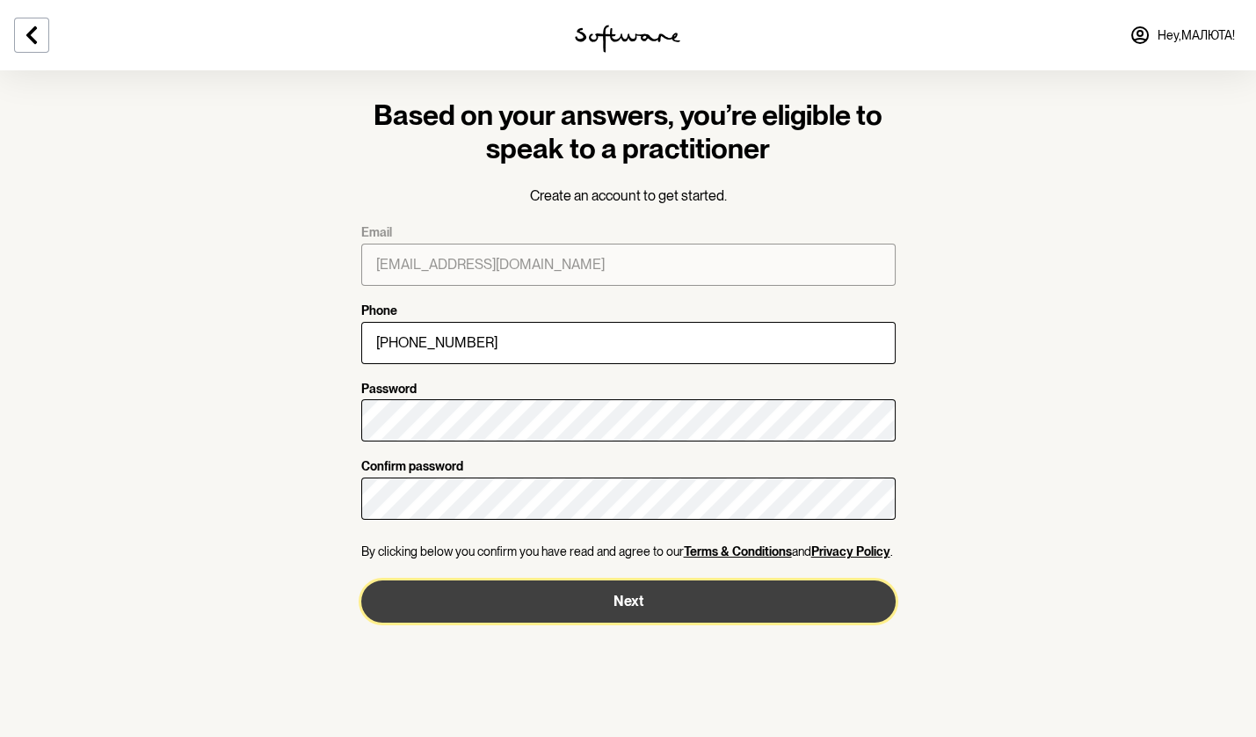
click at [411, 594] on button "Next" at bounding box center [628, 601] width 535 height 42
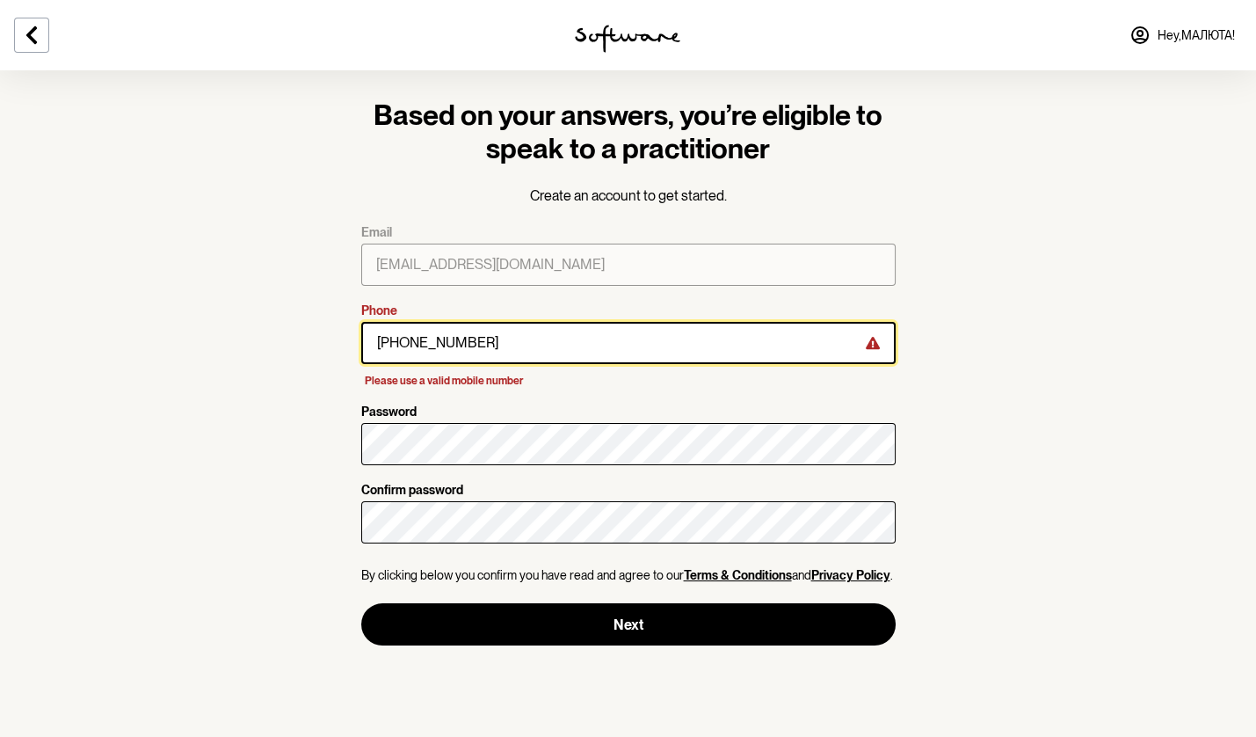
click at [519, 346] on input "+38(067)777-77-77" at bounding box center [628, 343] width 535 height 42
click at [516, 344] on input "+38(067)777-77-77" at bounding box center [628, 343] width 535 height 42
type input "="
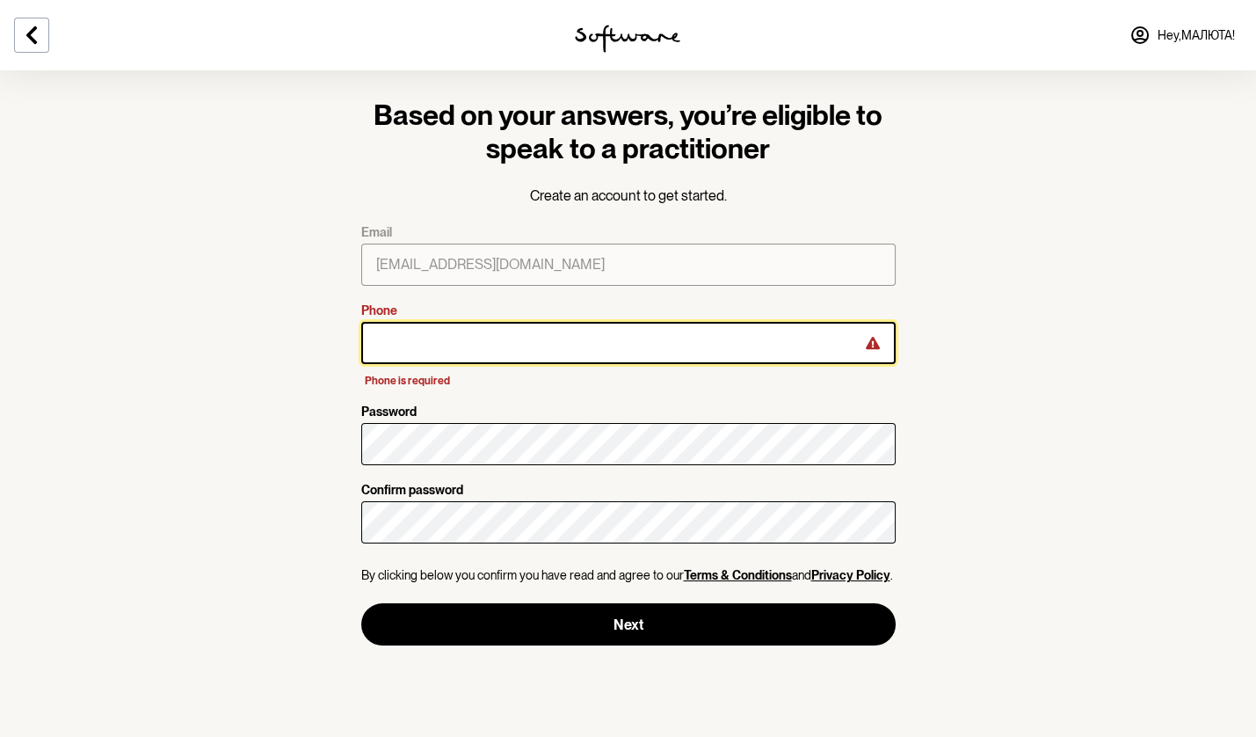
type input "-"
type input "5"
type input "="
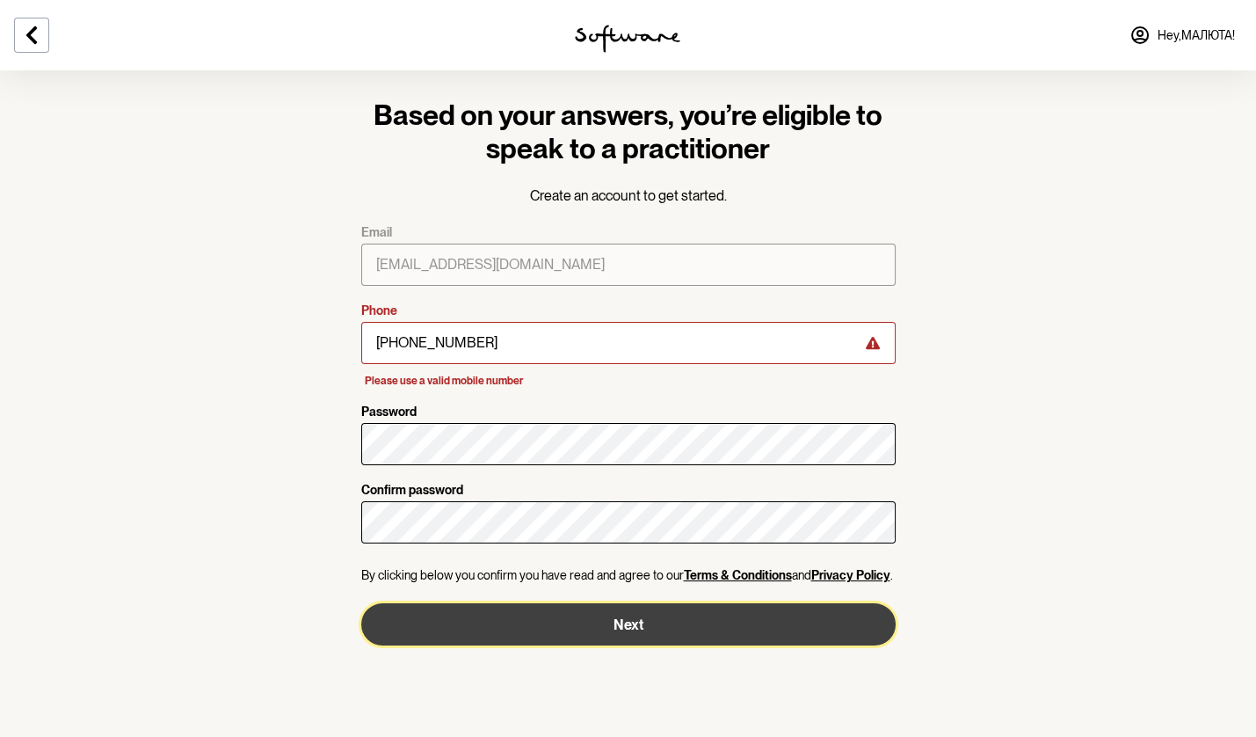
click at [513, 622] on button "Next" at bounding box center [628, 624] width 535 height 42
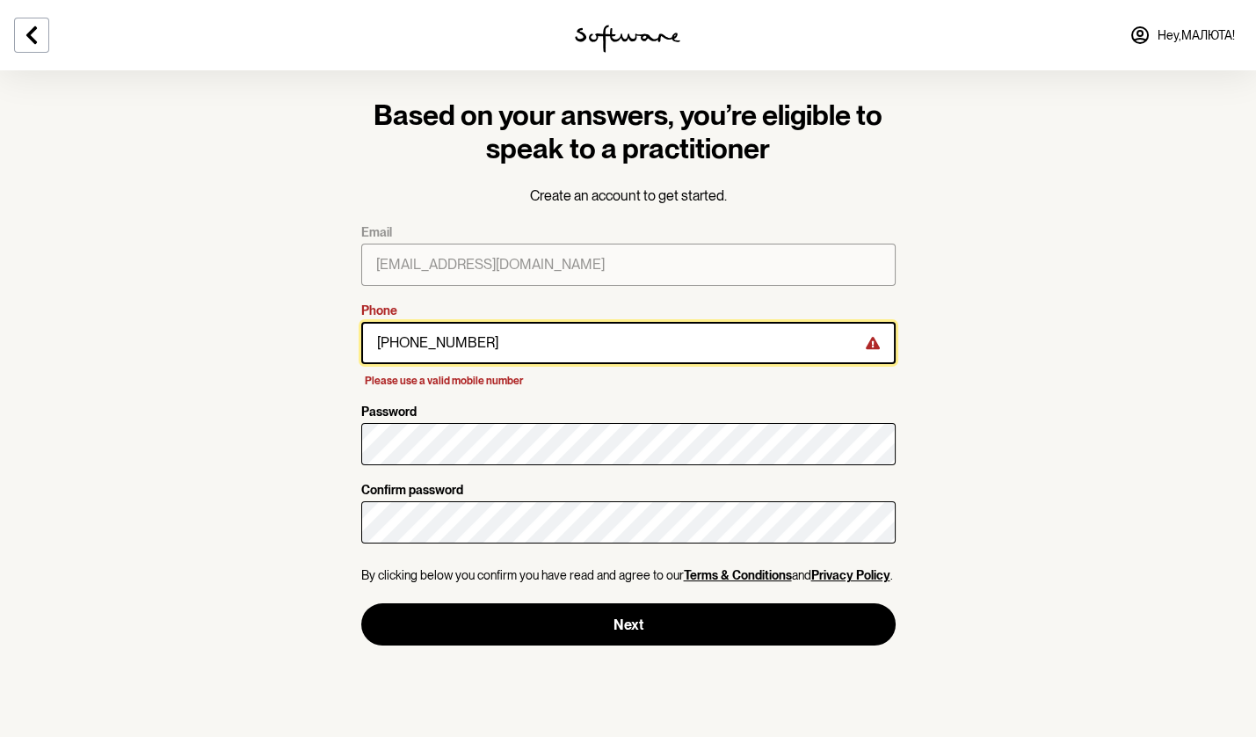
click at [397, 345] on input "+389798876643" at bounding box center [628, 343] width 535 height 42
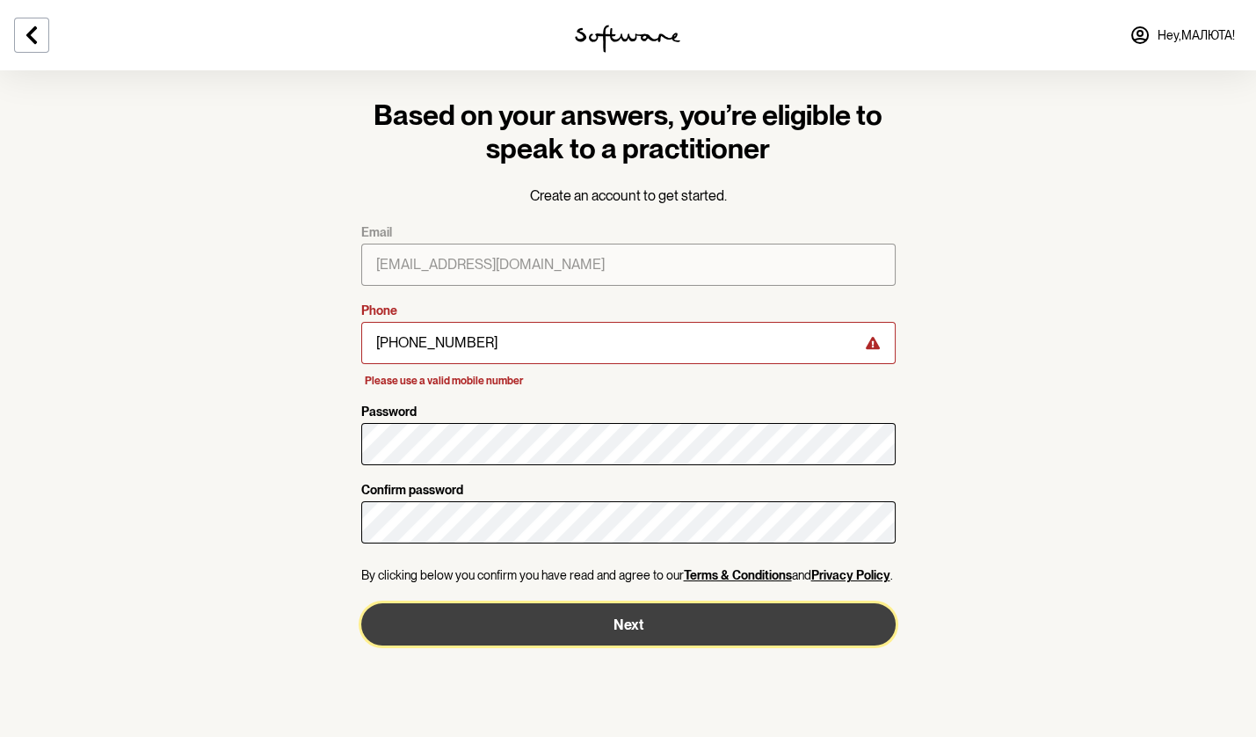
click at [566, 610] on button "Next" at bounding box center [628, 624] width 535 height 42
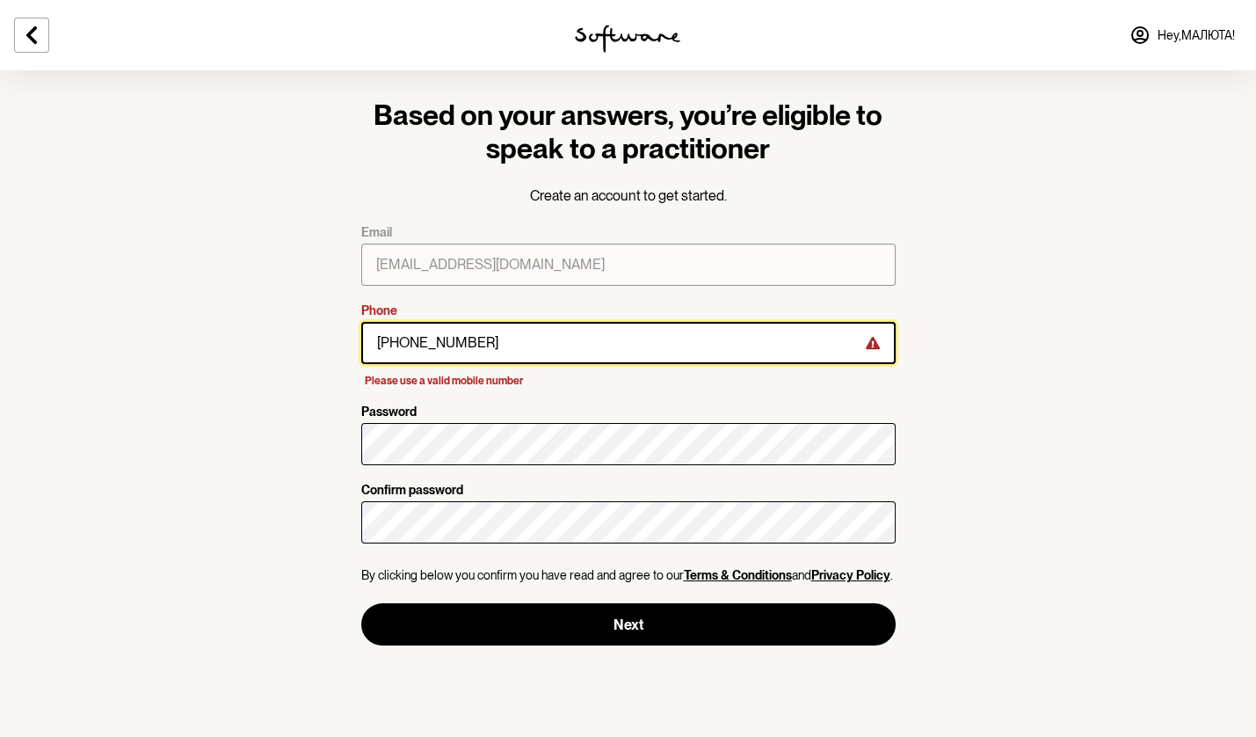
click at [480, 338] on input "+3809798876643" at bounding box center [628, 343] width 535 height 42
type input "+"
click at [495, 328] on input "Phone" at bounding box center [628, 343] width 535 height 42
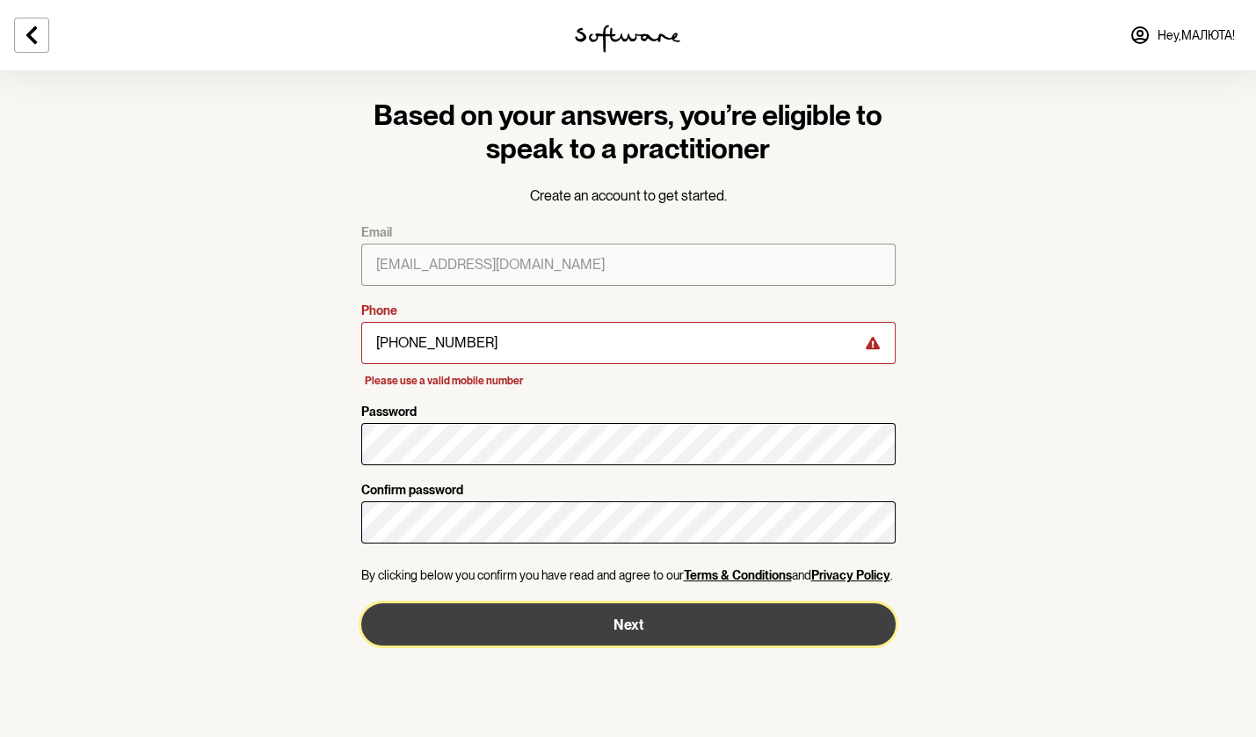
click at [560, 624] on button "Next" at bounding box center [628, 624] width 535 height 42
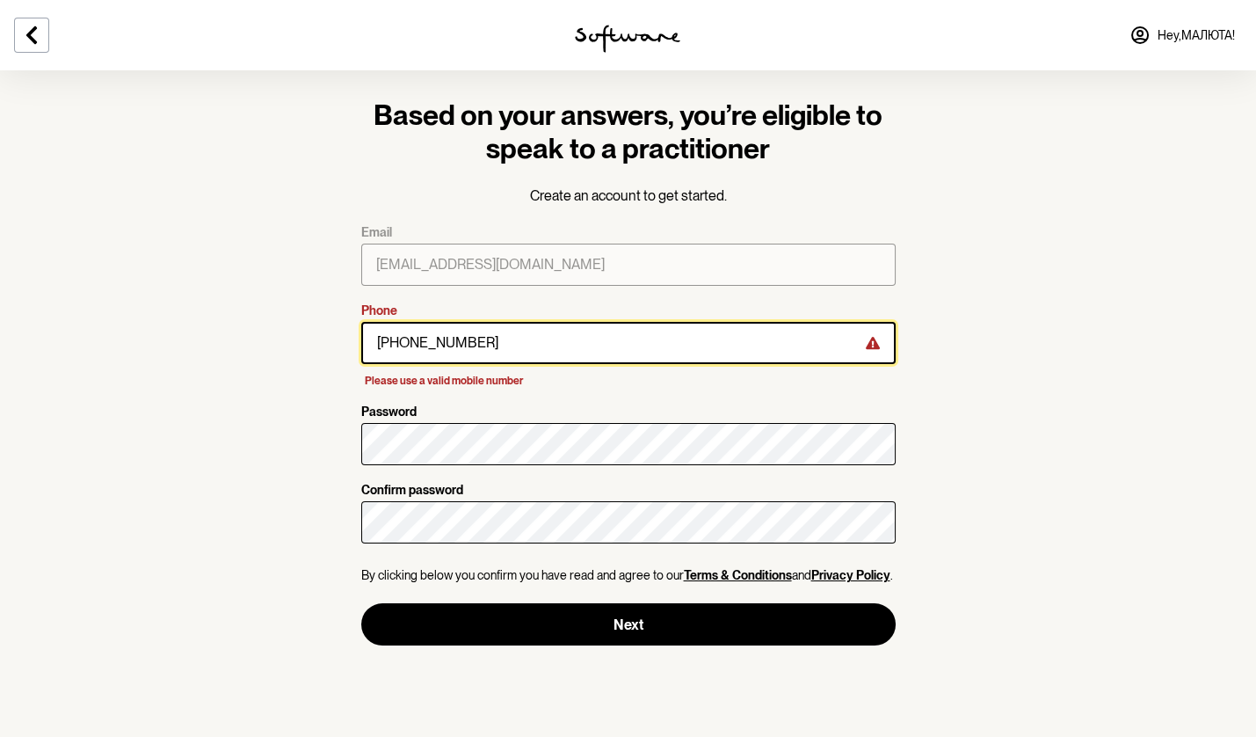
click at [428, 347] on input "+389384989384" at bounding box center [628, 343] width 535 height 42
paste input "1 202 555 0123"
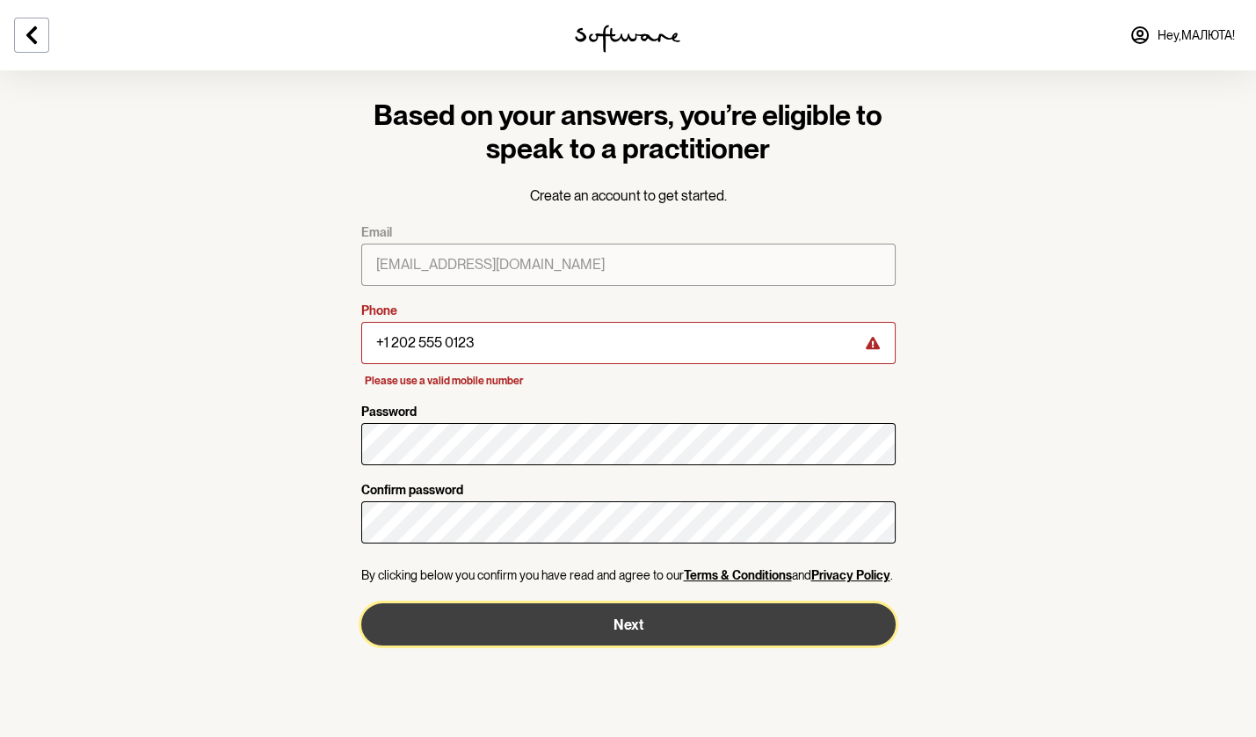
click at [541, 617] on button "Next" at bounding box center [628, 624] width 535 height 42
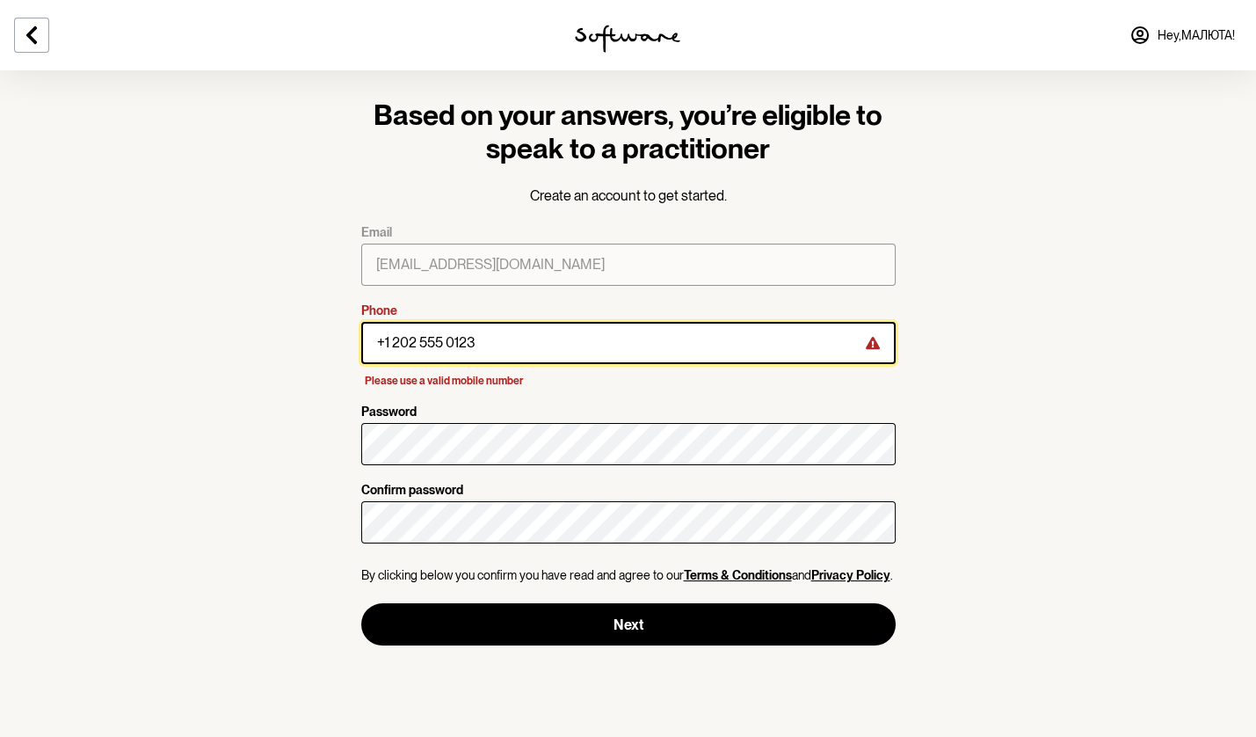
click at [440, 340] on input "+1 202 555 0123" at bounding box center [628, 343] width 535 height 42
click at [381, 344] on input "+1 202 555 0123" at bounding box center [628, 343] width 535 height 42
click at [361, 603] on button "Next" at bounding box center [628, 624] width 535 height 42
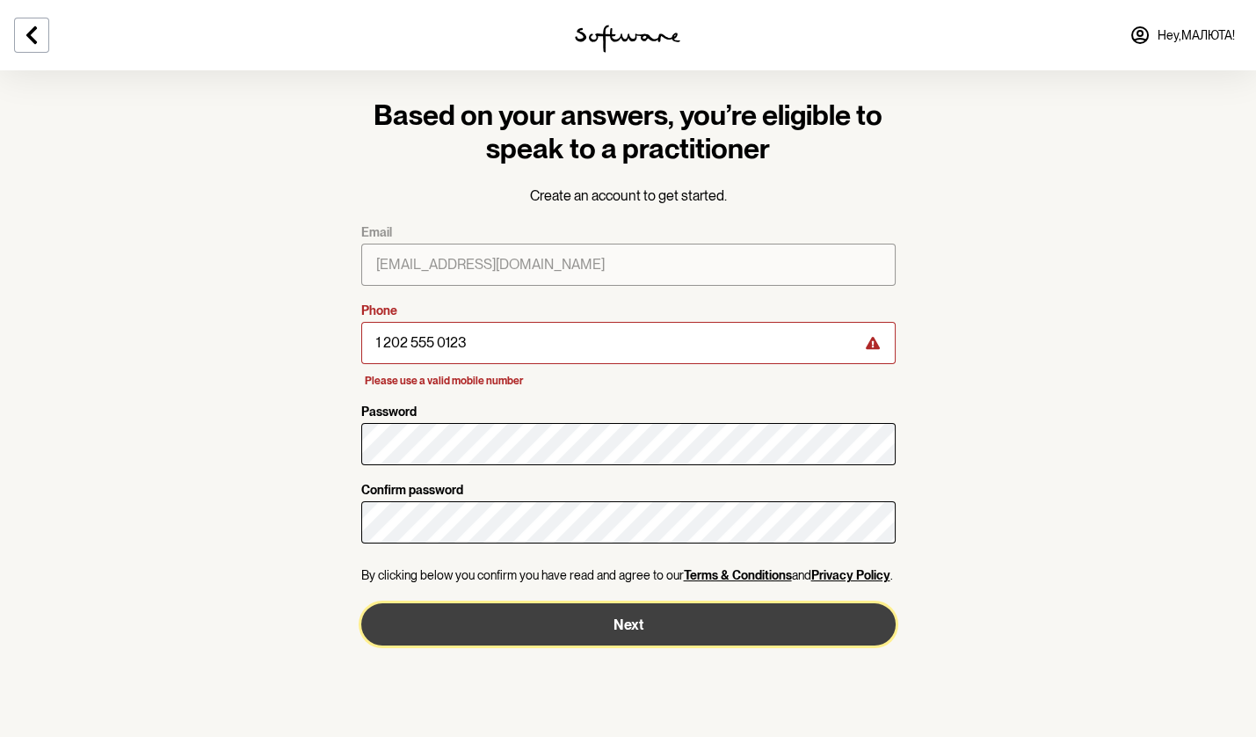
click at [552, 632] on button "Next" at bounding box center [628, 624] width 535 height 42
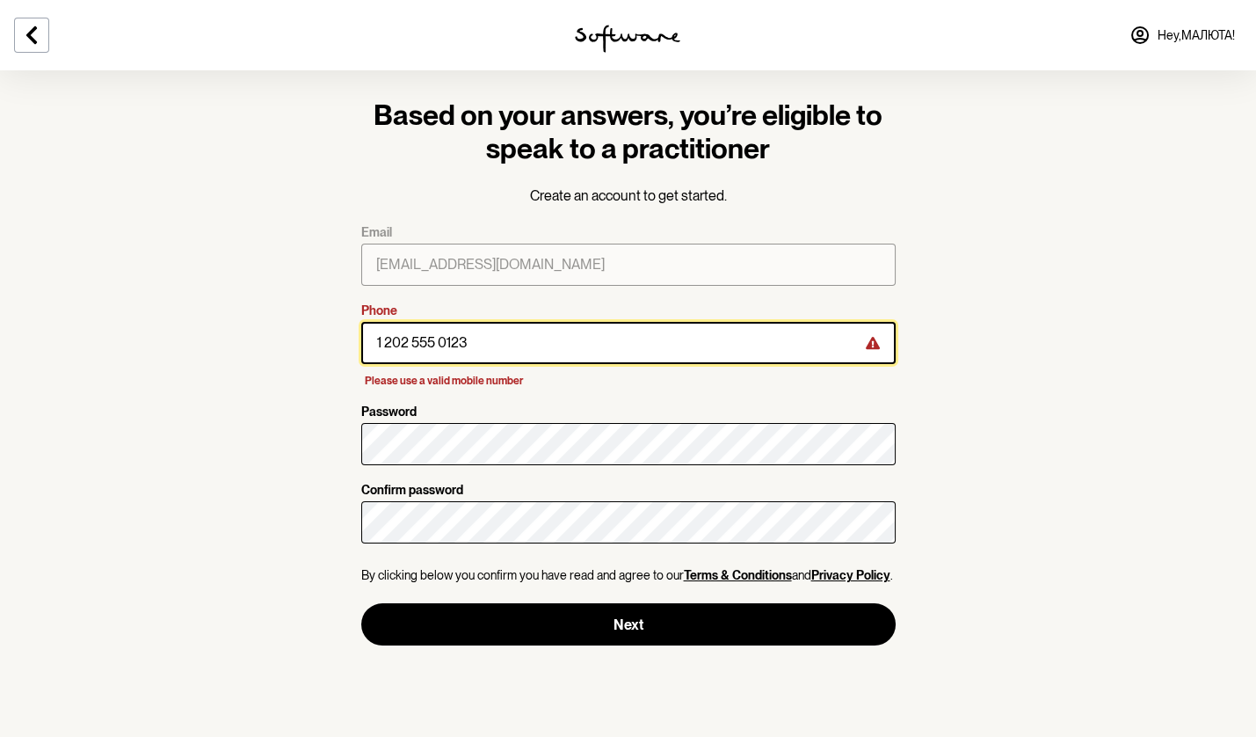
click at [384, 346] on input "1 202 555 0123" at bounding box center [628, 343] width 535 height 42
type input "12025550123"
click at [361, 603] on button "Next" at bounding box center [628, 624] width 535 height 42
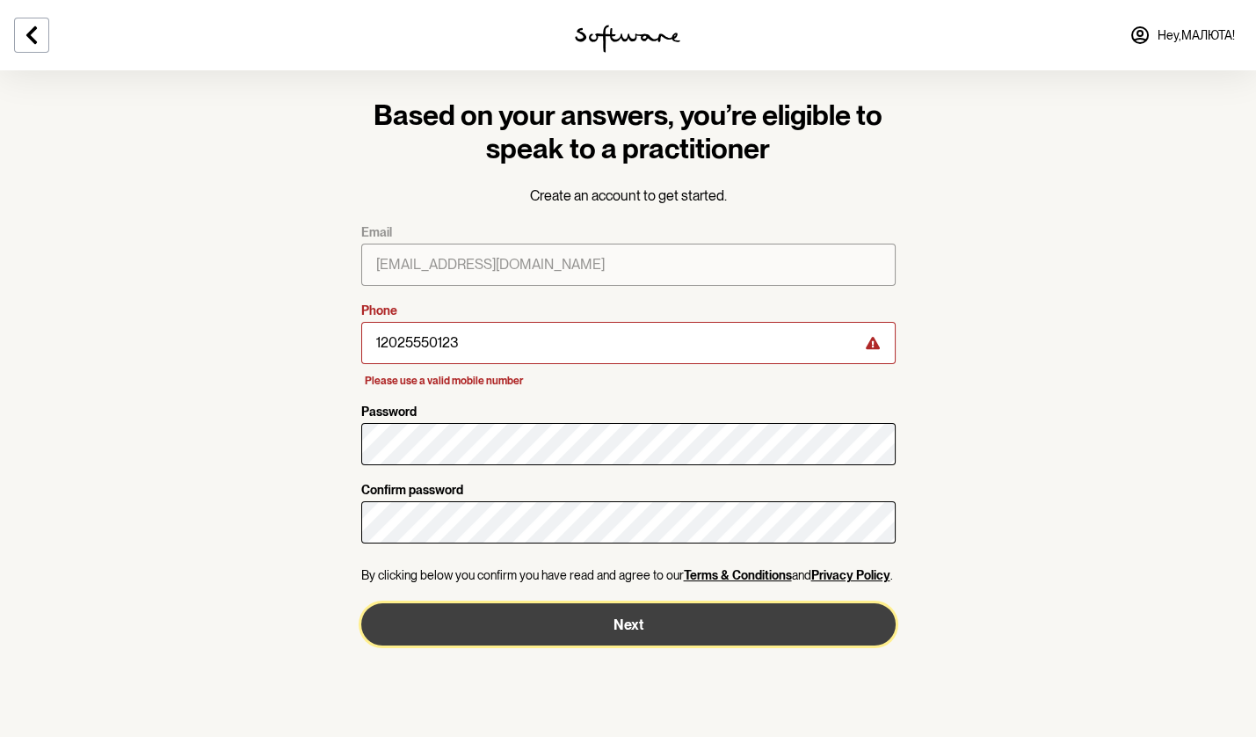
click at [471, 611] on button "Next" at bounding box center [628, 624] width 535 height 42
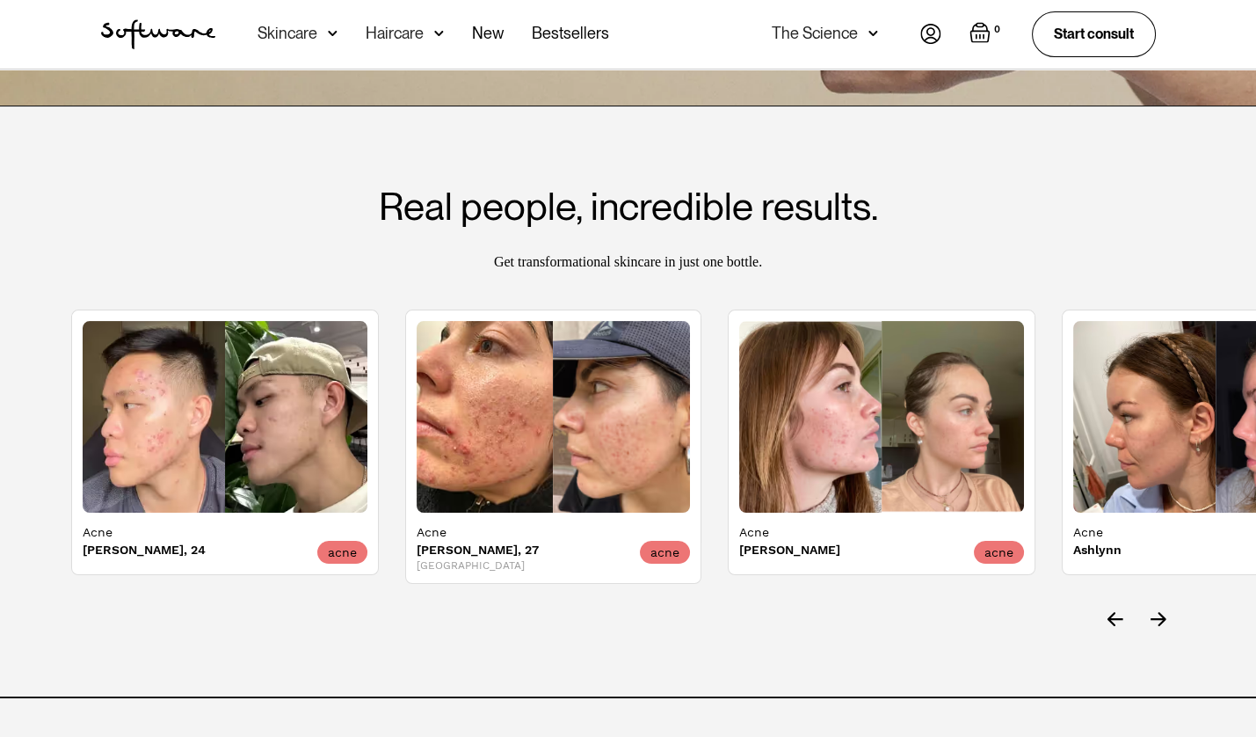
scroll to position [681, 0]
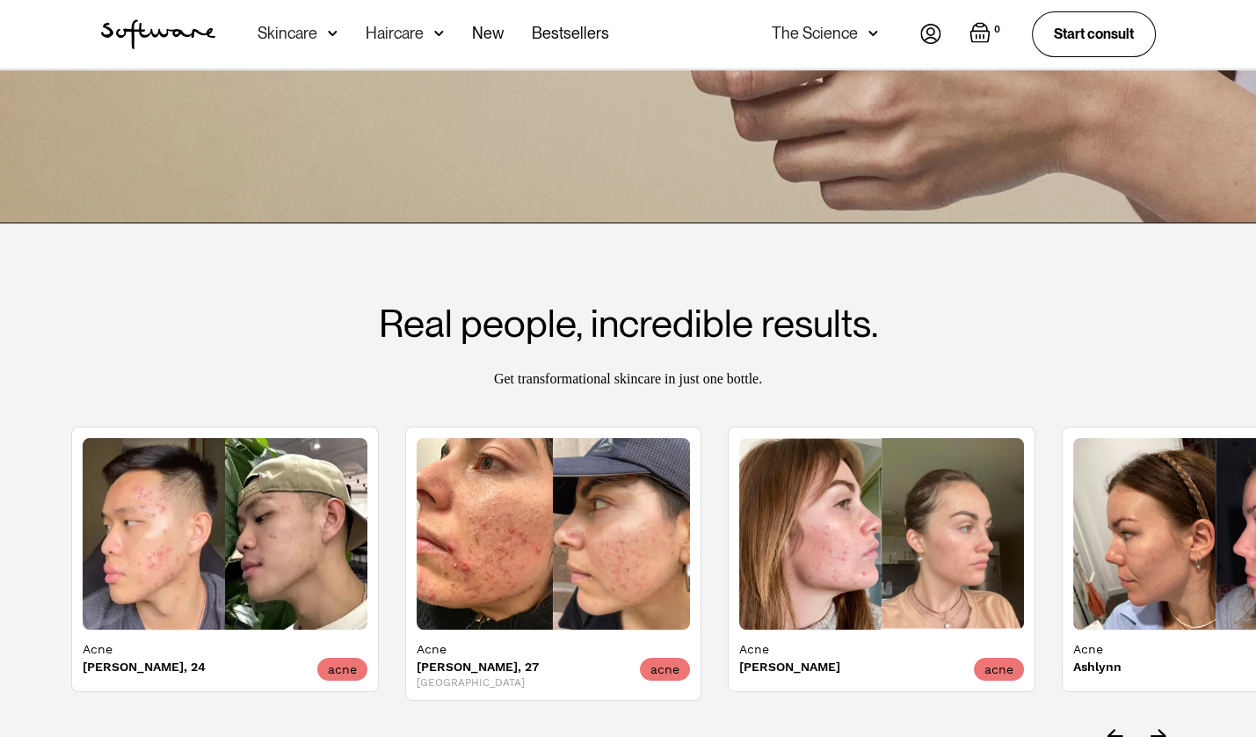
click at [221, 47] on nav "Acne Ageing Pigmentation Everyday care Hair Loss Learn Skincare Custom Formulas…" at bounding box center [567, 34] width 705 height 69
click at [204, 30] on img "home" at bounding box center [158, 34] width 114 height 30
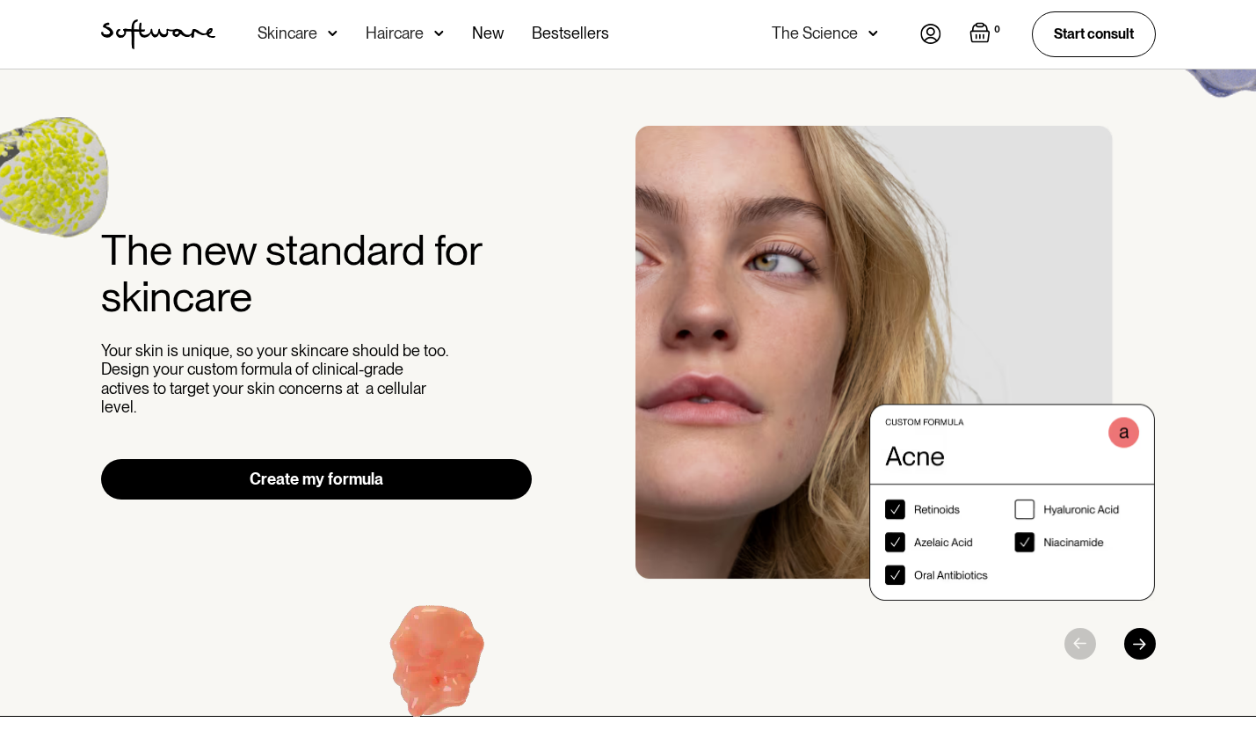
click at [306, 36] on div "Skincare" at bounding box center [288, 34] width 60 height 18
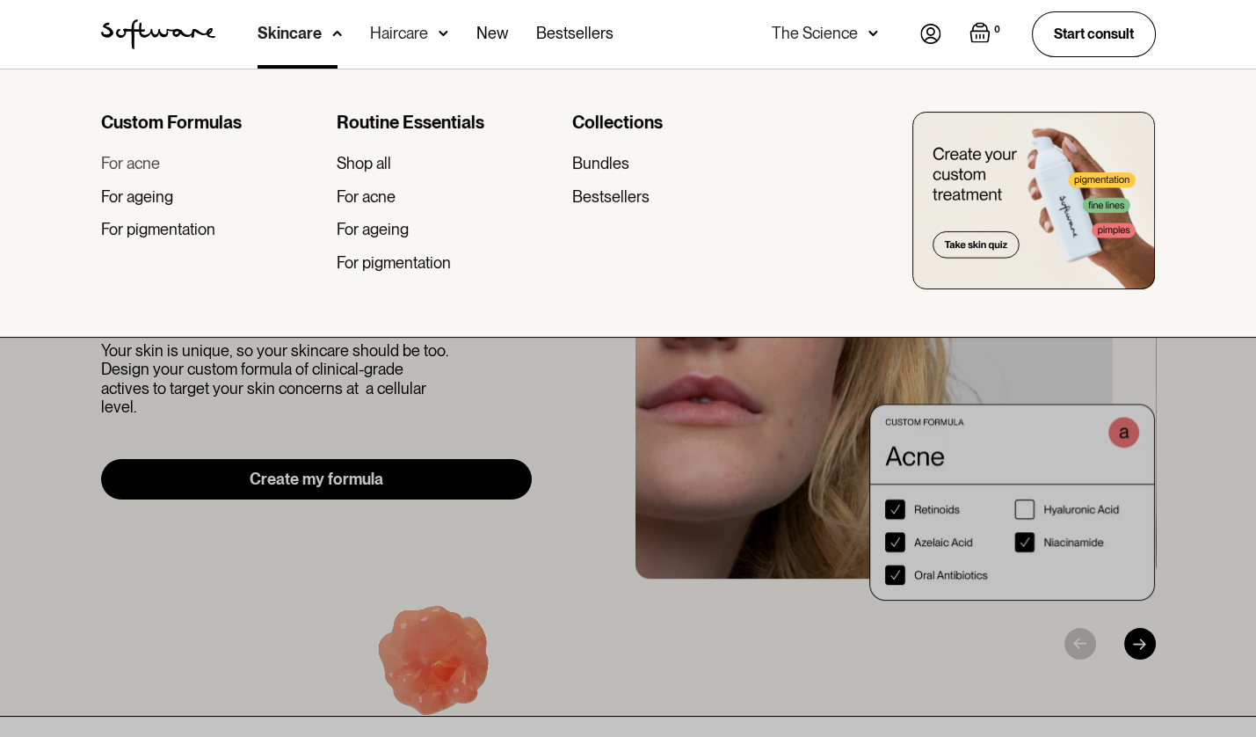
click at [141, 166] on div "For acne" at bounding box center [130, 163] width 59 height 19
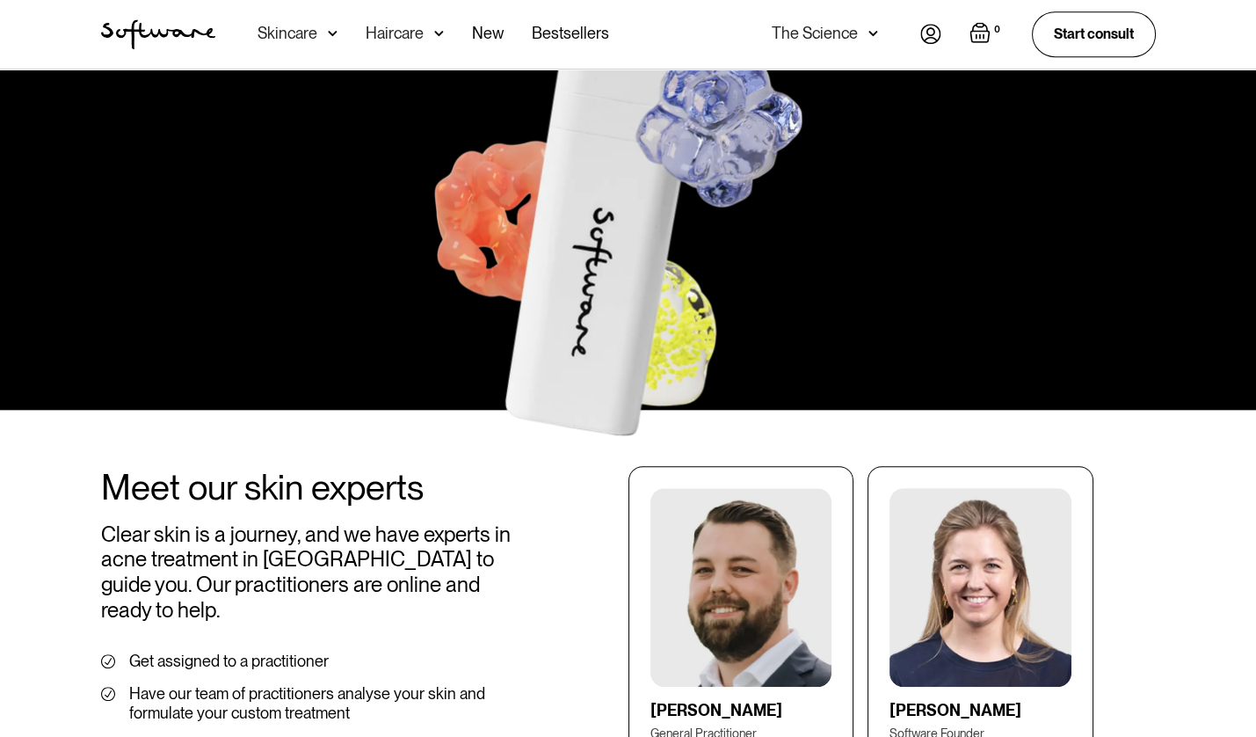
scroll to position [1879, 0]
